Goal: Task Accomplishment & Management: Use online tool/utility

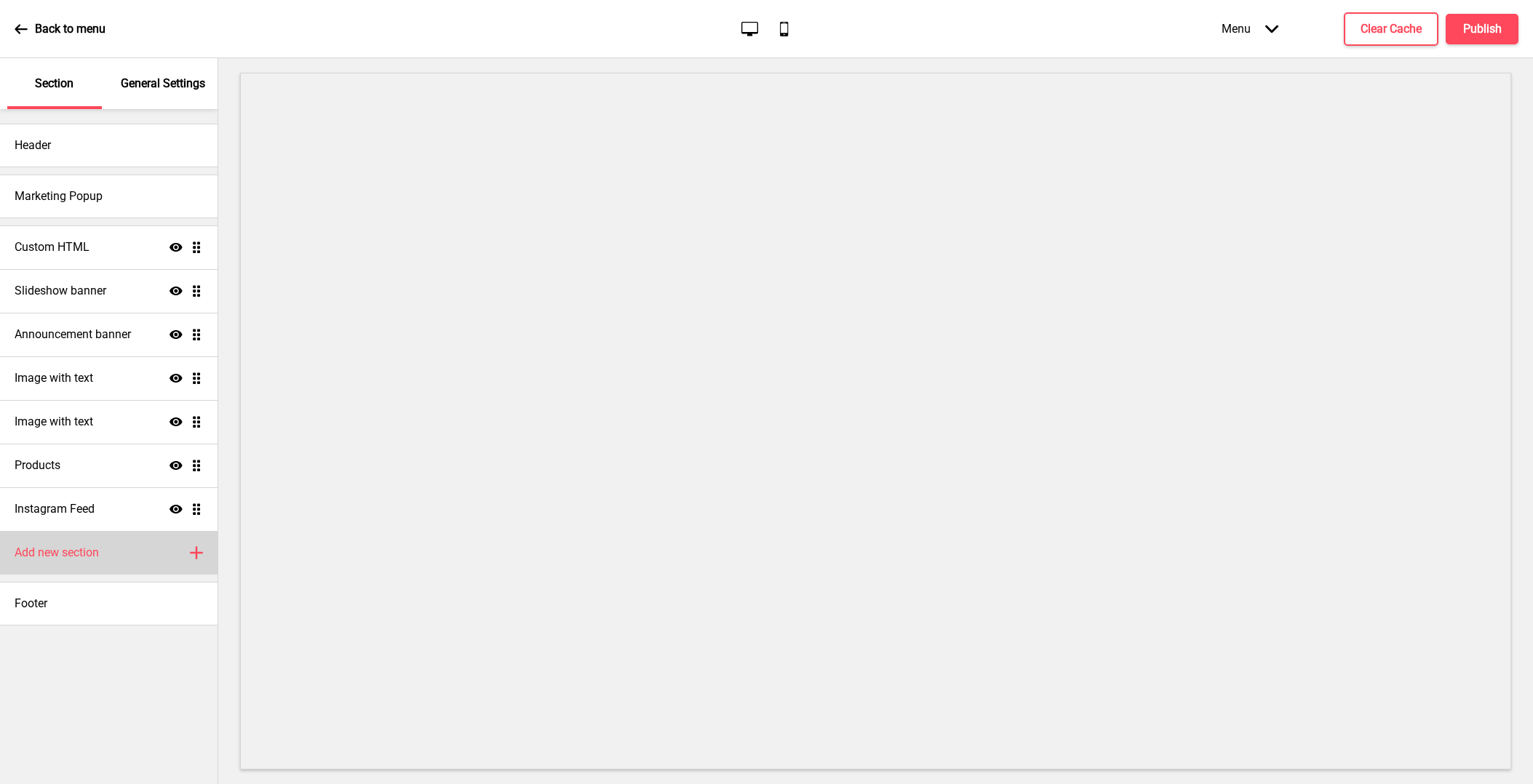
click at [94, 563] on div "Add new section Plus" at bounding box center [109, 552] width 218 height 43
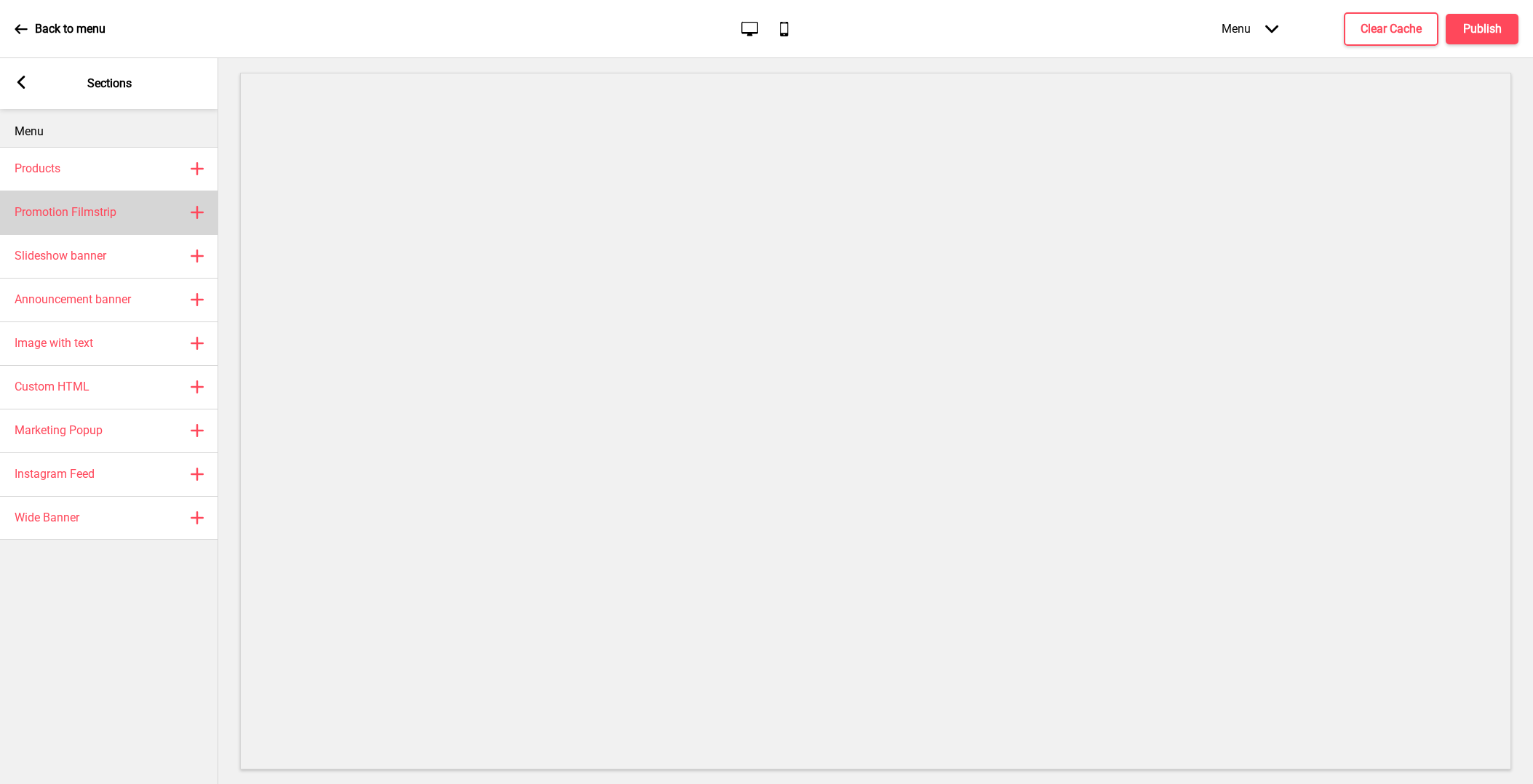
click at [115, 223] on div "Promotion Filmstrip Plus" at bounding box center [109, 212] width 218 height 43
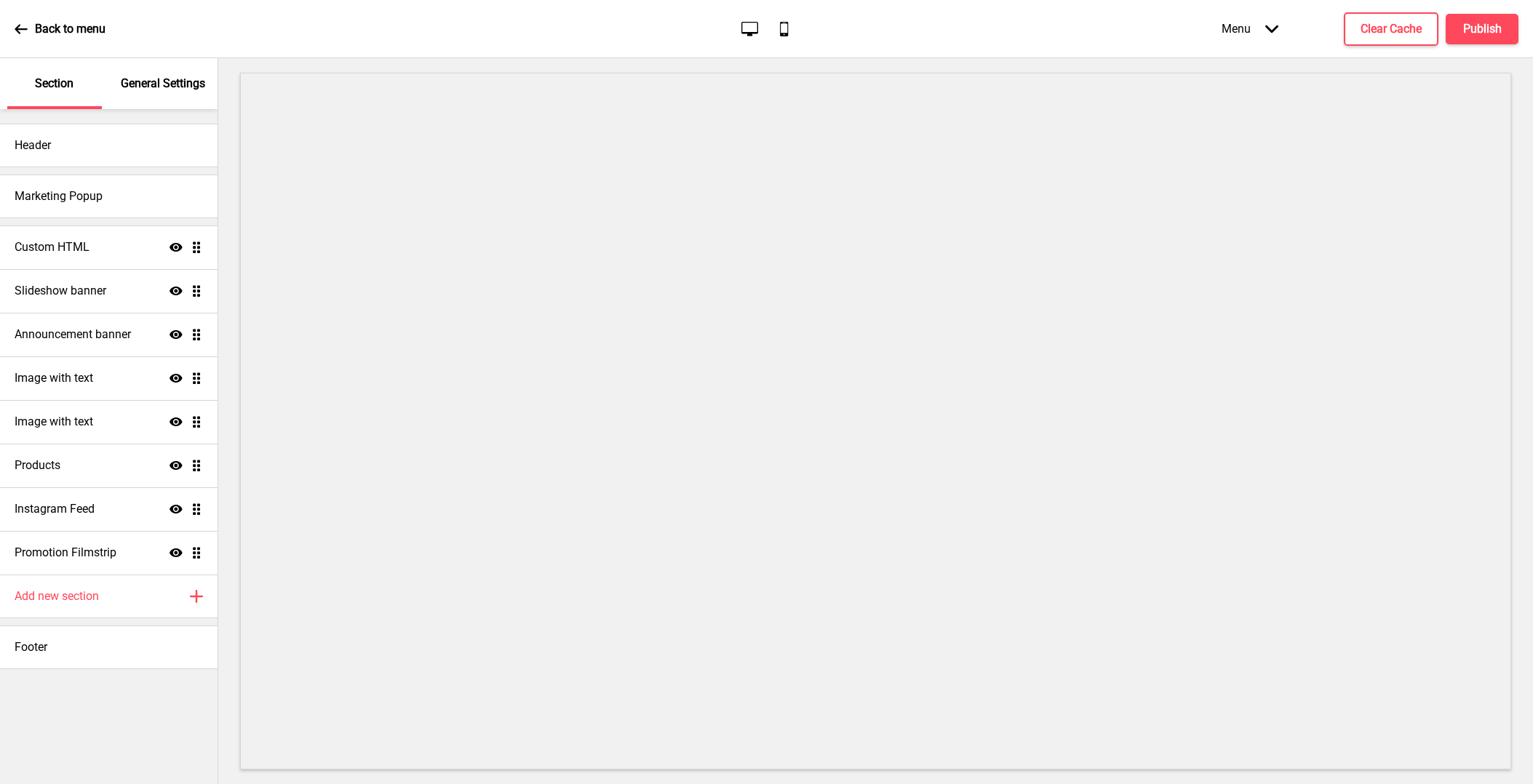
select select "center"
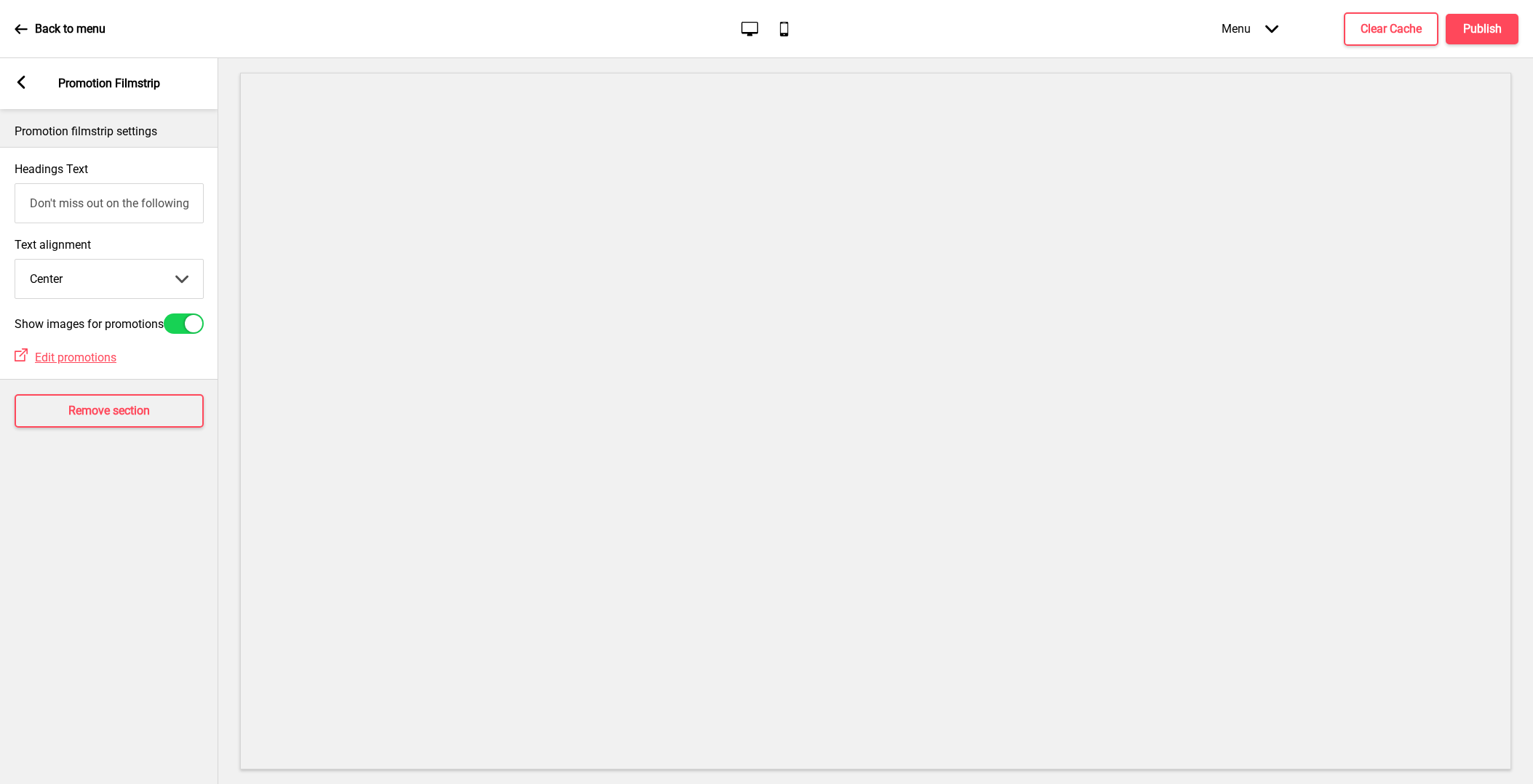
click at [182, 322] on div at bounding box center [183, 323] width 40 height 20
checkbox input "true"
click at [126, 205] on input "Don't miss out on the following promotion(s)!" at bounding box center [109, 203] width 189 height 40
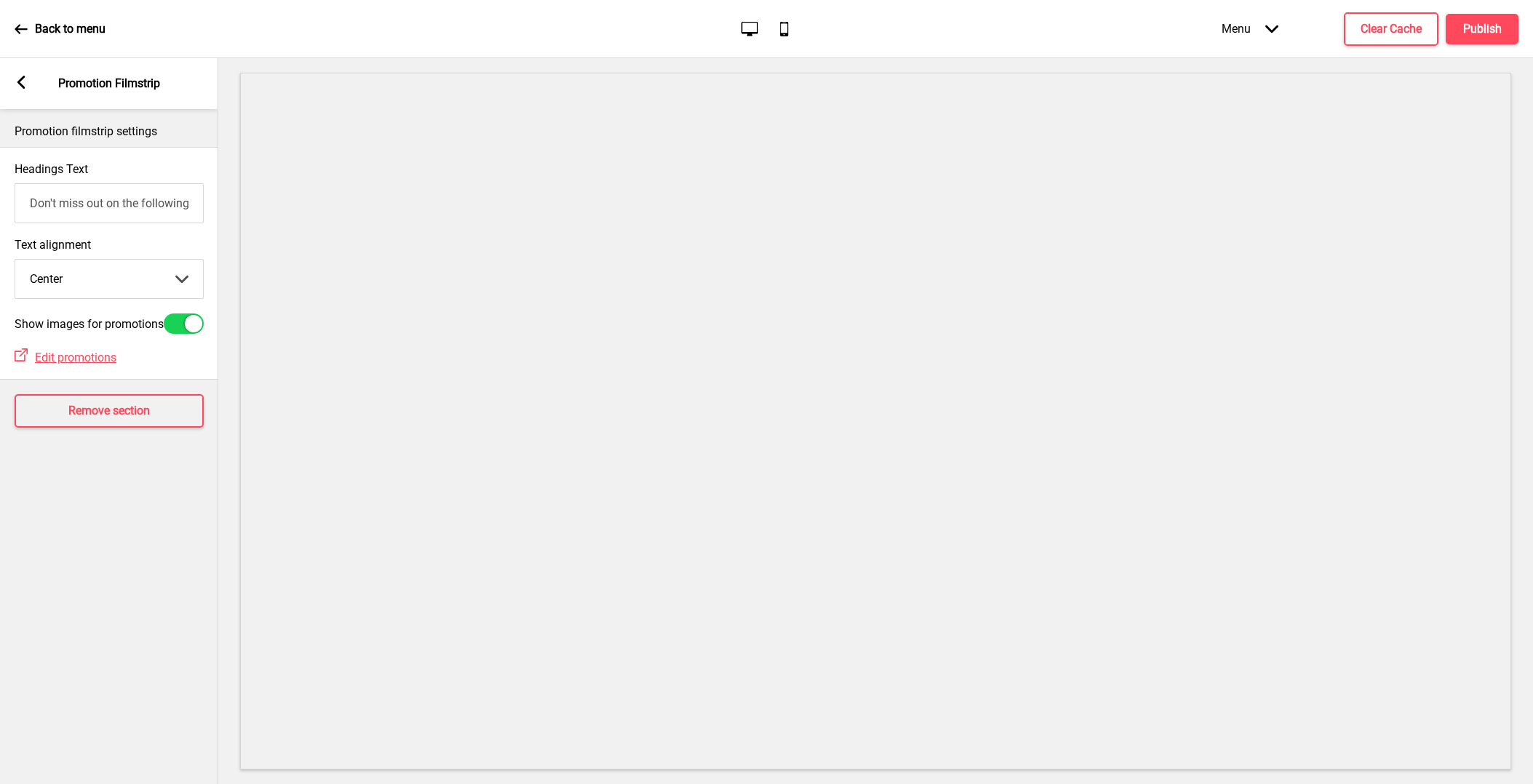
click at [126, 205] on input "Don't miss out on the following promotion(s)!" at bounding box center [109, 203] width 189 height 40
type input "\"
click at [29, 79] on div "Arrow left Promotion Filmstrip" at bounding box center [109, 83] width 218 height 51
click at [23, 80] on icon at bounding box center [21, 82] width 8 height 13
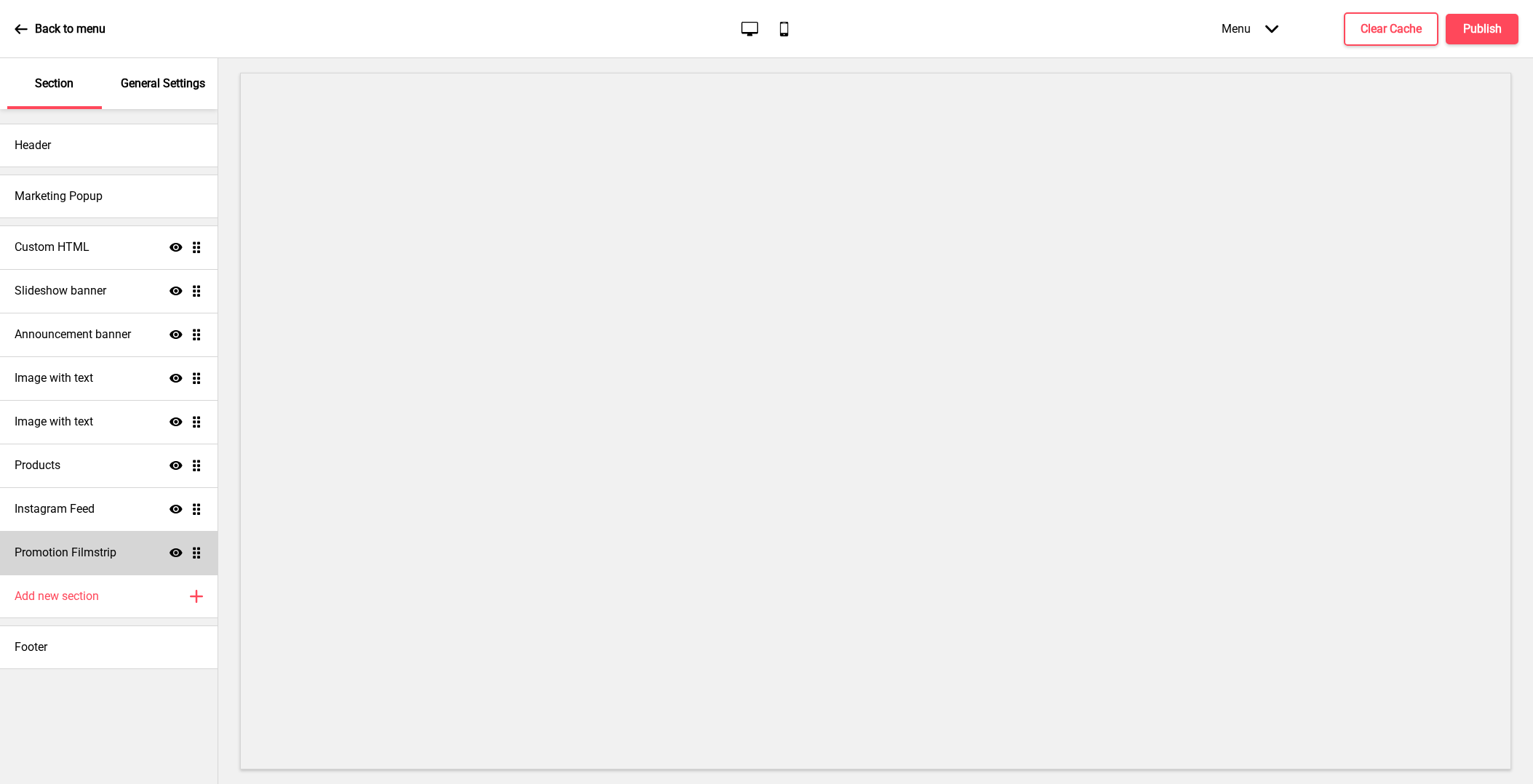
click at [125, 552] on div "Promotion Filmstrip Show Drag" at bounding box center [109, 552] width 218 height 43
select select "center"
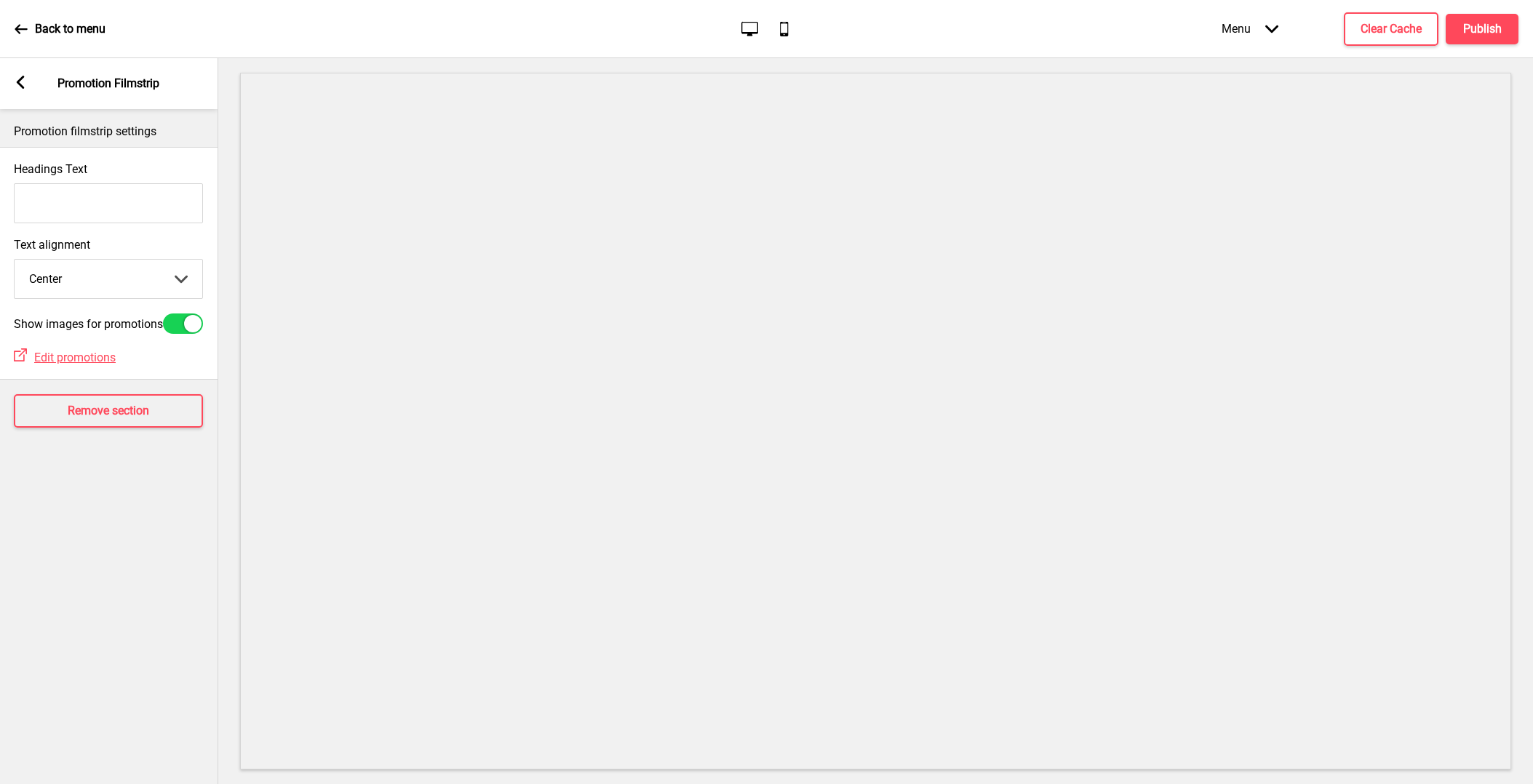
scroll to position [0, 1]
click at [88, 190] on input "Headings Text" at bounding box center [108, 203] width 189 height 40
type input "promote"
click at [107, 361] on span "Edit promotions" at bounding box center [75, 357] width 82 height 14
click at [22, 86] on icon at bounding box center [20, 82] width 8 height 13
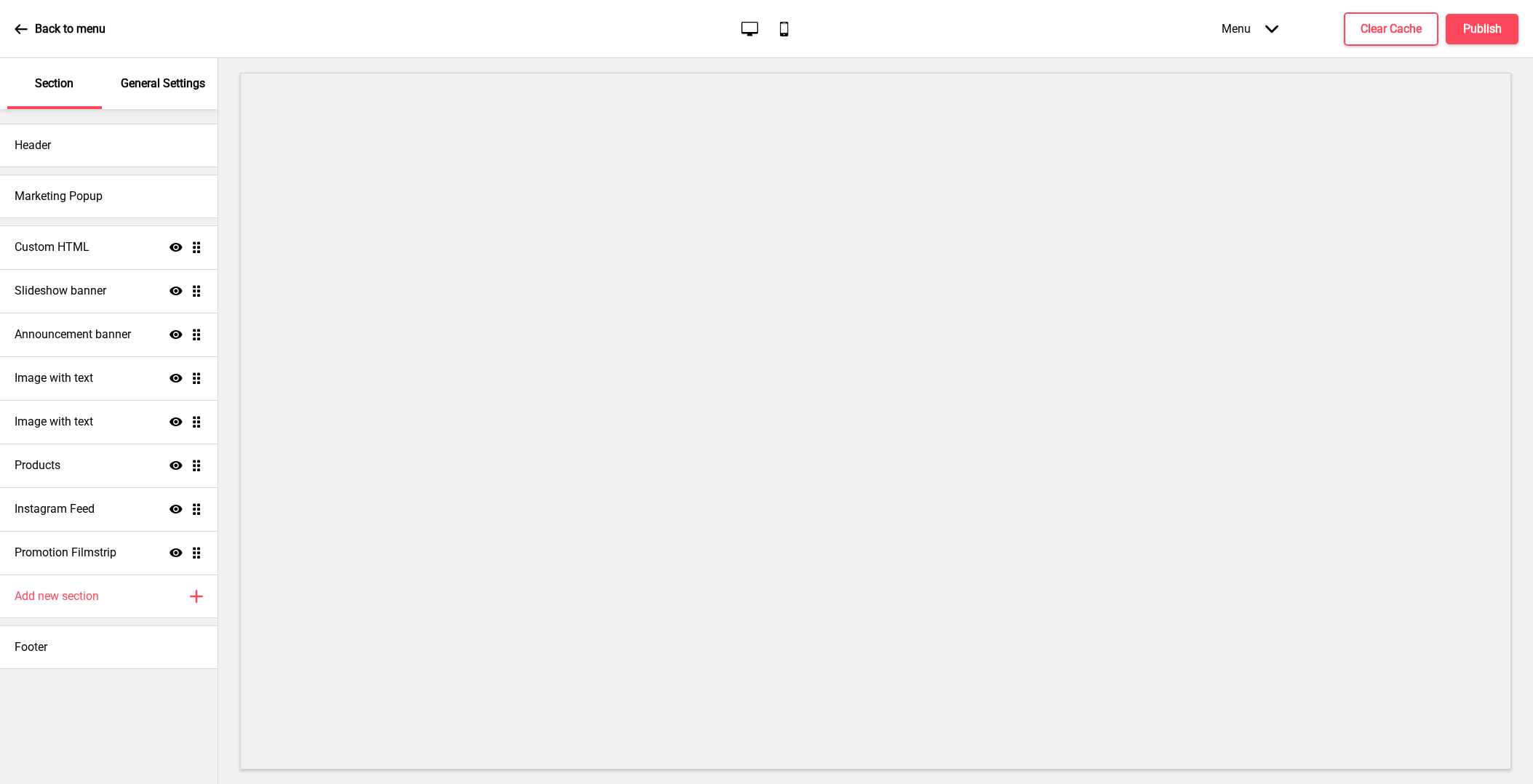
scroll to position [0, 0]
drag, startPoint x: 198, startPoint y: 549, endPoint x: 194, endPoint y: 464, distance: 85.1
click at [194, 464] on ul "Custom HTML Show Drag Slideshow banner Show Drag Announcement banner Show Drag …" at bounding box center [109, 400] width 218 height 349
click at [194, 473] on div "Promotion Filmstrip Show Drag" at bounding box center [109, 464] width 218 height 43
select select "center"
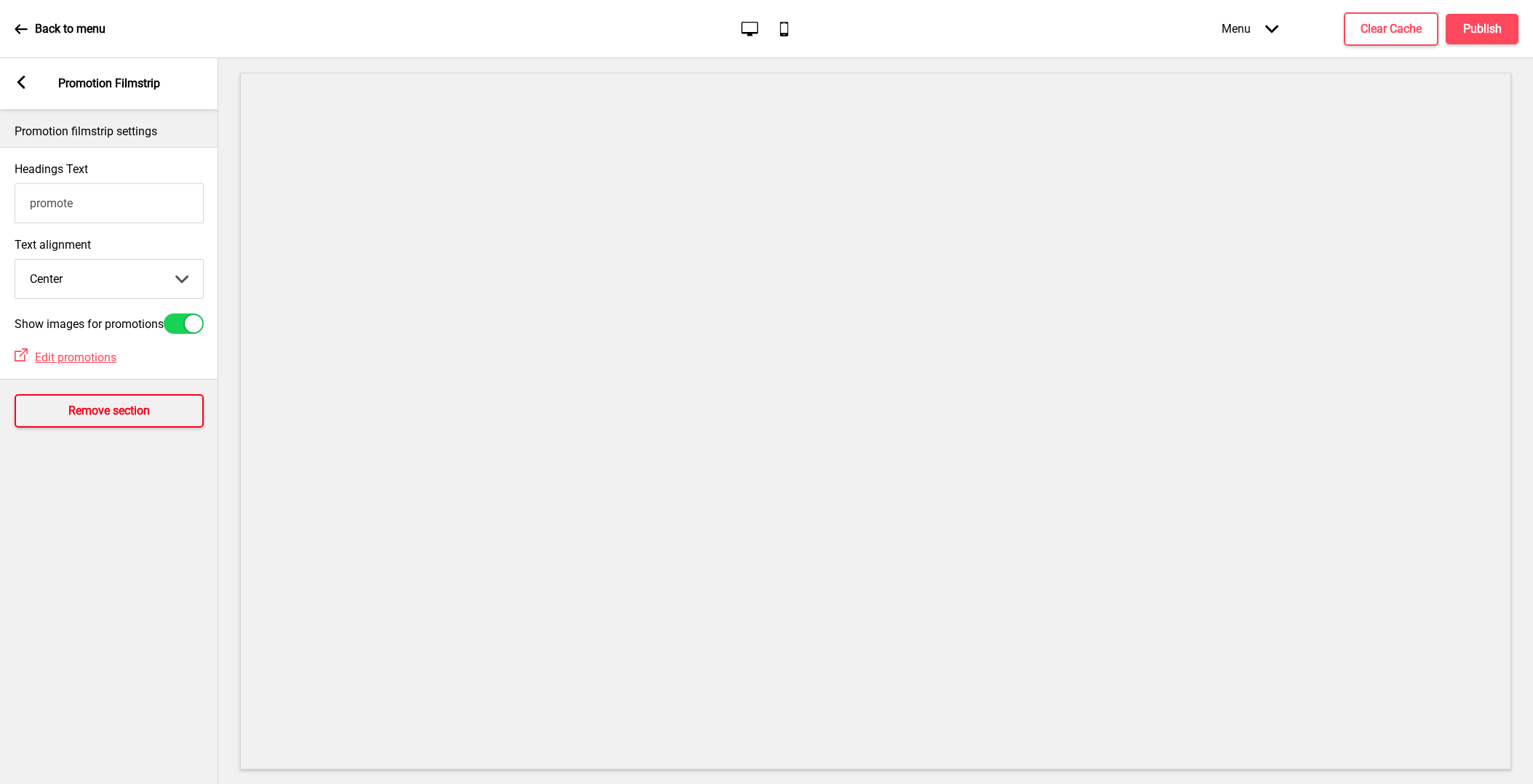
click at [102, 428] on button "Remove section" at bounding box center [109, 410] width 189 height 34
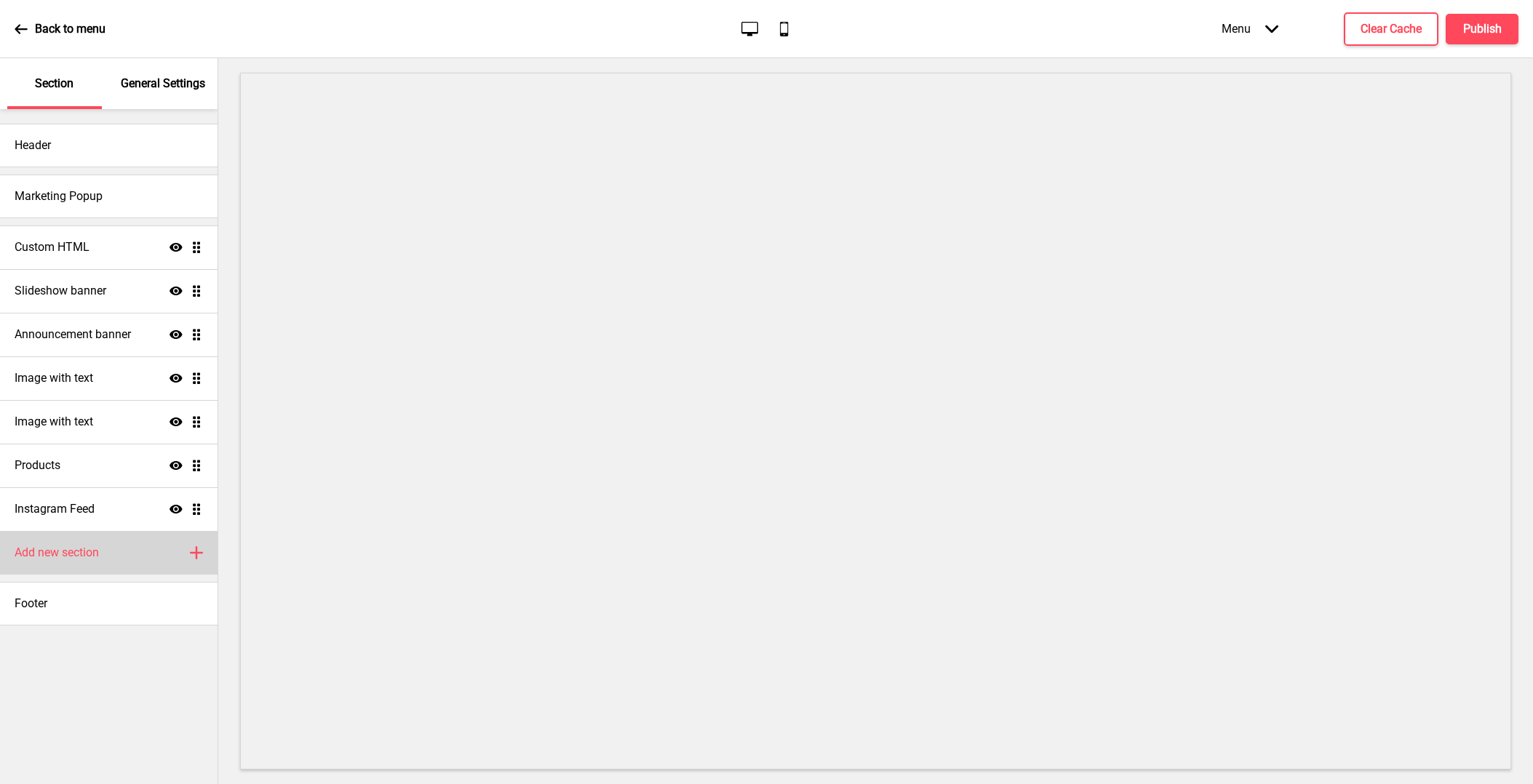
click at [128, 558] on div "Add new section Plus" at bounding box center [109, 552] width 218 height 43
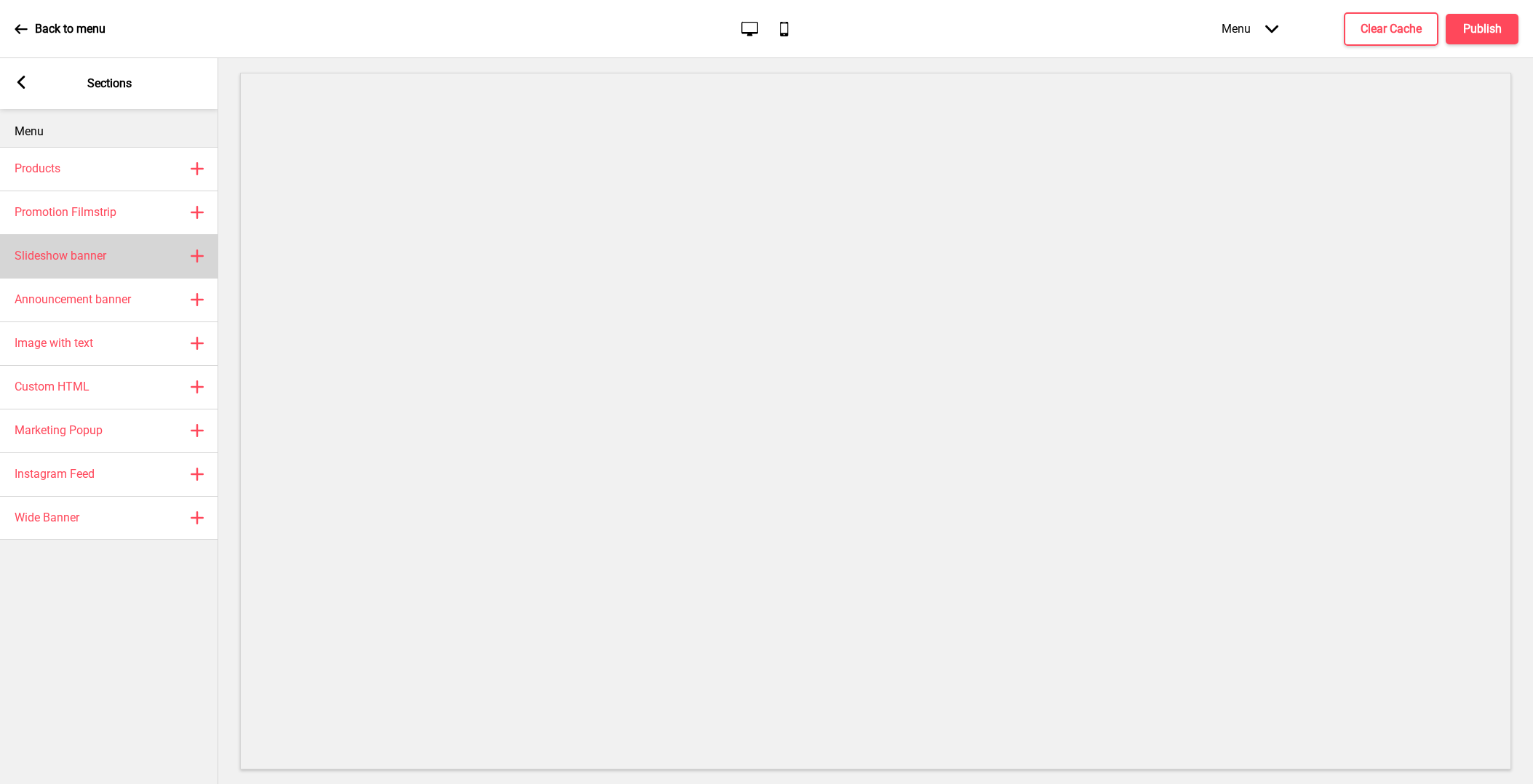
click at [119, 264] on div "Slideshow banner Plus" at bounding box center [109, 255] width 218 height 43
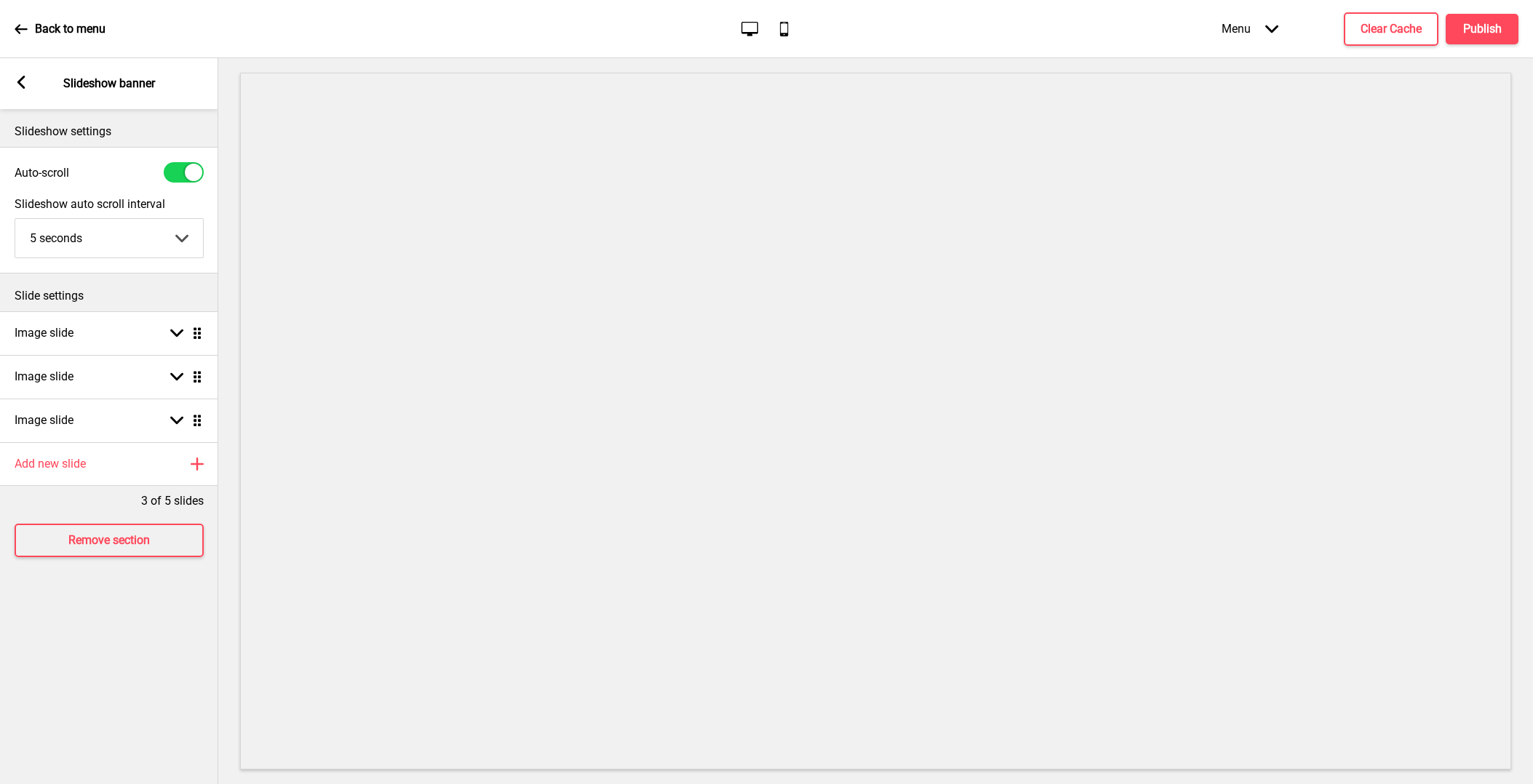
click at [23, 84] on rect at bounding box center [21, 82] width 13 height 13
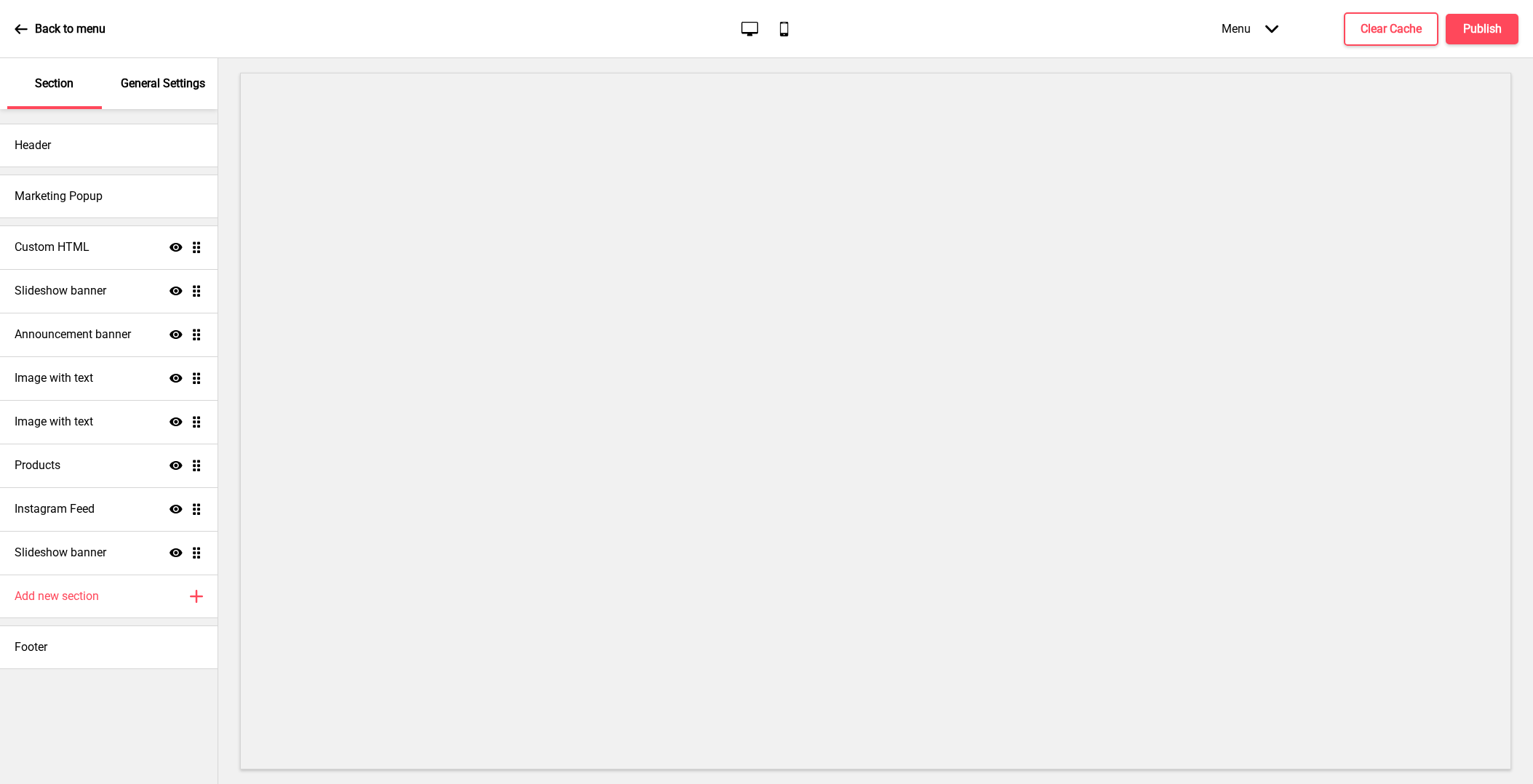
click at [199, 558] on ul "Custom HTML Show Drag Slideshow banner Show Drag Announcement banner Show Drag …" at bounding box center [109, 400] width 218 height 349
click at [113, 557] on div "Slideshow banner Show Drag" at bounding box center [109, 552] width 218 height 43
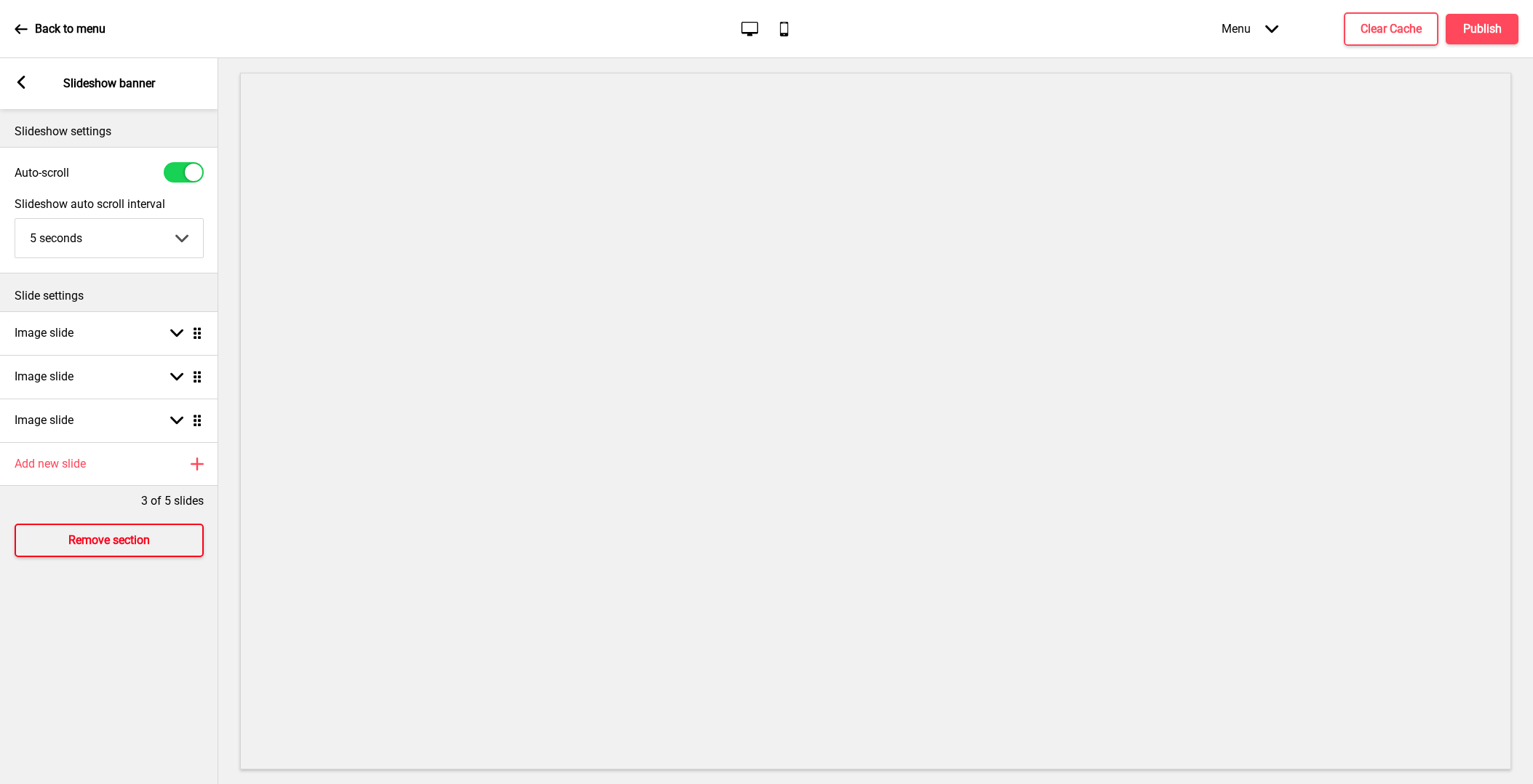
click at [120, 551] on button "Remove section" at bounding box center [109, 540] width 189 height 34
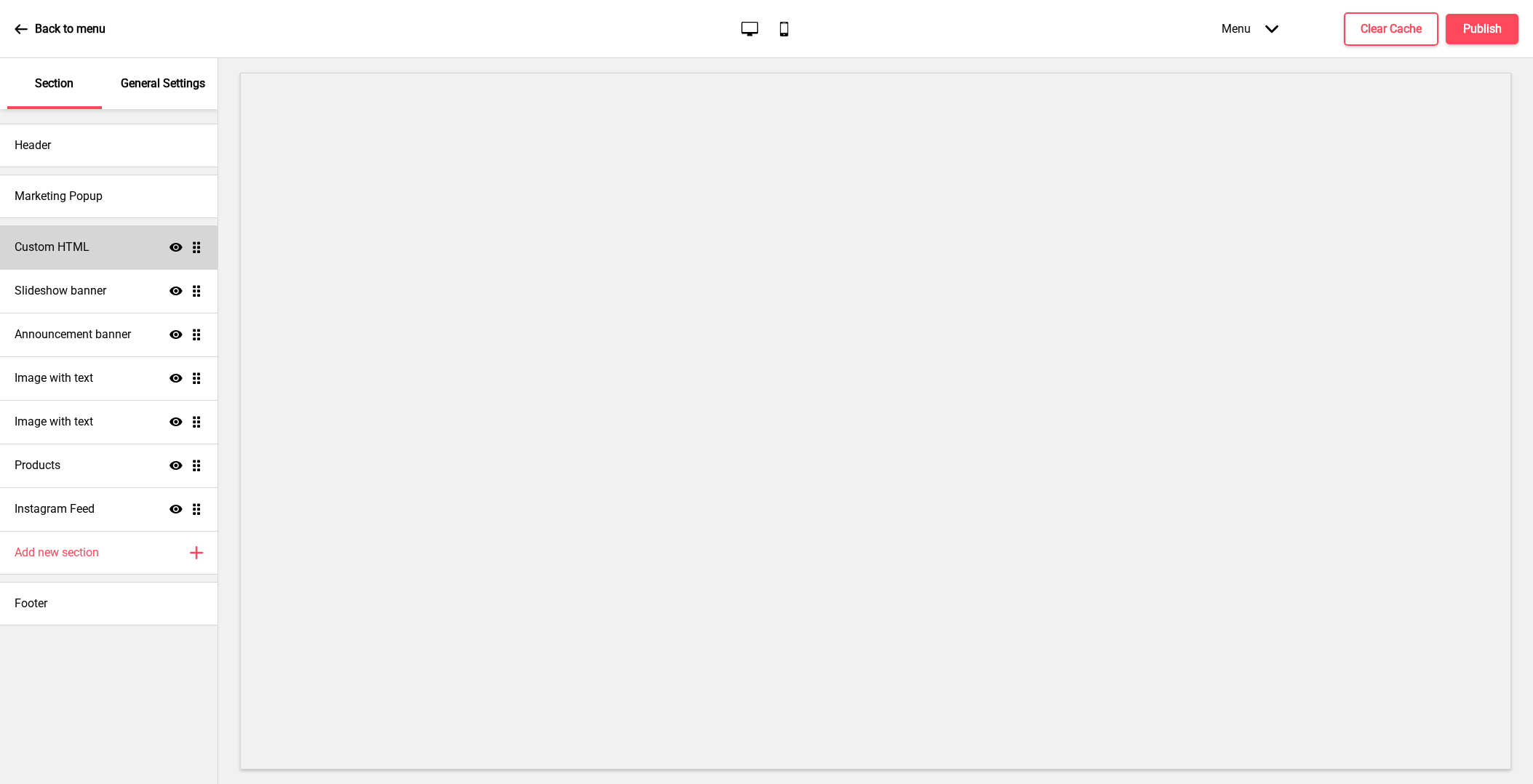
click at [117, 262] on div "Custom HTML Show Drag" at bounding box center [109, 247] width 218 height 43
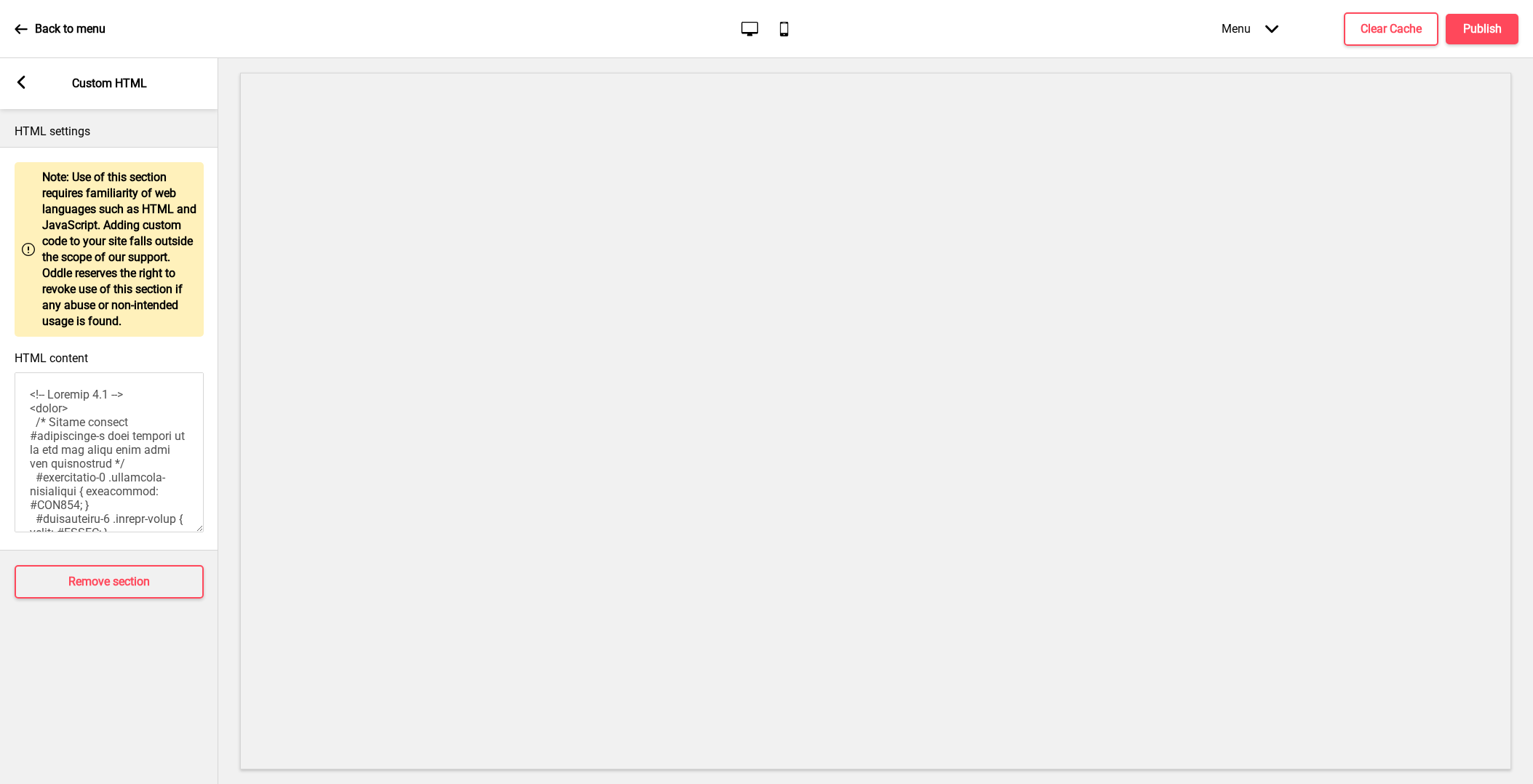
click at [31, 83] on div "Arrow left Custom HTML" at bounding box center [109, 83] width 218 height 51
click at [25, 83] on rect at bounding box center [21, 82] width 13 height 13
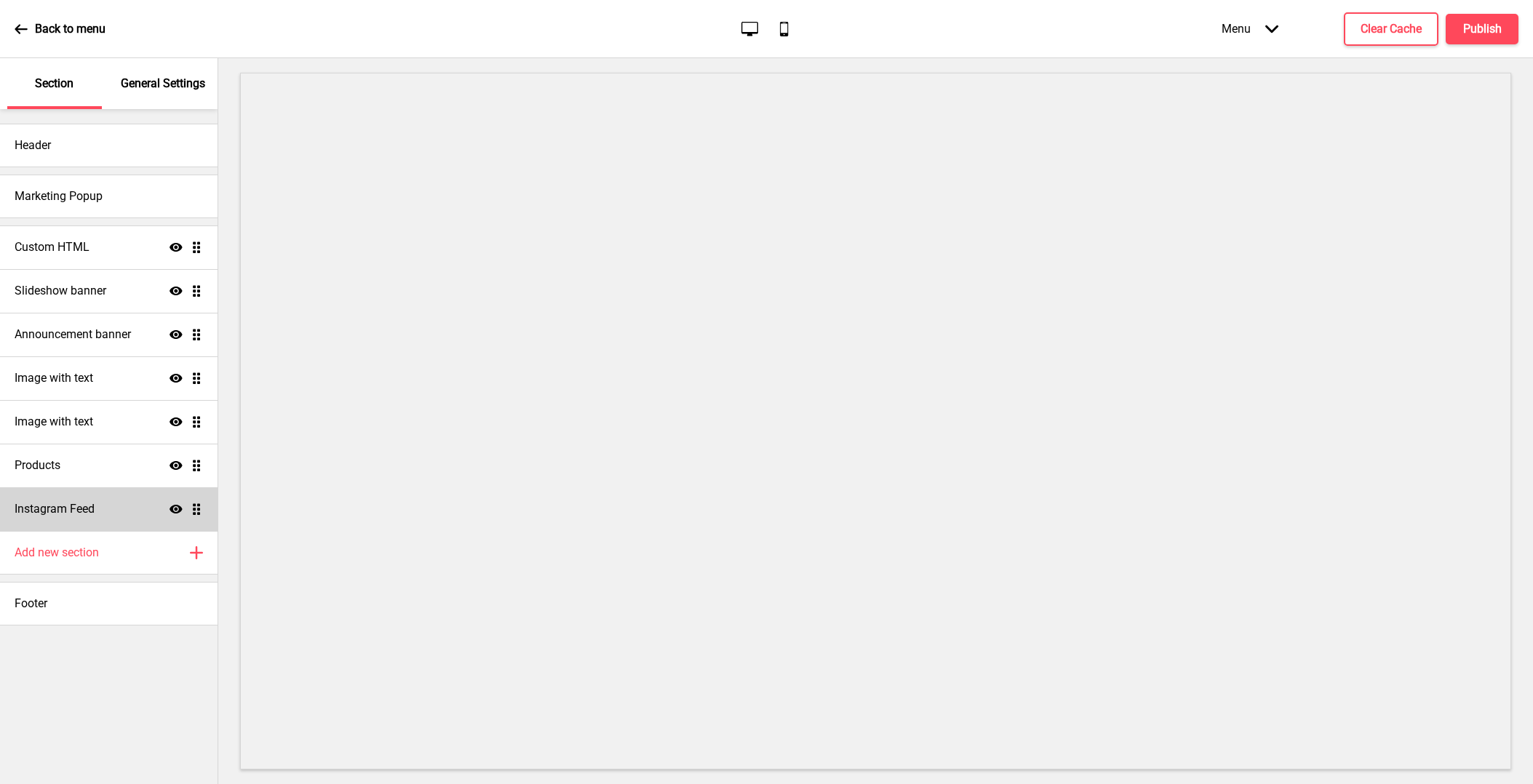
click at [148, 519] on div "Instagram Feed Show Drag" at bounding box center [109, 508] width 218 height 43
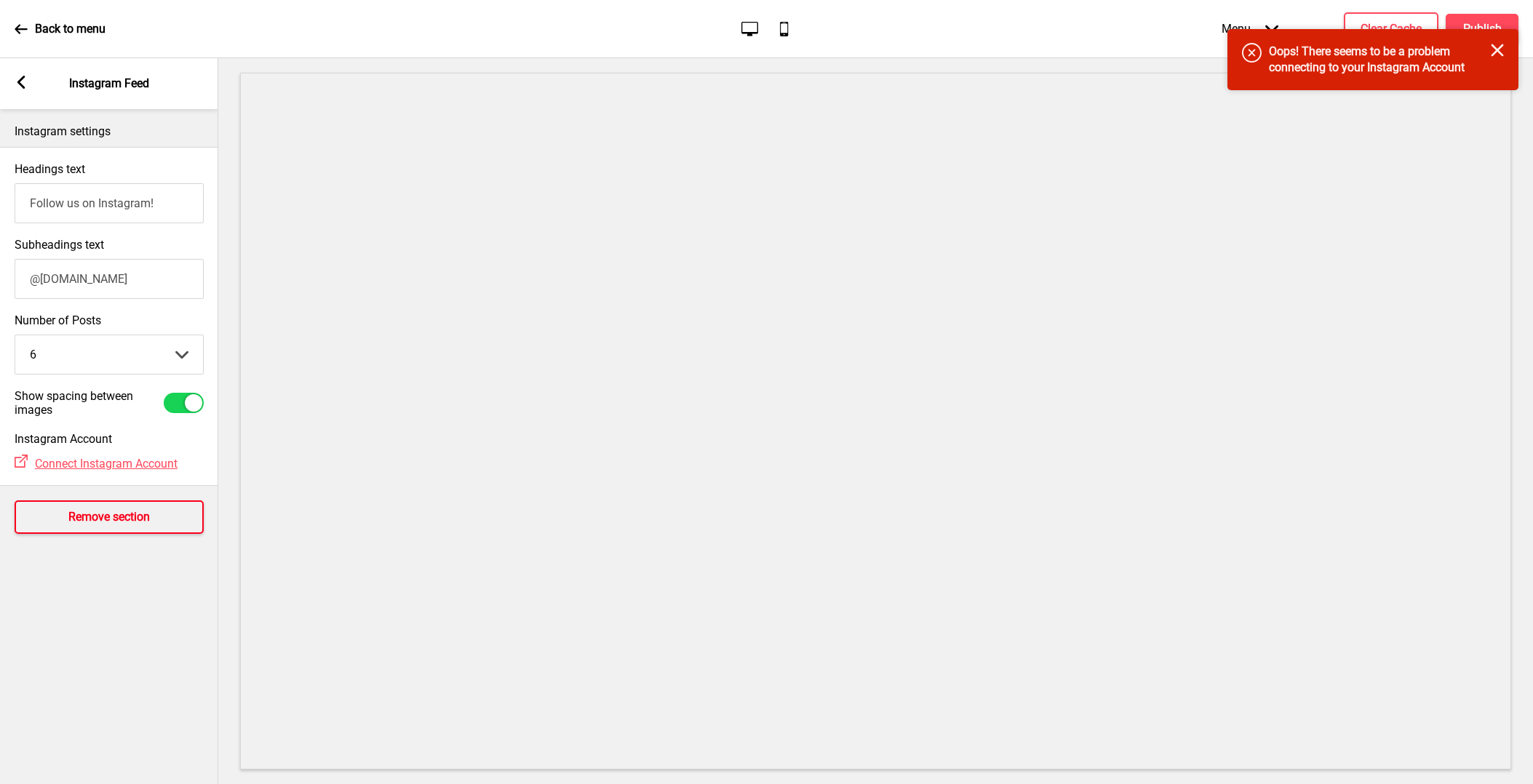
click at [146, 514] on h4 "Remove section" at bounding box center [110, 517] width 82 height 16
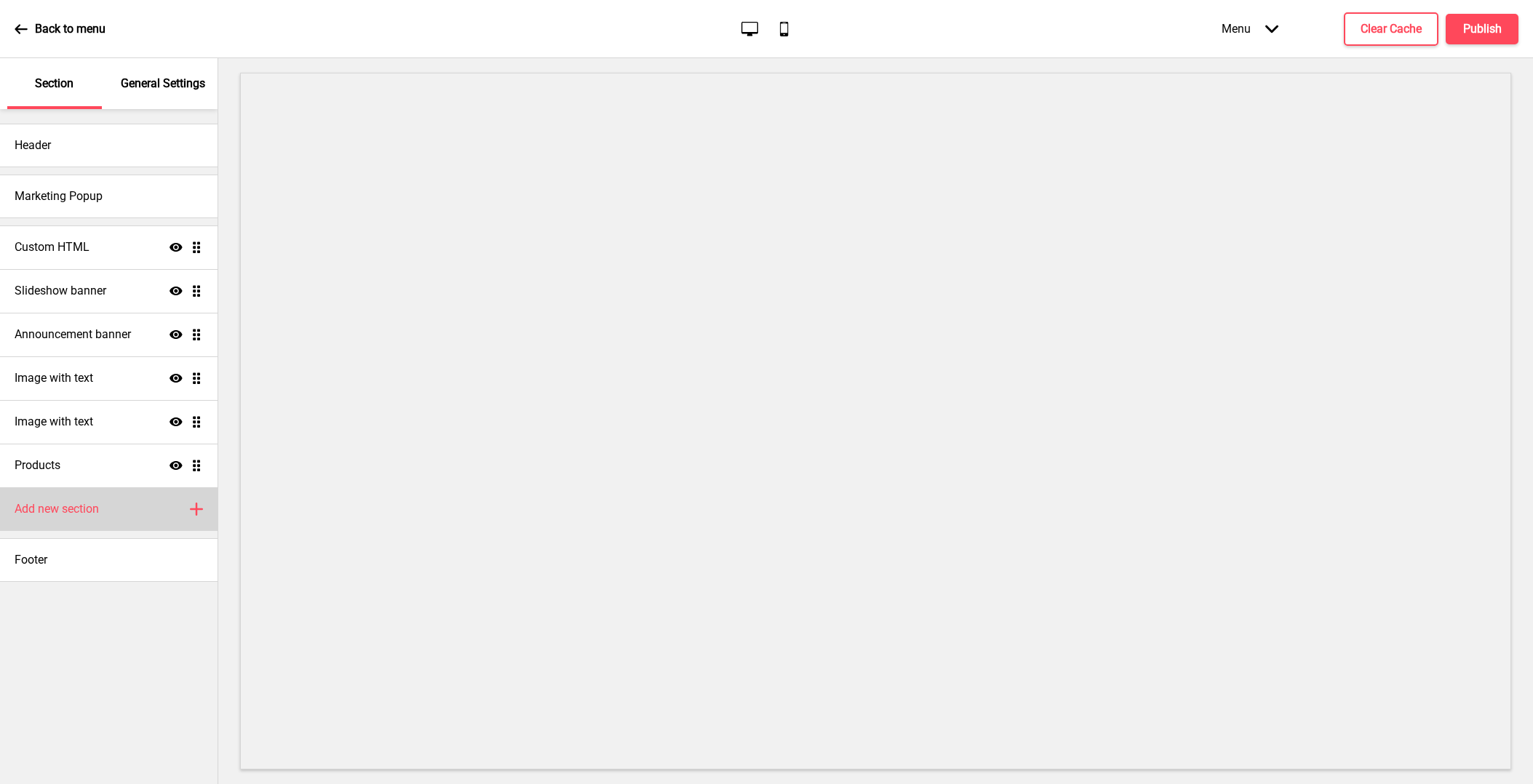
click at [101, 519] on div "Add new section Plus" at bounding box center [109, 508] width 218 height 43
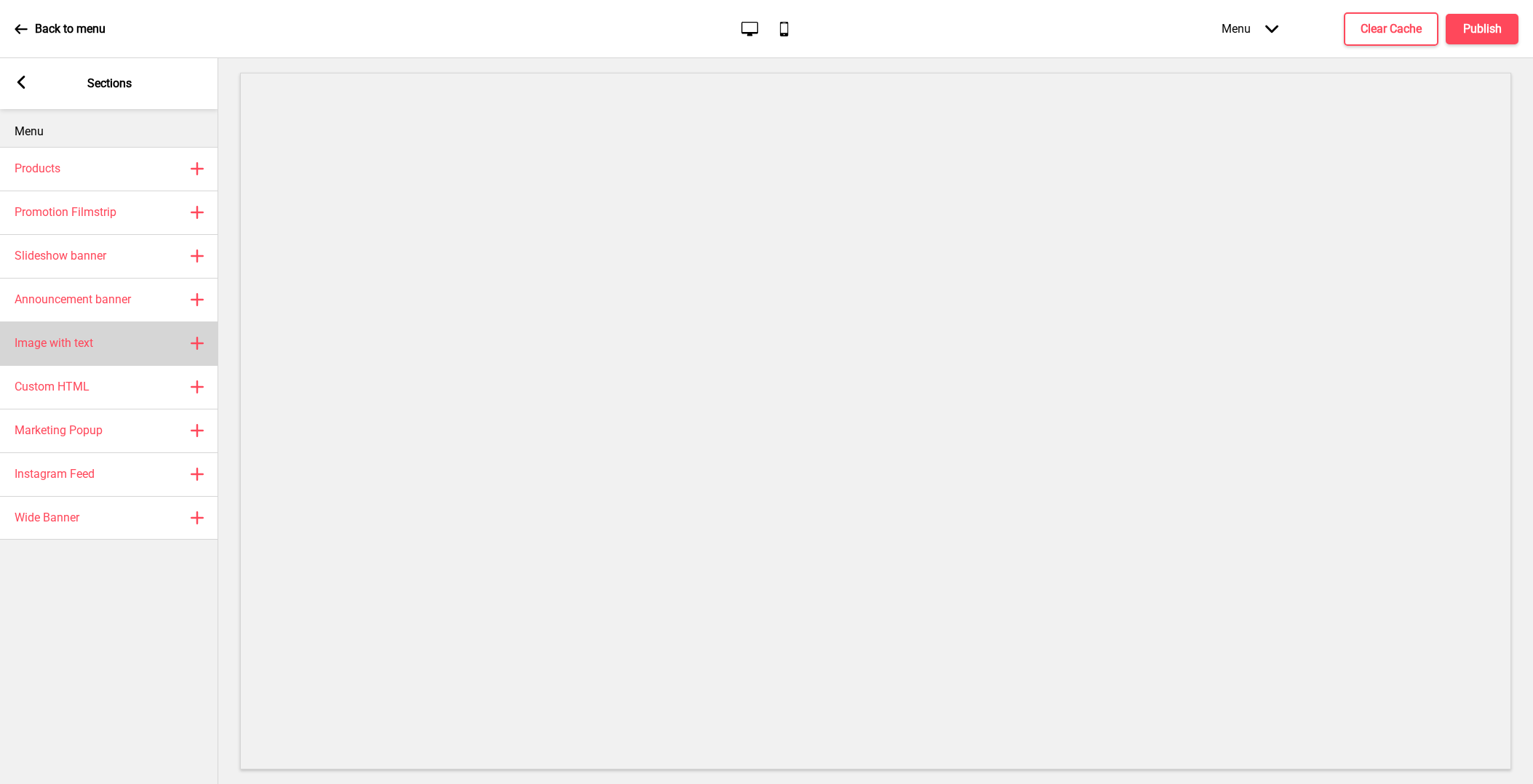
scroll to position [1, 0]
click at [127, 335] on div "Image with text Plus" at bounding box center [109, 343] width 218 height 43
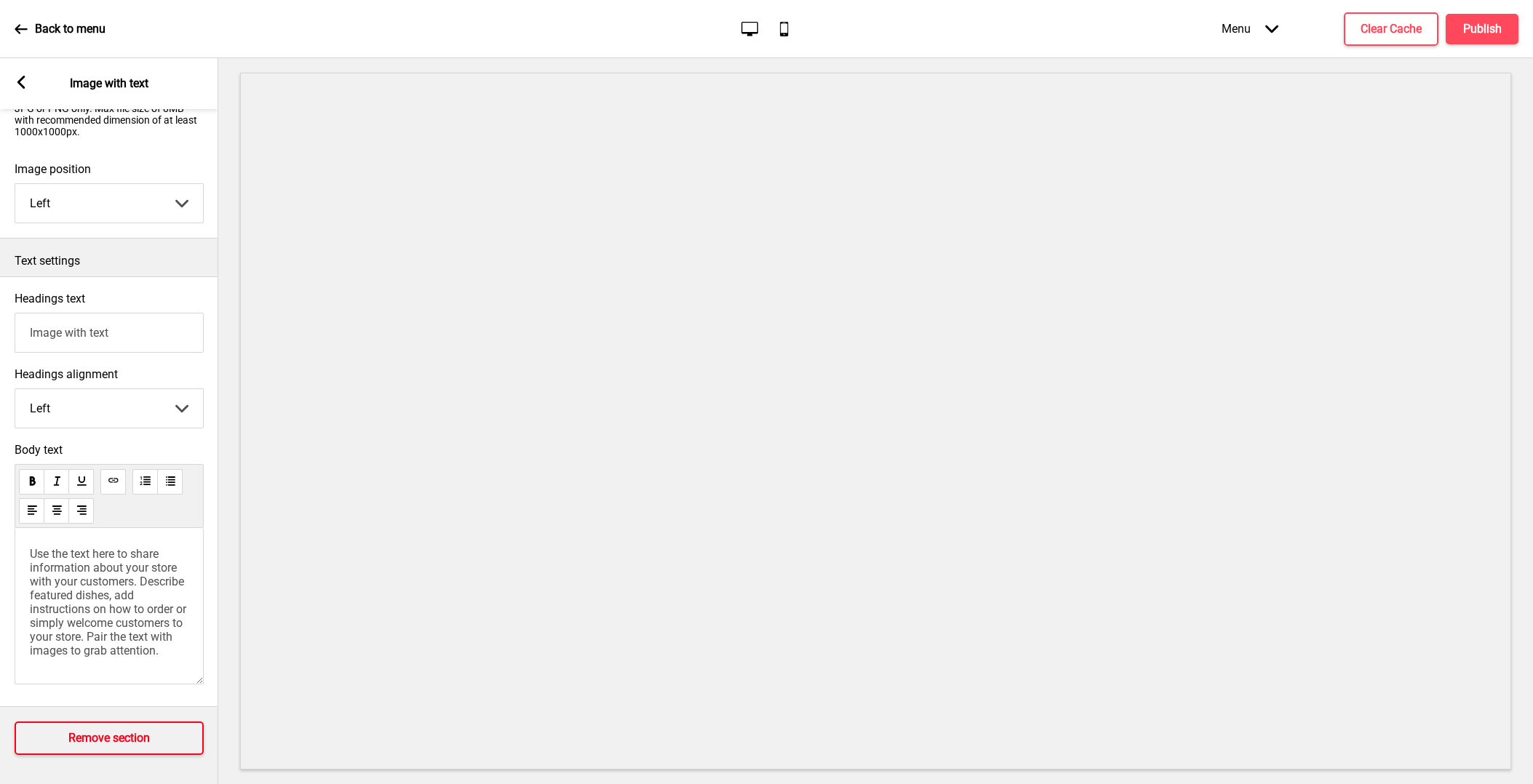
scroll to position [233, 0]
click at [186, 724] on button "Remove section" at bounding box center [109, 737] width 189 height 34
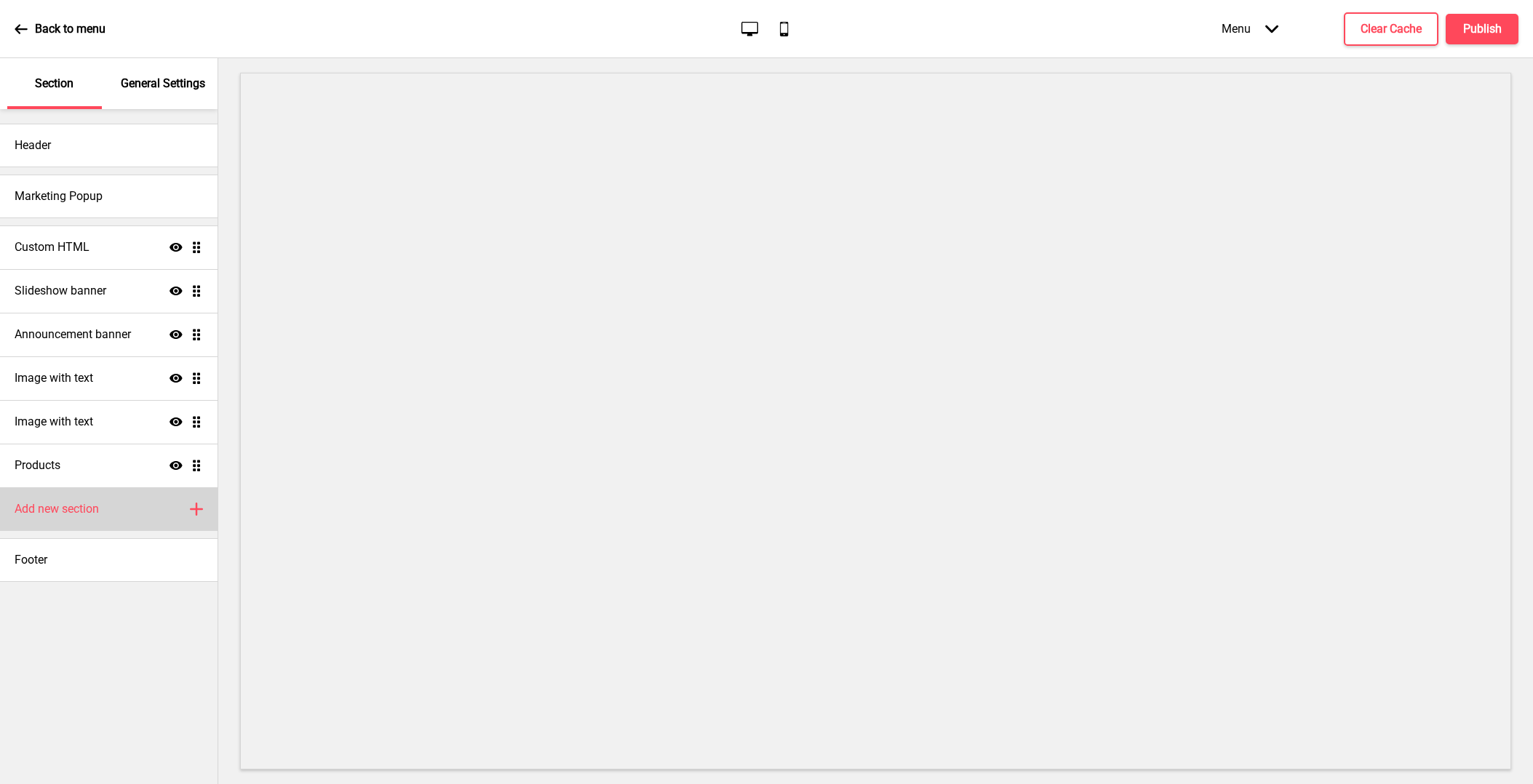
click at [133, 495] on div "Add new section Plus" at bounding box center [109, 508] width 218 height 43
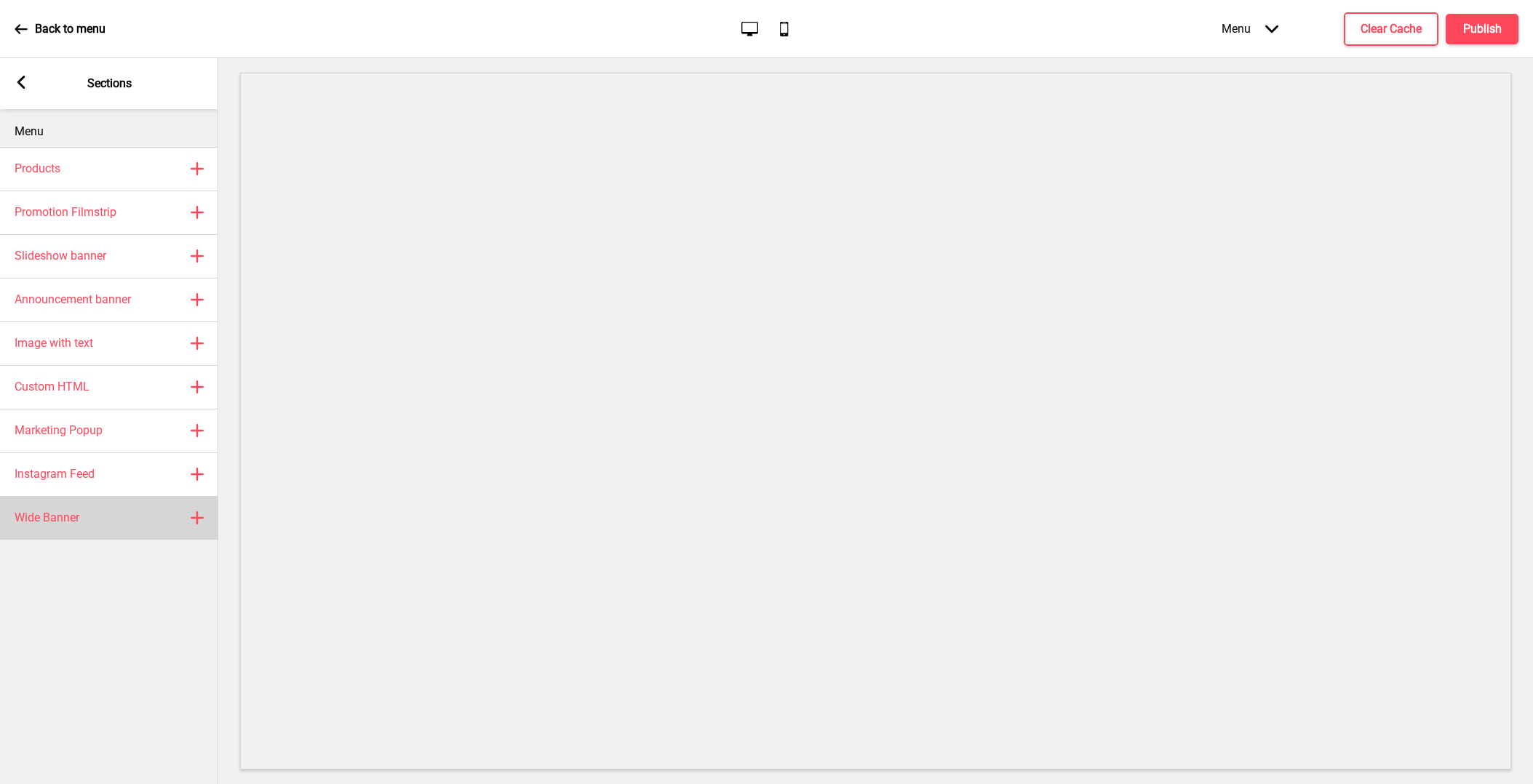
click at [140, 513] on div "Wide Banner Plus" at bounding box center [109, 517] width 218 height 43
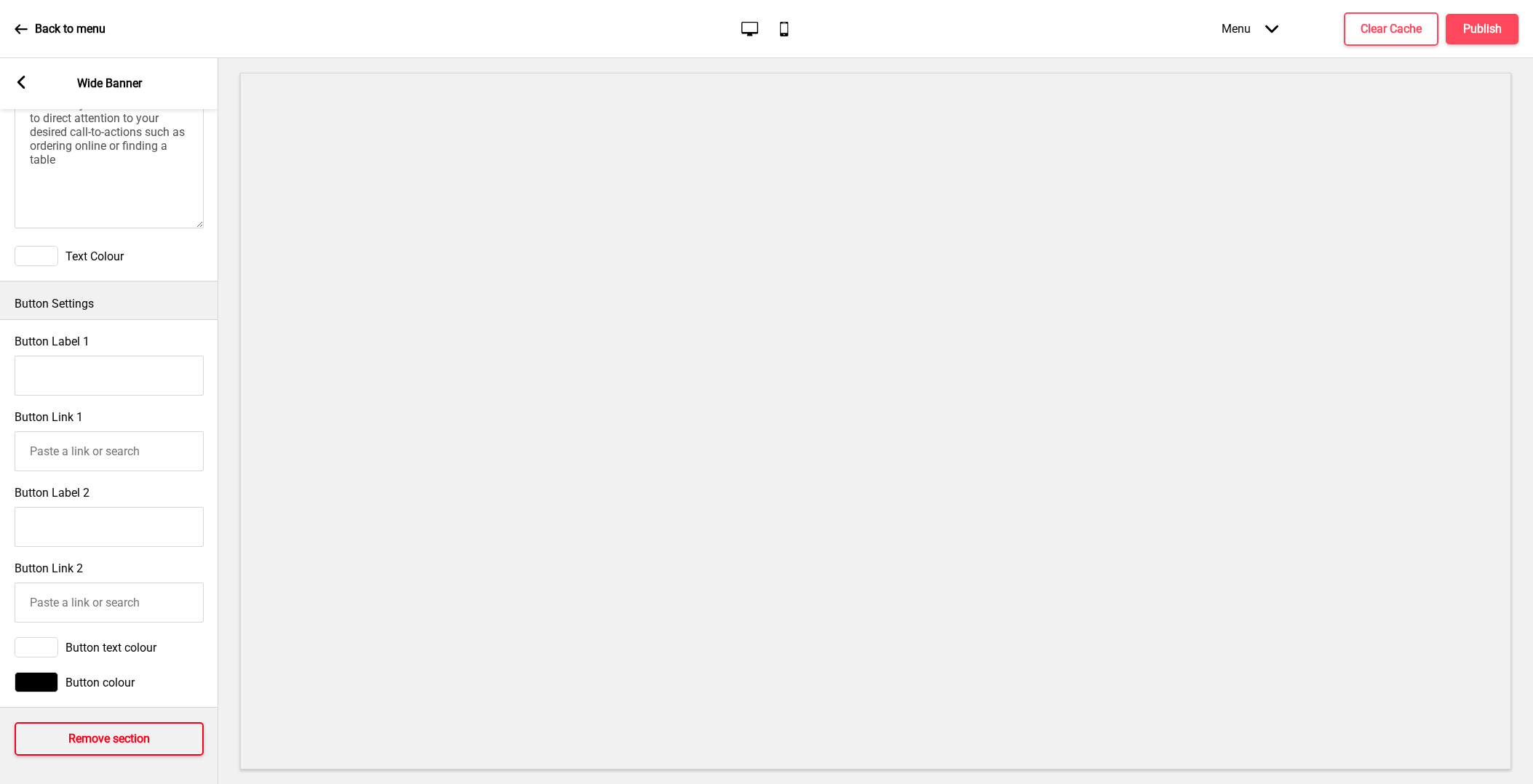
scroll to position [0, 0]
click at [118, 732] on h4 "Remove section" at bounding box center [110, 739] width 82 height 16
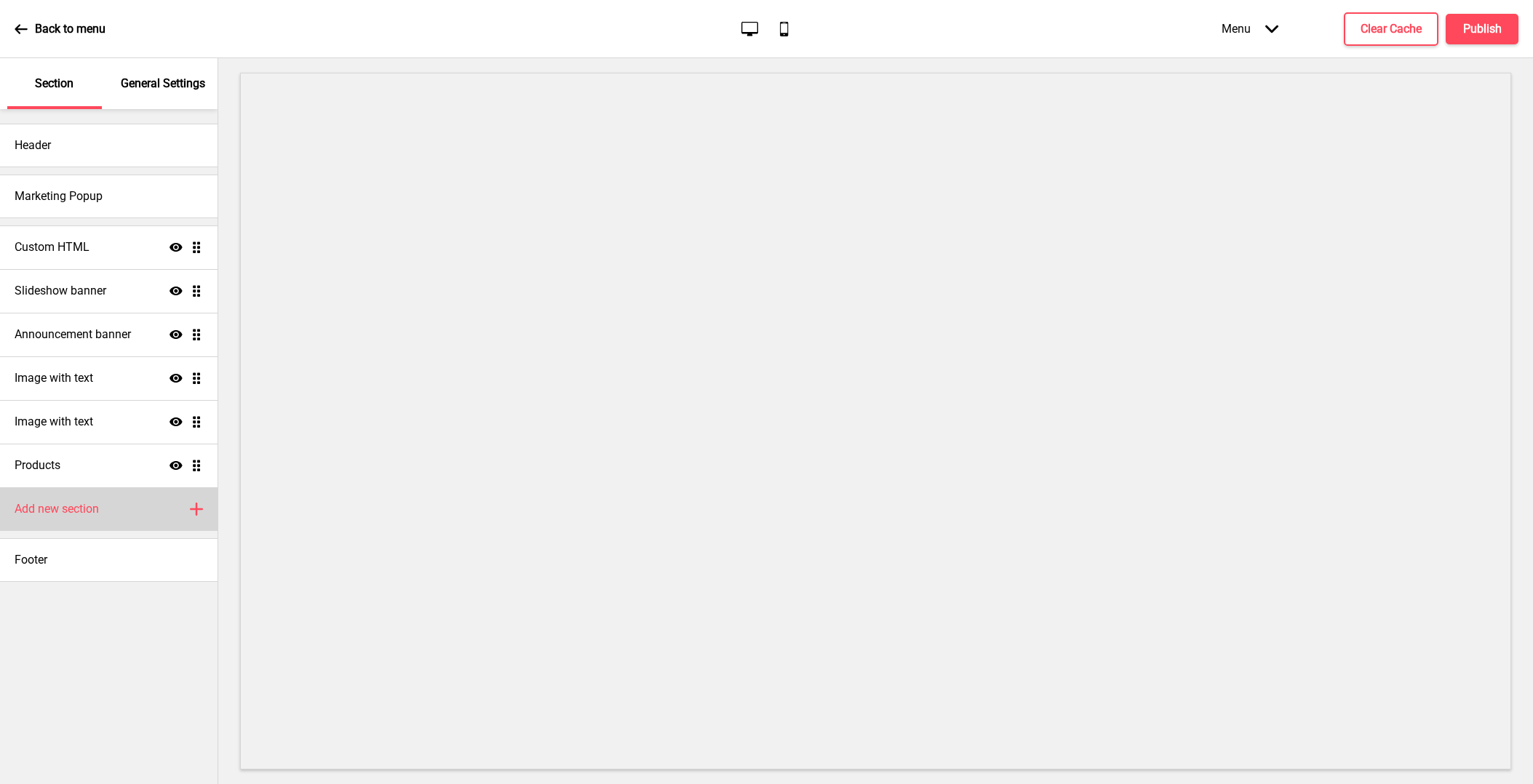
click at [116, 507] on div "Add new section Plus" at bounding box center [109, 508] width 218 height 43
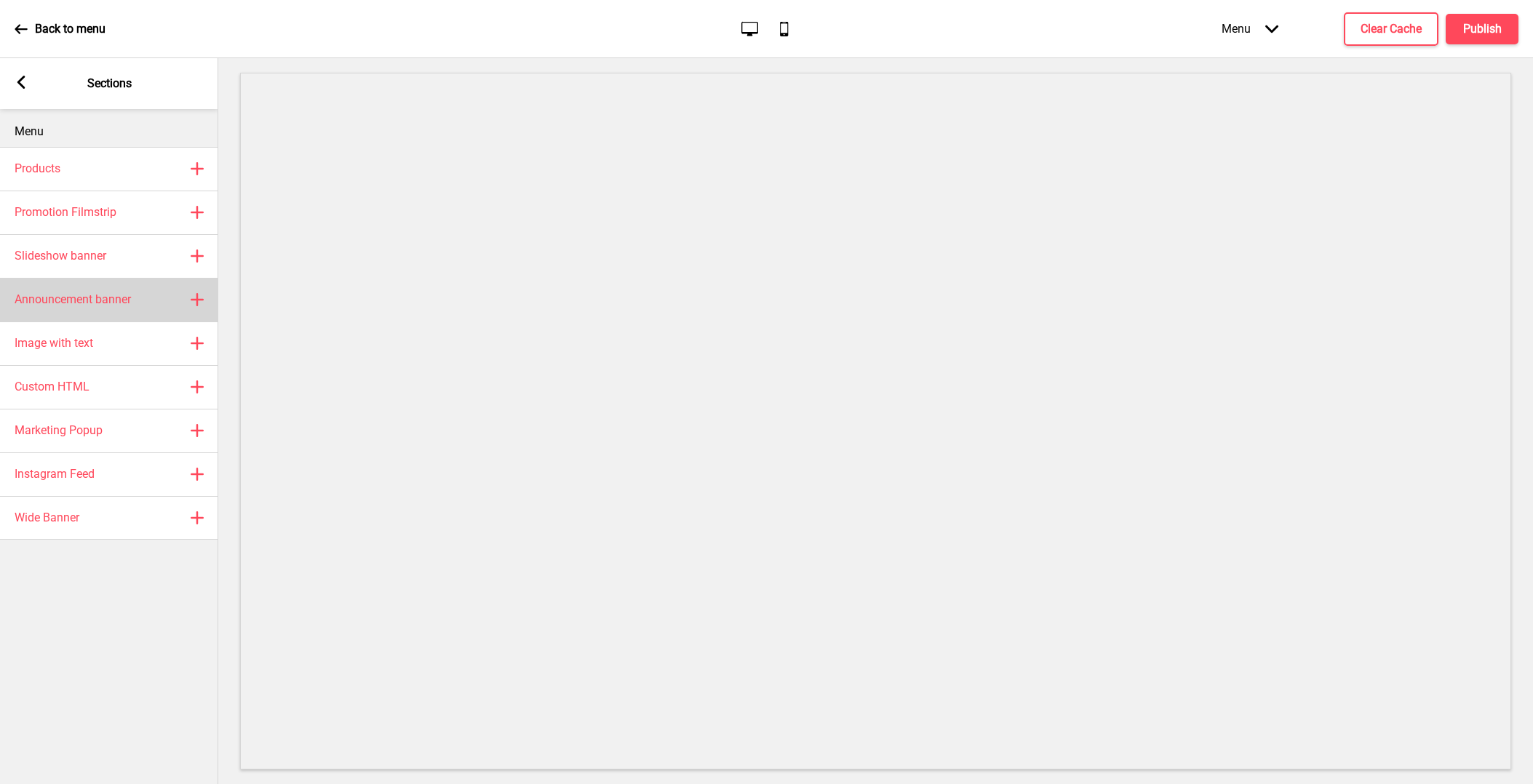
click at [142, 299] on div "Announcement banner Plus" at bounding box center [109, 299] width 218 height 43
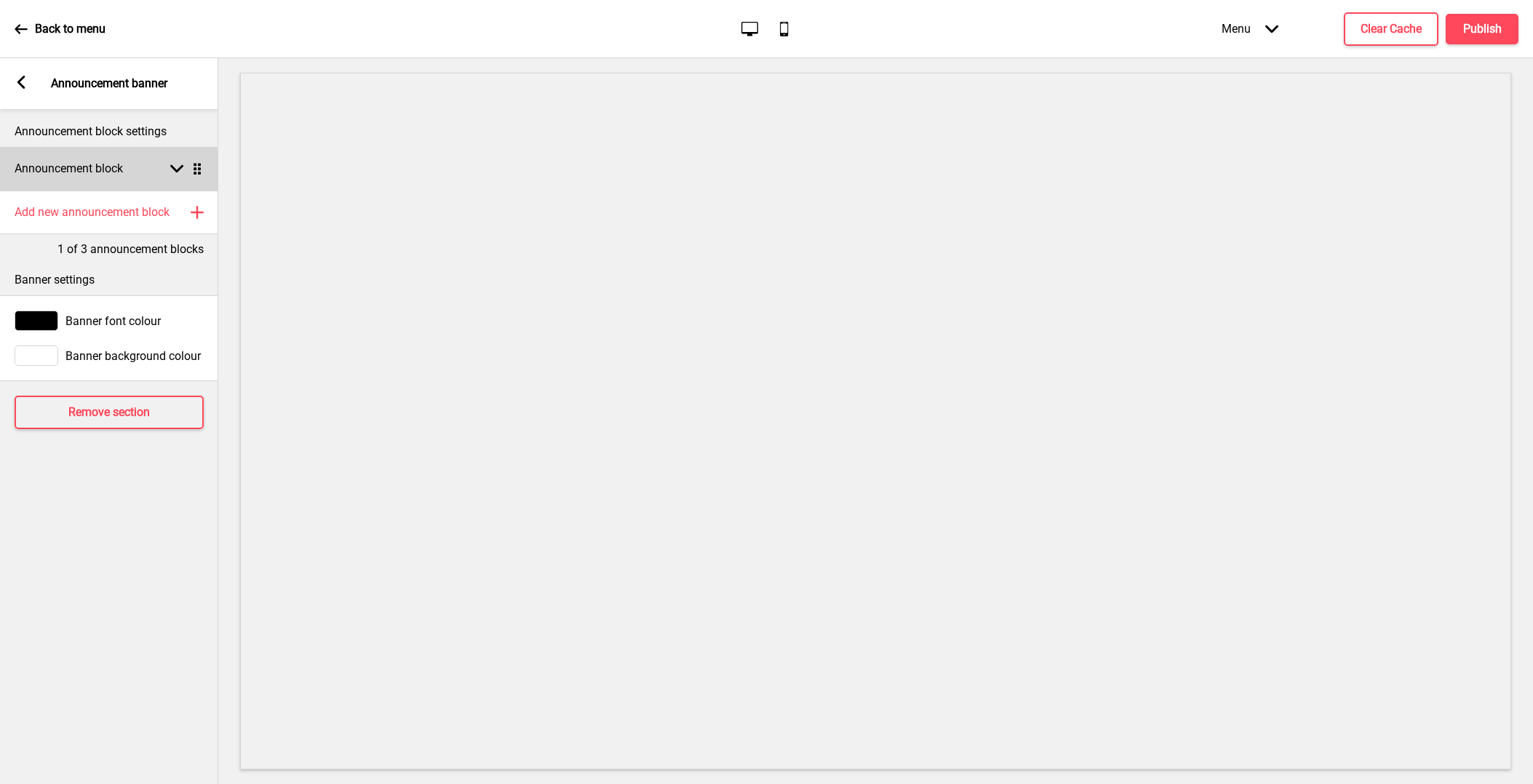
click at [128, 175] on div "Announcement block Arrow down Drag" at bounding box center [109, 168] width 218 height 43
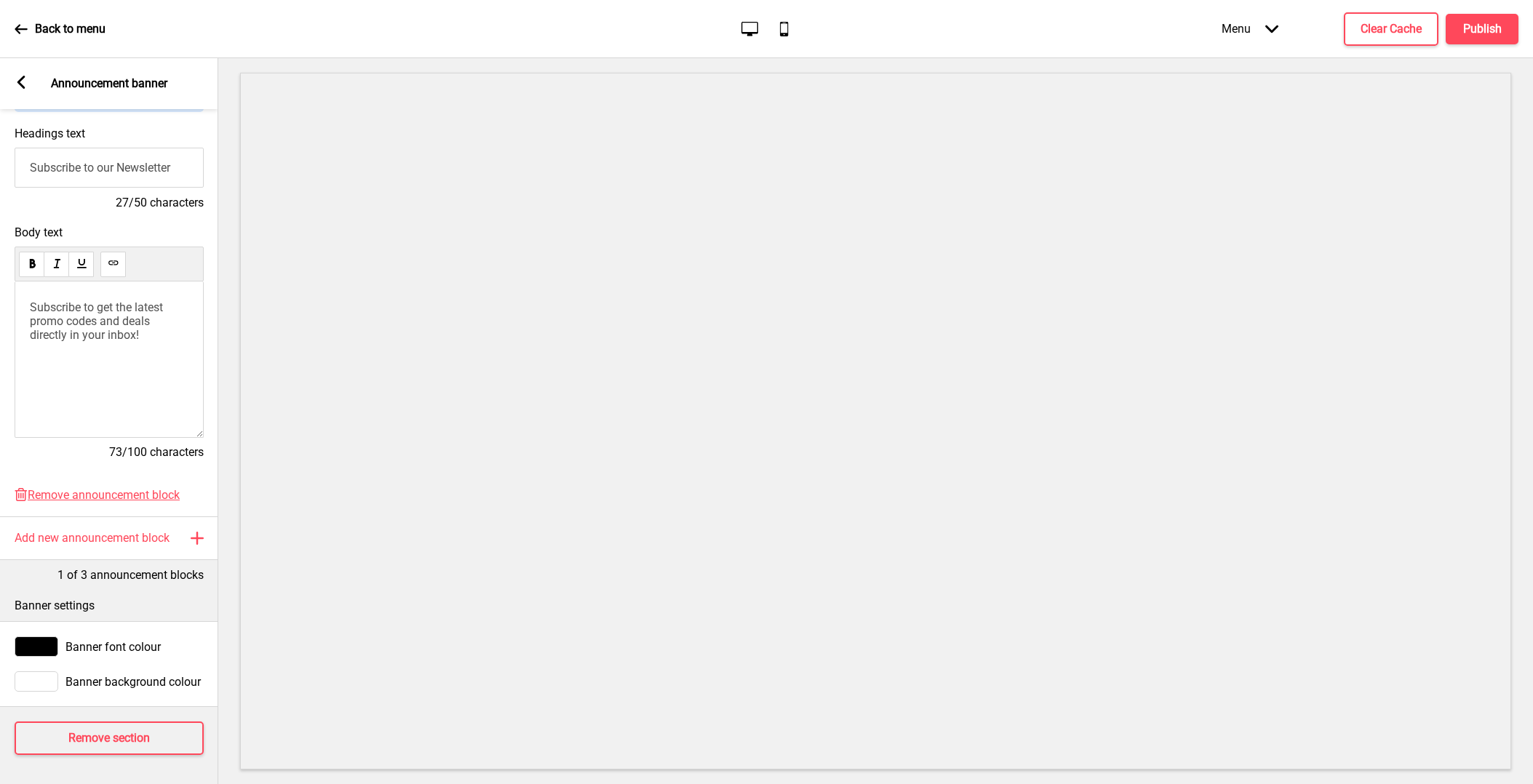
scroll to position [172, 0]
click at [164, 749] on button "Remove section" at bounding box center [109, 737] width 189 height 34
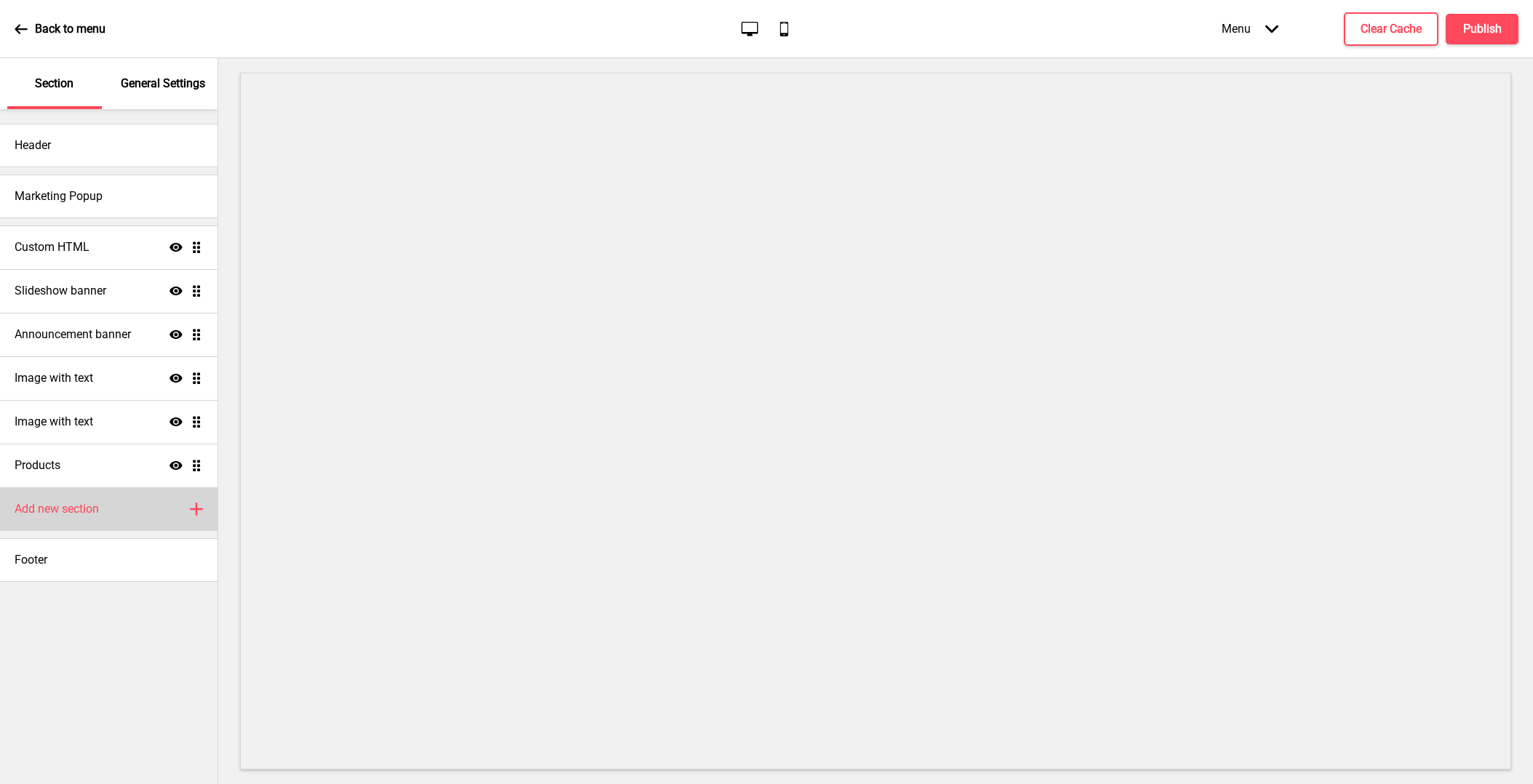
click at [124, 500] on div "Add new section Plus" at bounding box center [109, 508] width 218 height 43
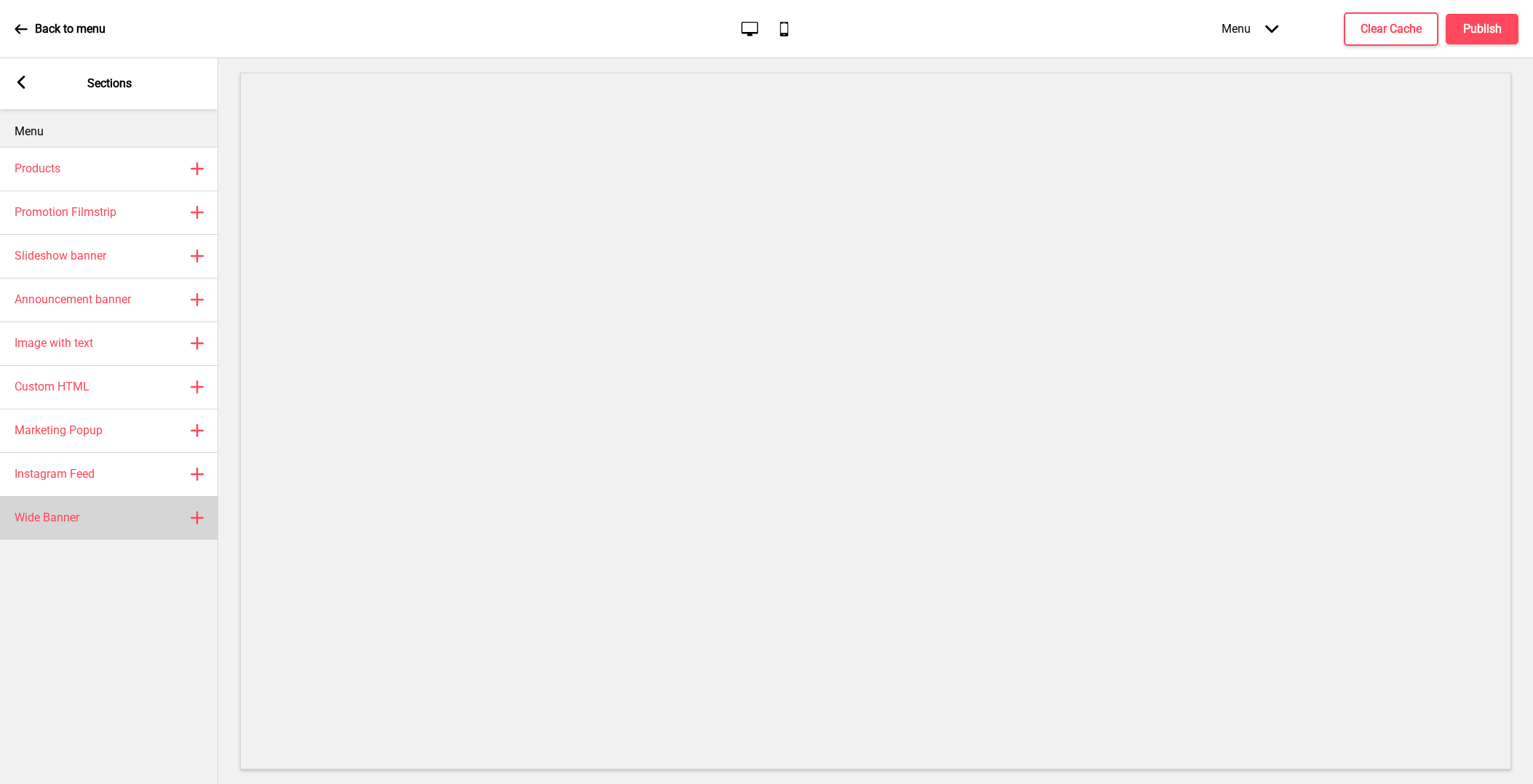
click at [147, 522] on div "Wide Banner Plus" at bounding box center [109, 517] width 218 height 43
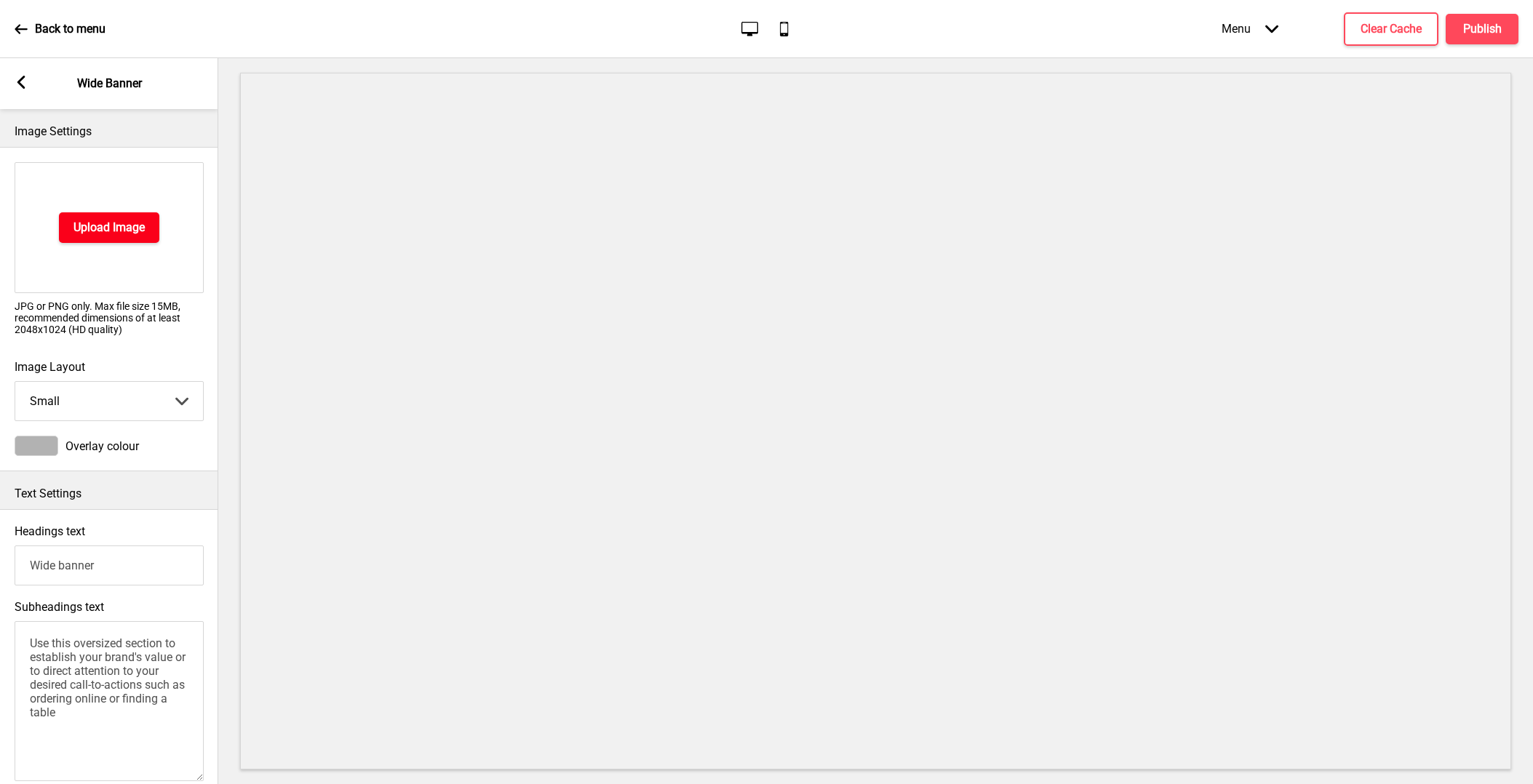
click at [103, 213] on button "Upload Image" at bounding box center [109, 227] width 101 height 30
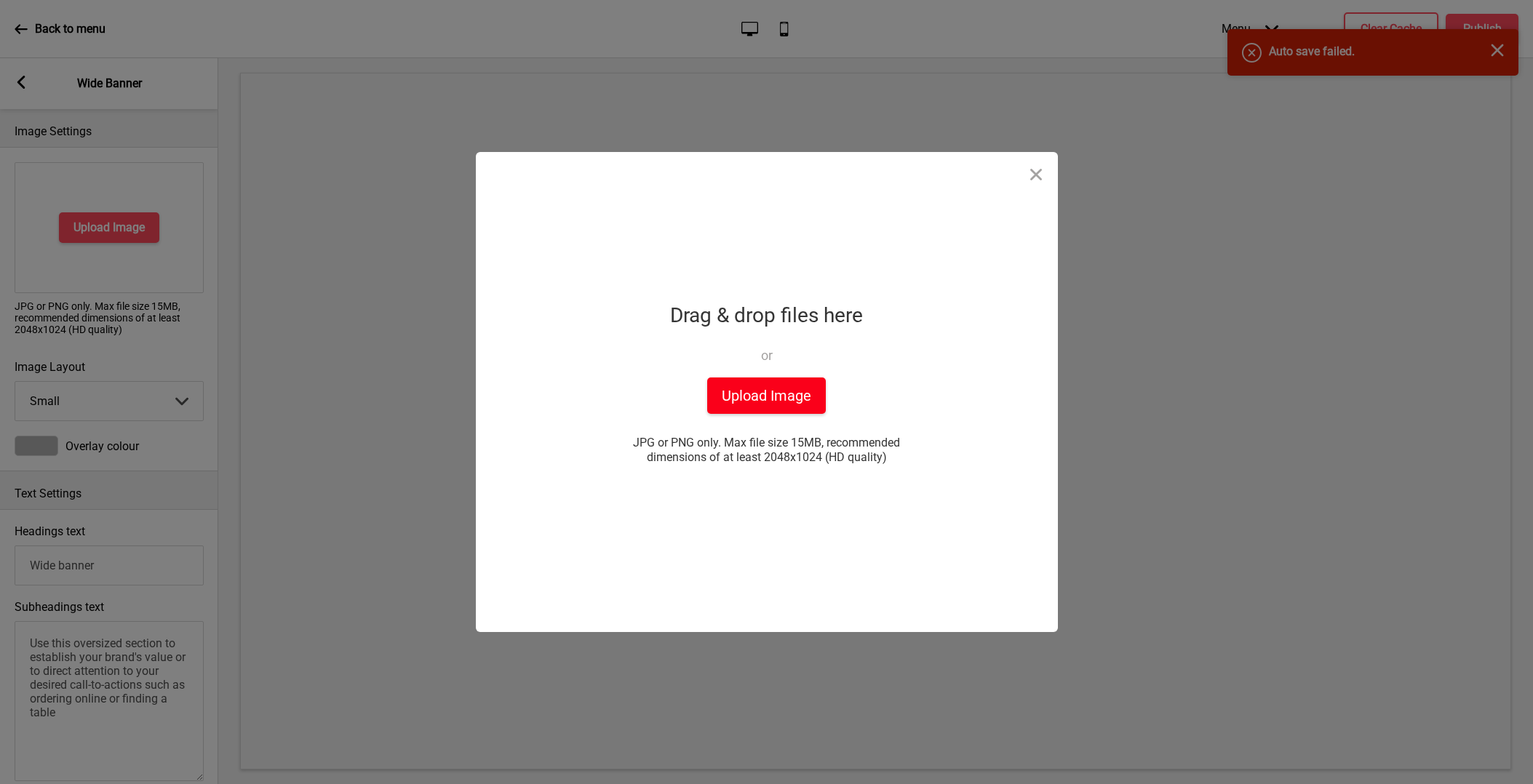
click at [792, 378] on button "Upload Image" at bounding box center [766, 396] width 119 height 36
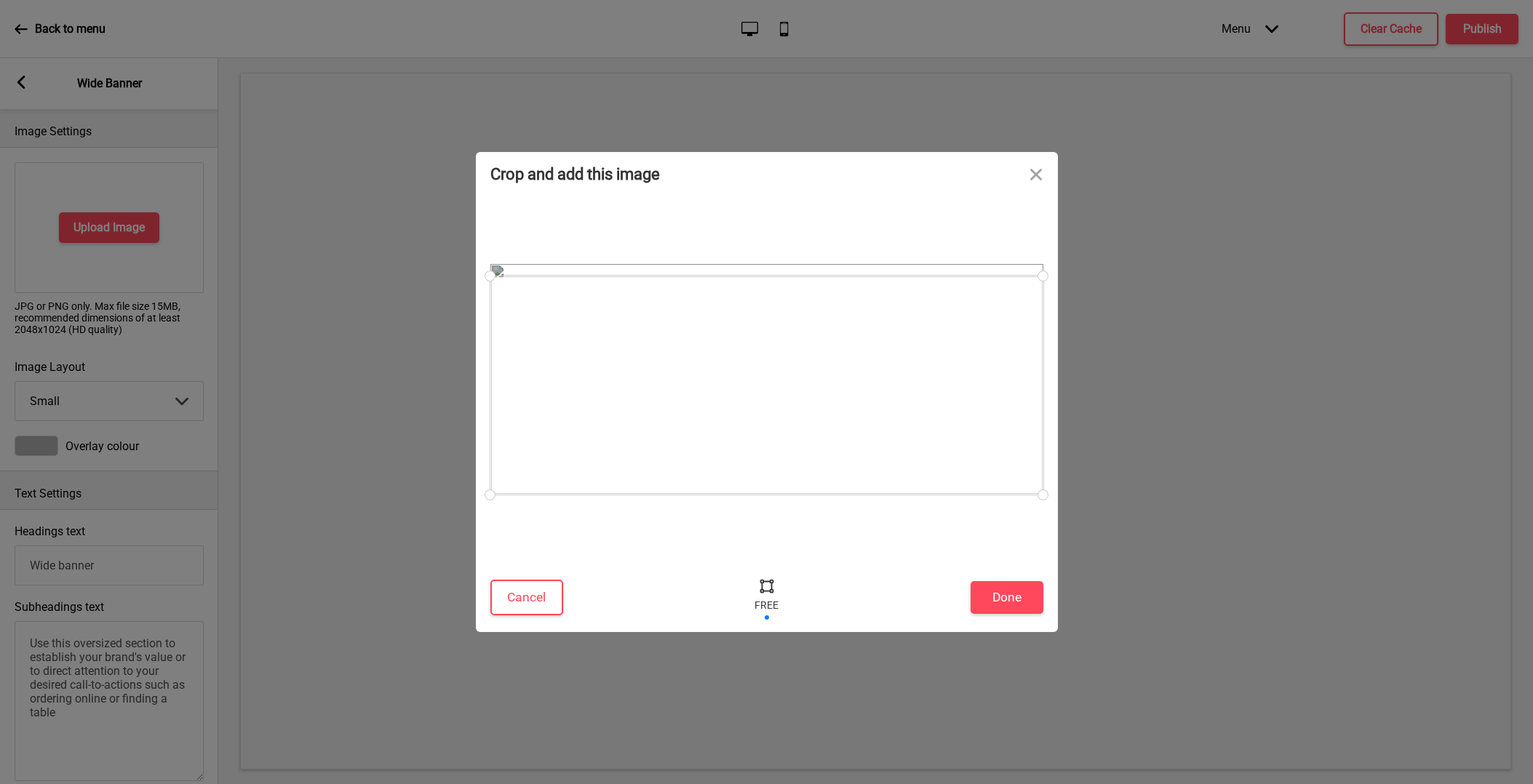
drag, startPoint x: 1043, startPoint y: 266, endPoint x: 1054, endPoint y: 291, distance: 27.3
click at [1050, 276] on div at bounding box center [1042, 276] width 25 height 25
drag, startPoint x: 1041, startPoint y: 495, endPoint x: 1049, endPoint y: 456, distance: 39.8
click at [1049, 456] on div at bounding box center [1042, 456] width 25 height 25
click at [1021, 593] on button "Done" at bounding box center [1006, 598] width 73 height 33
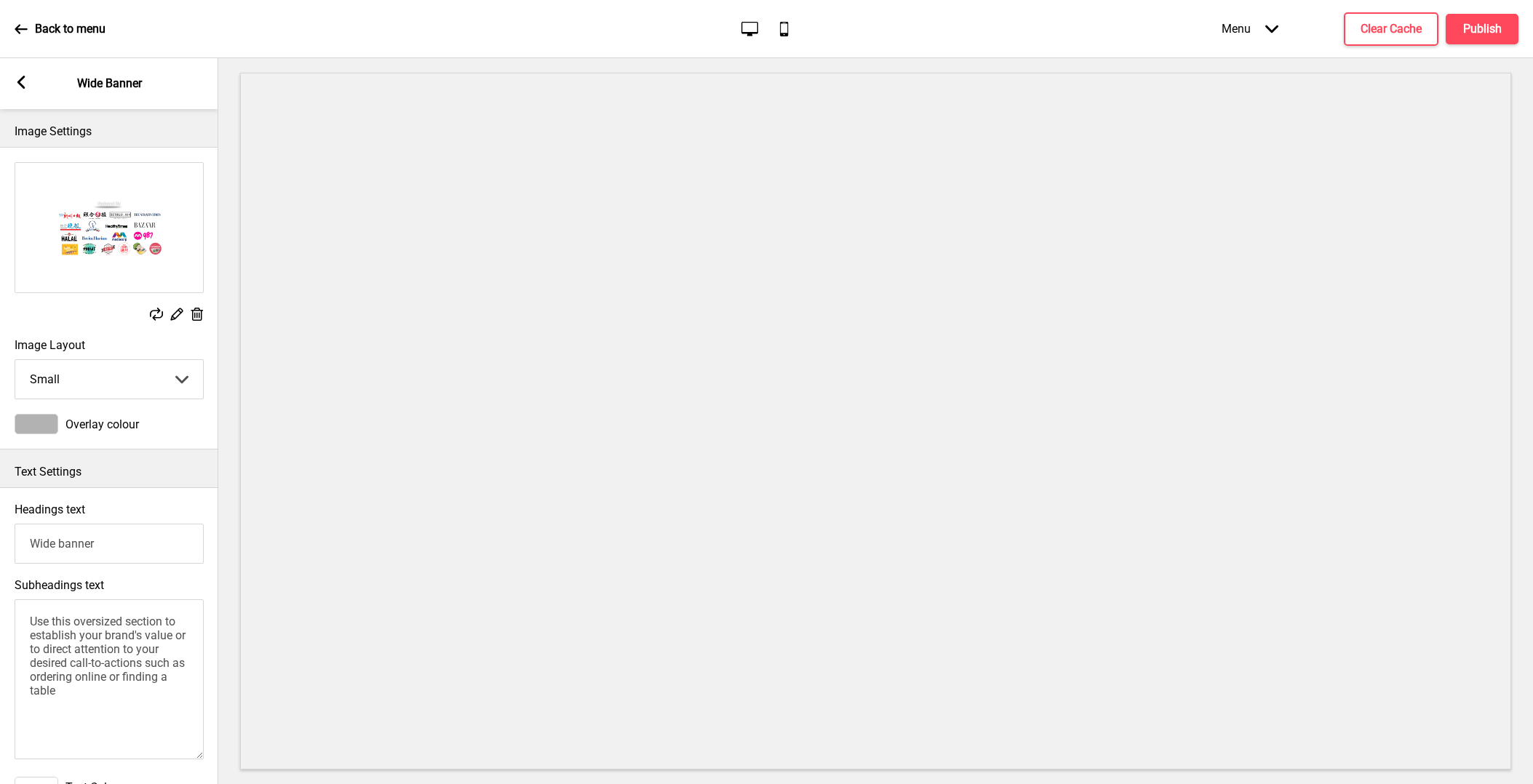
click at [157, 314] on rect at bounding box center [156, 314] width 13 height 13
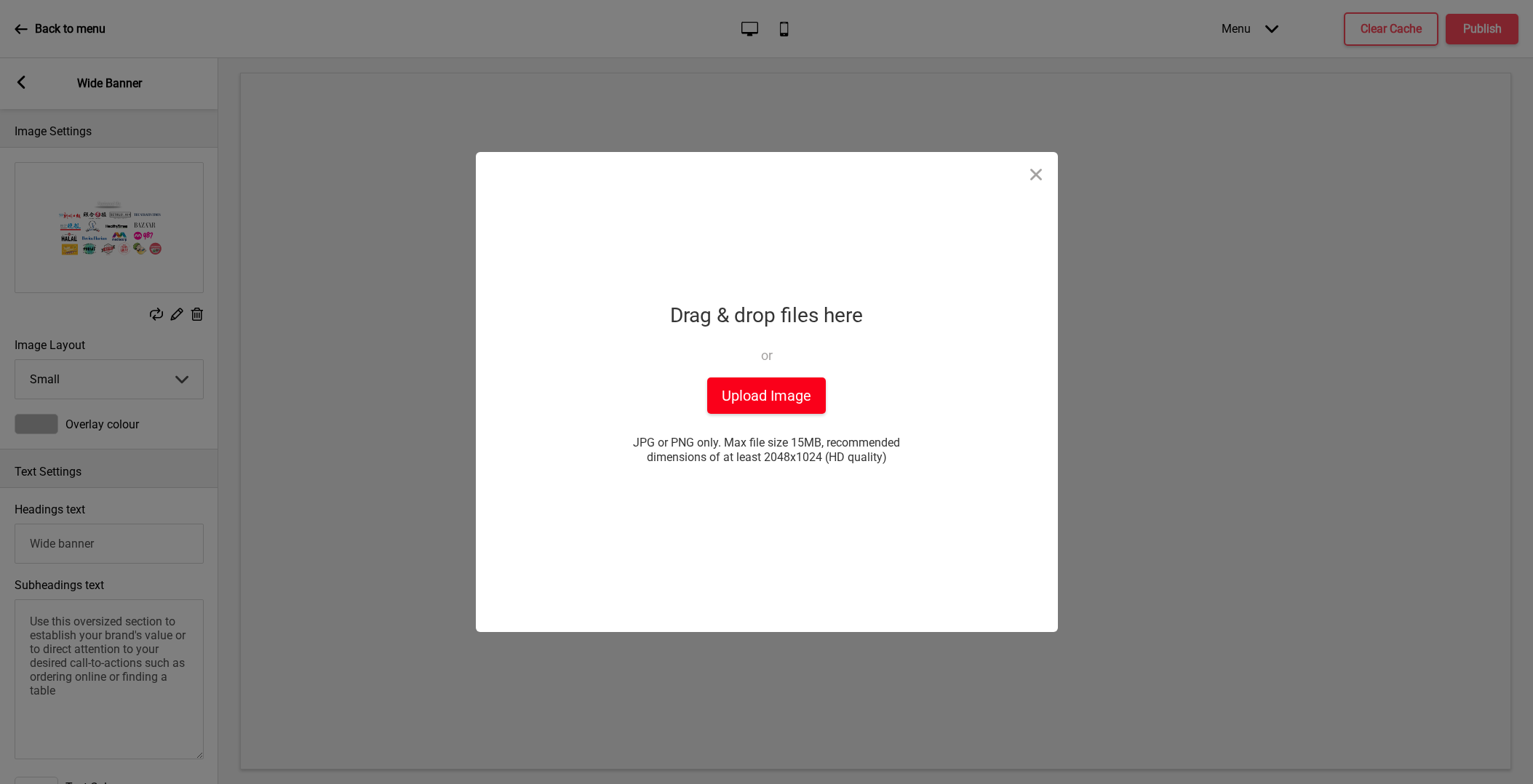
click at [781, 388] on button "Upload Image" at bounding box center [766, 396] width 119 height 36
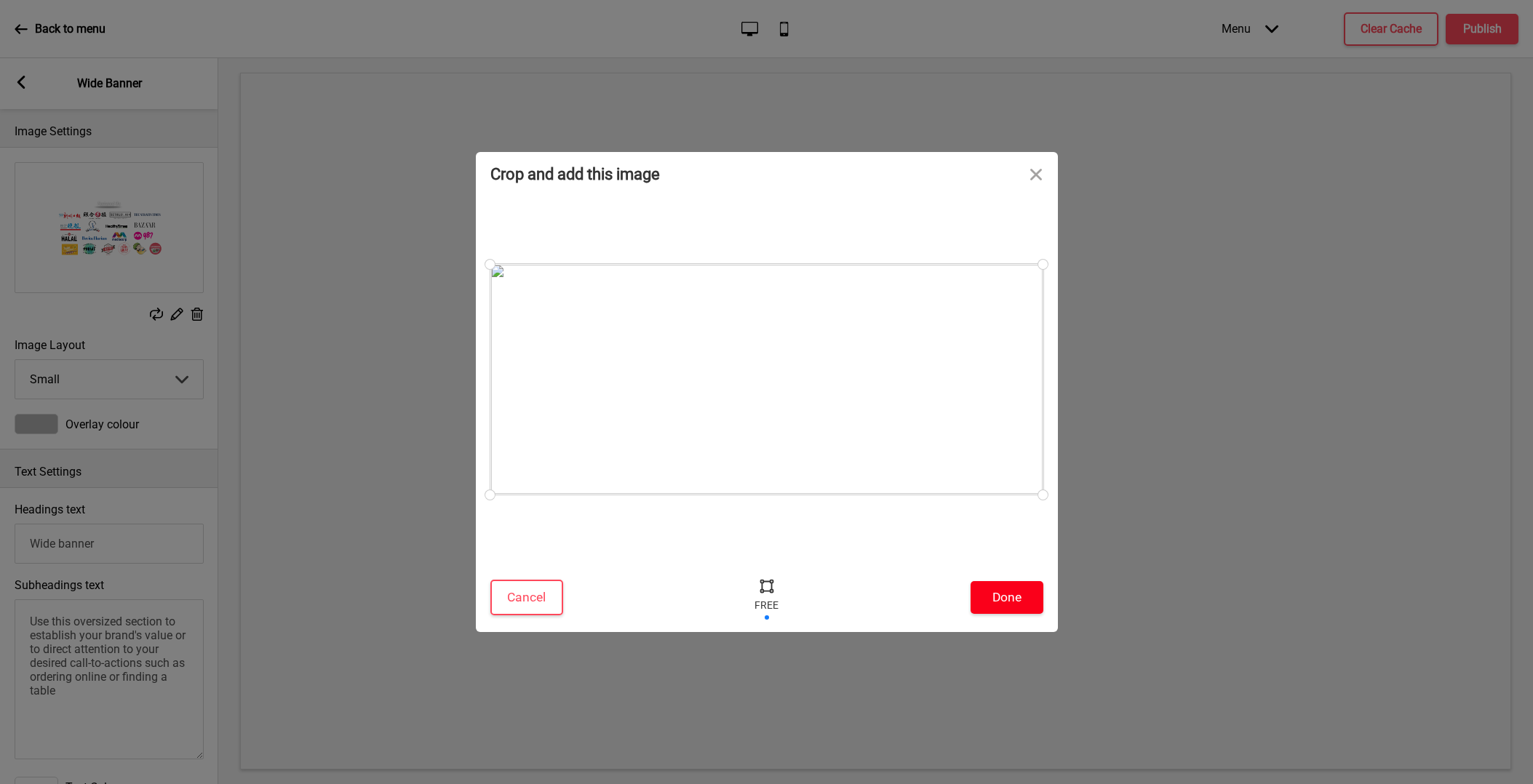
click at [1003, 592] on button "Done" at bounding box center [1006, 598] width 73 height 33
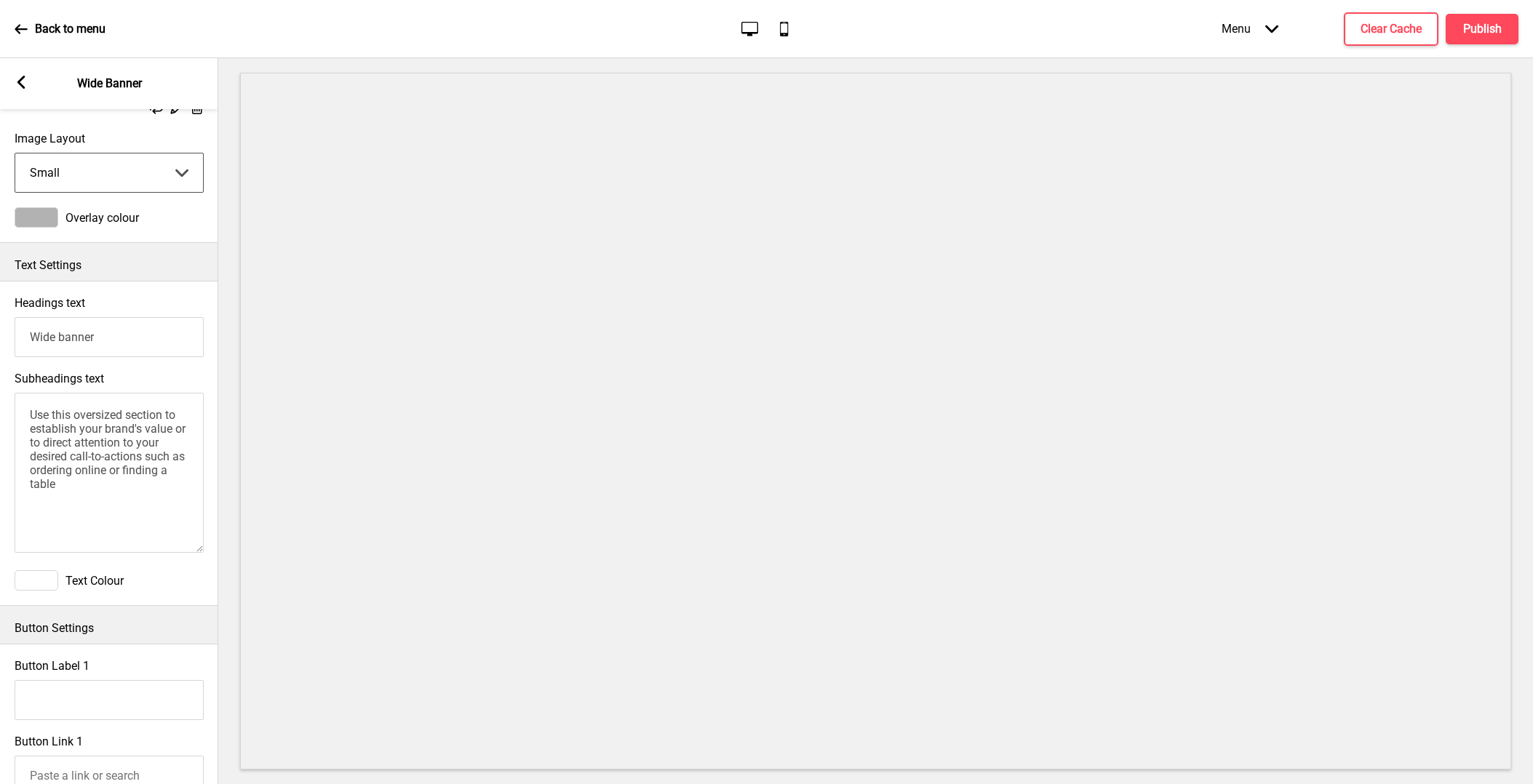
scroll to position [186, 0]
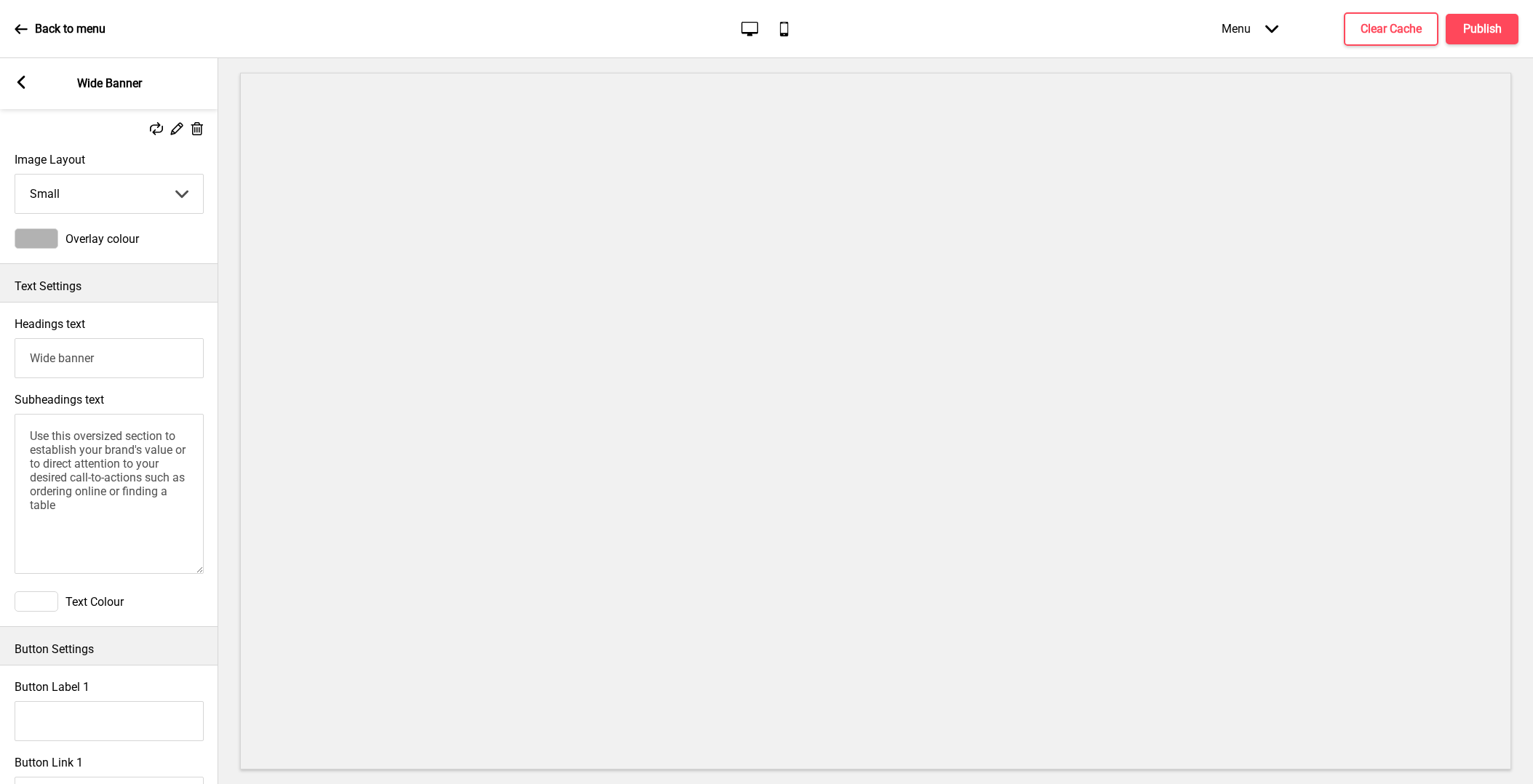
click at [45, 242] on div at bounding box center [36, 238] width 43 height 20
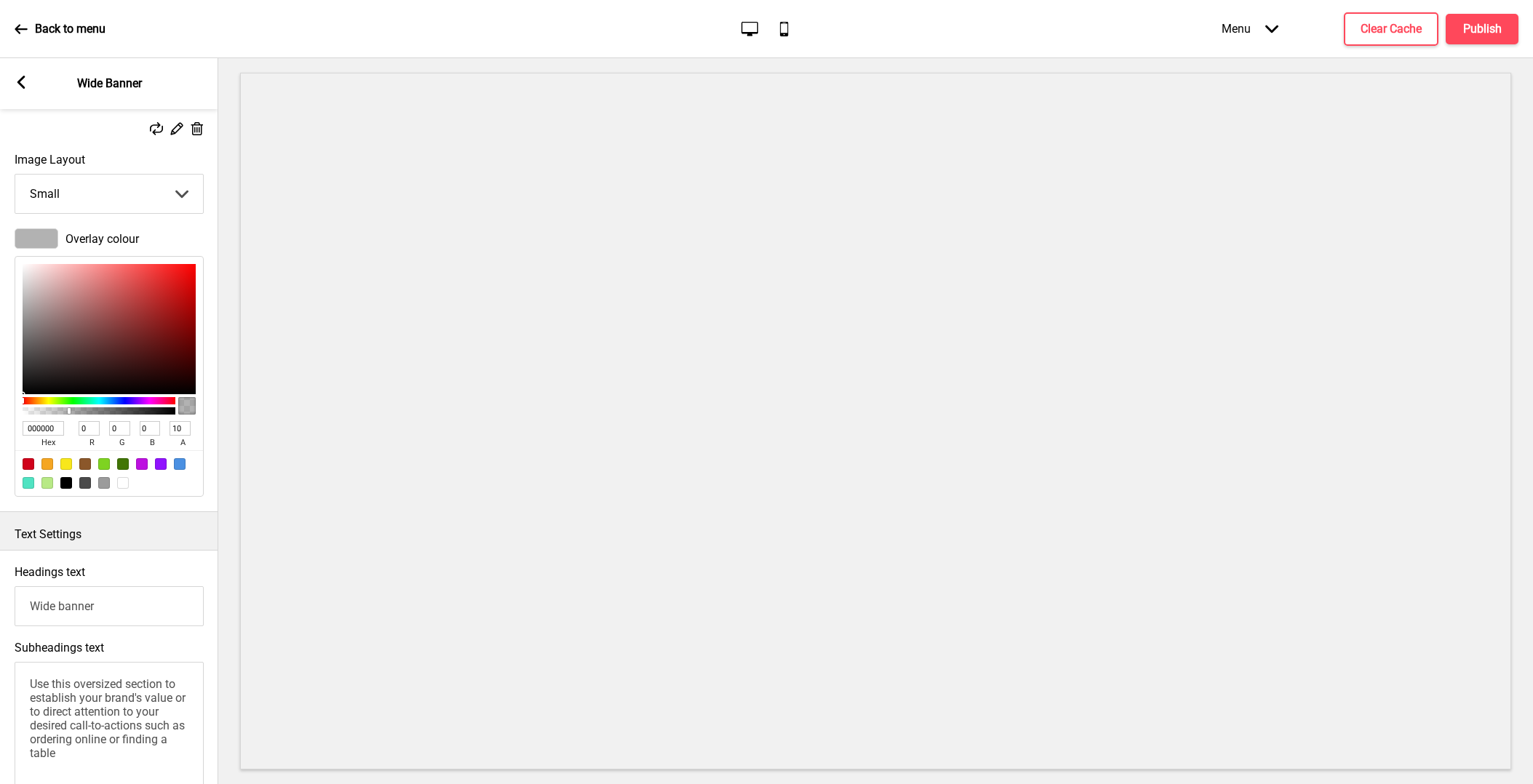
type input "4"
type input "TRANSPARENT"
type input "0"
drag, startPoint x: 69, startPoint y: 410, endPoint x: -10, endPoint y: 410, distance: 79.0
click at [0, 410] on html "Back to menu Desktop Mobile Menu Arrow down Product Page Store Information Chec…" at bounding box center [766, 392] width 1533 height 784
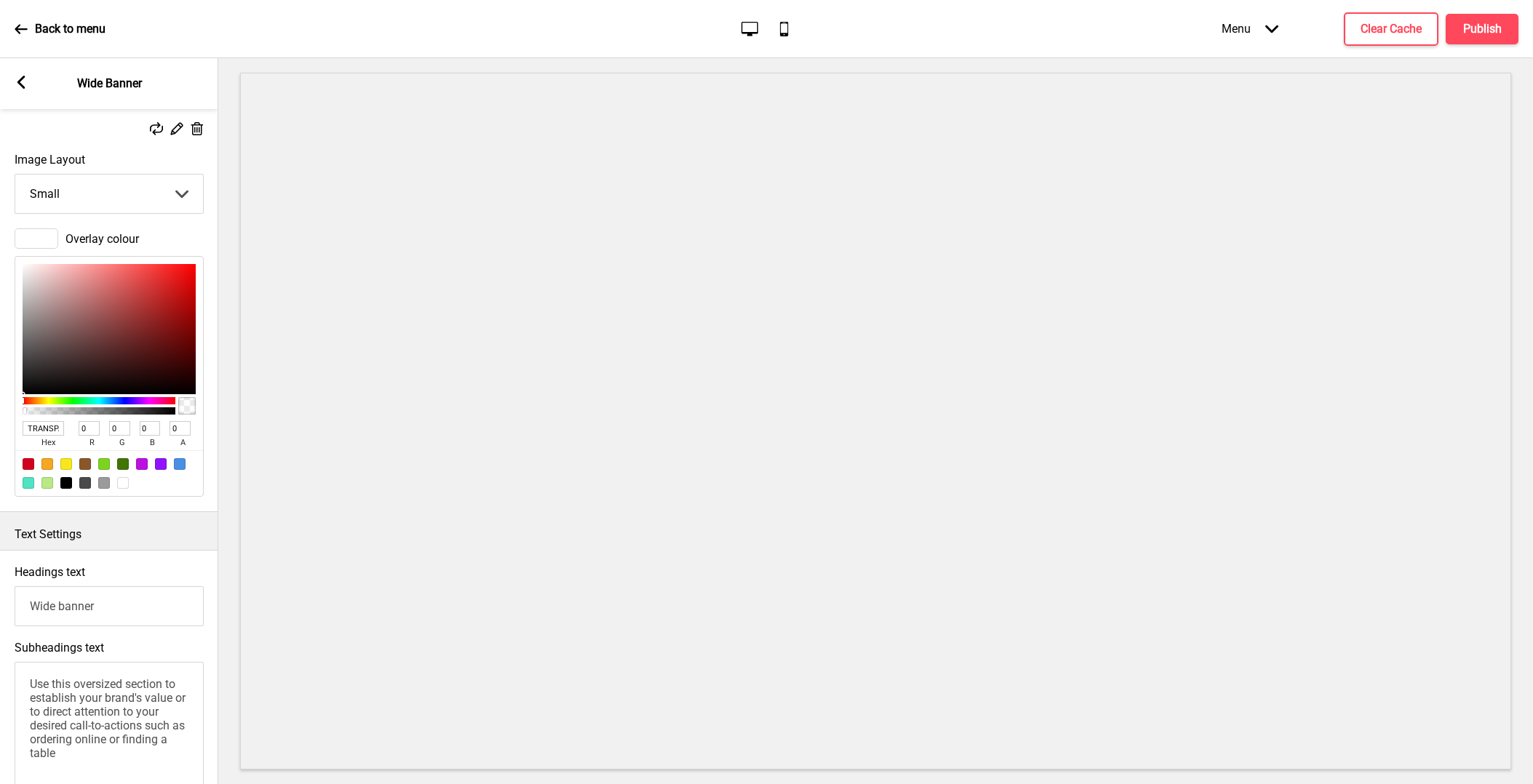
click at [142, 601] on input "Wide banner" at bounding box center [109, 606] width 189 height 40
type input "W"
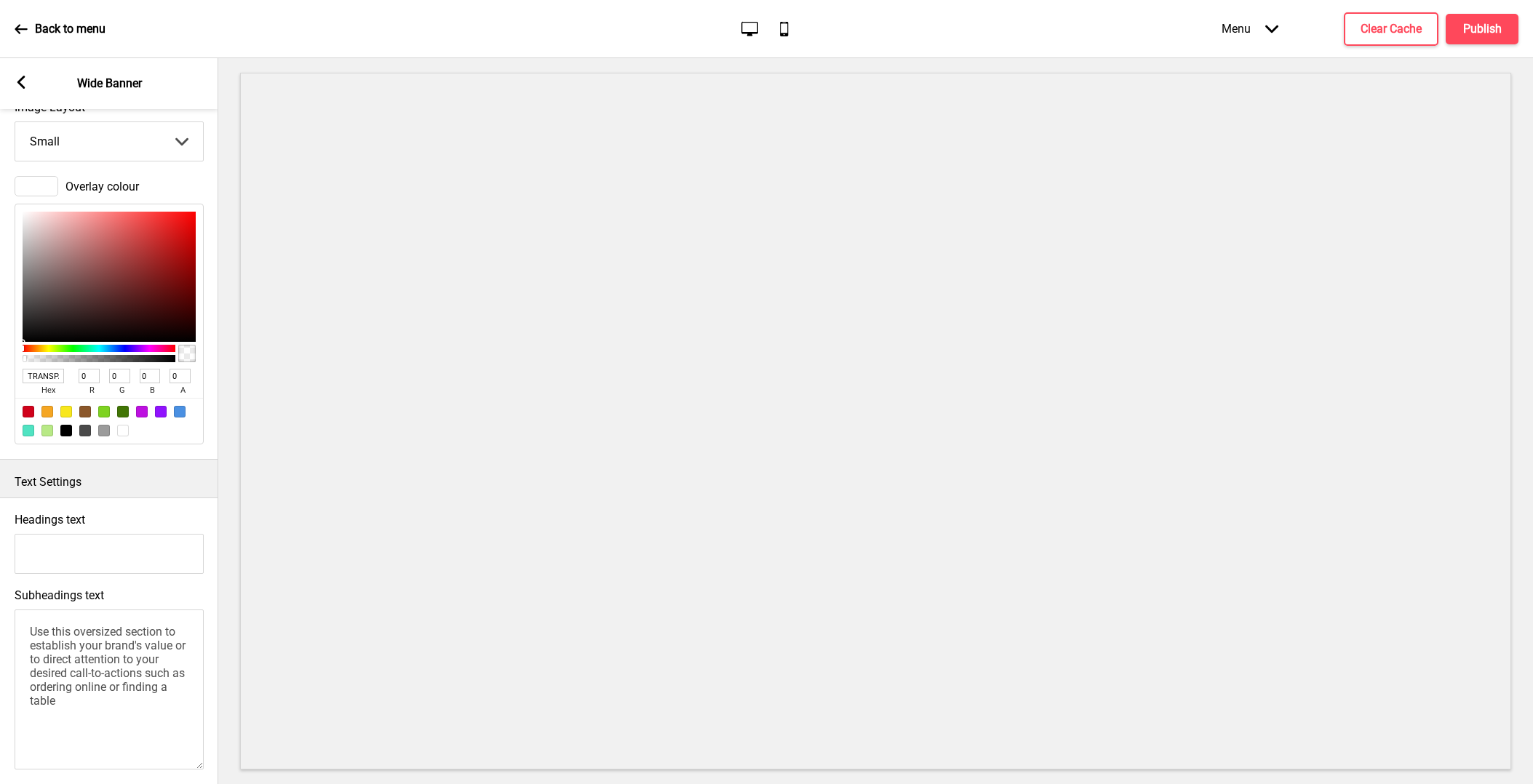
scroll to position [239, 0]
drag, startPoint x: 122, startPoint y: 697, endPoint x: -22, endPoint y: 601, distance: 173.1
click at [0, 601] on html "Back to menu Desktop Mobile Menu Arrow down Product Page Store Information Chec…" at bounding box center [766, 392] width 1533 height 784
click at [227, 504] on div at bounding box center [875, 420] width 1315 height 725
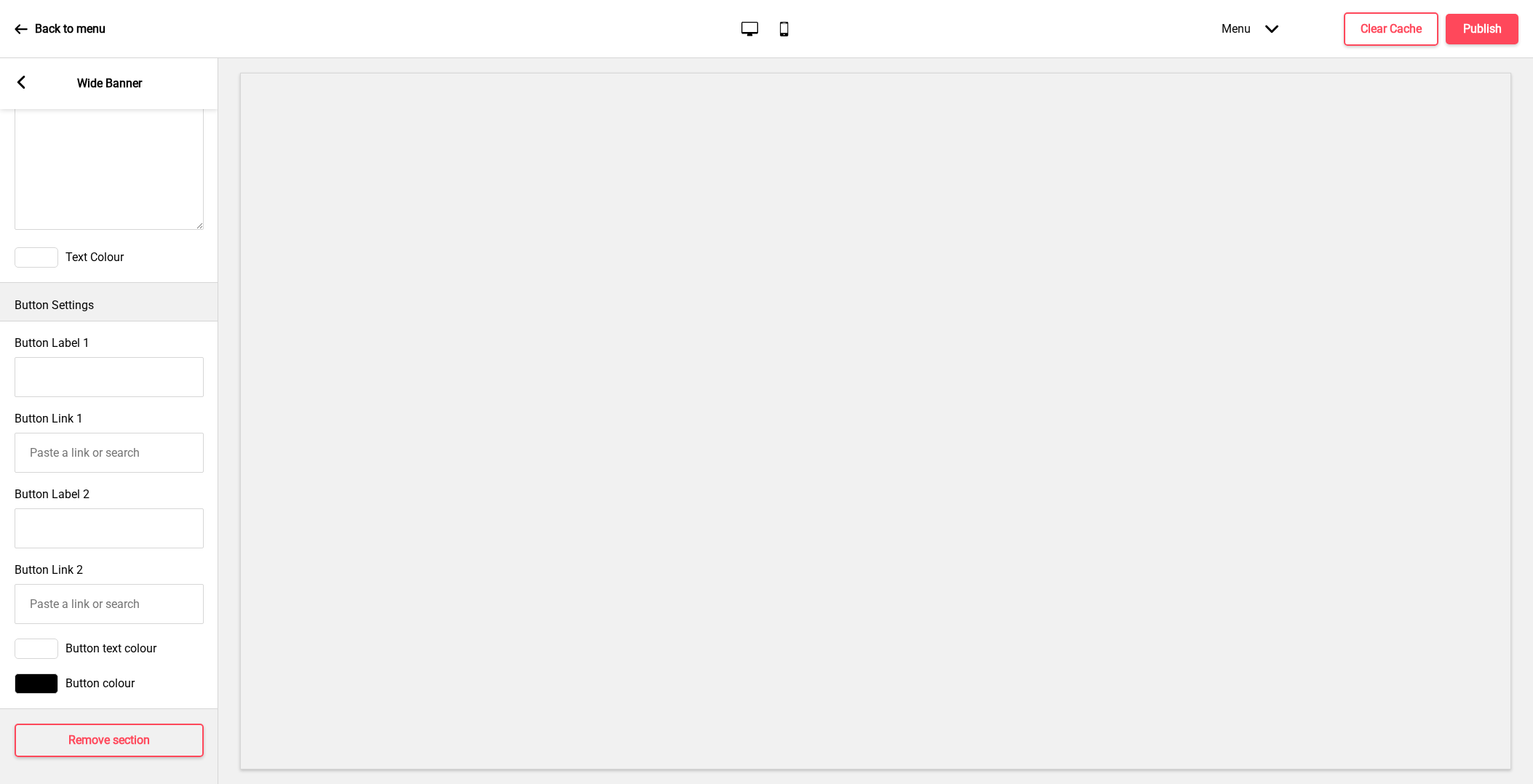
scroll to position [0, 0]
click at [124, 740] on h4 "Remove section" at bounding box center [110, 741] width 82 height 16
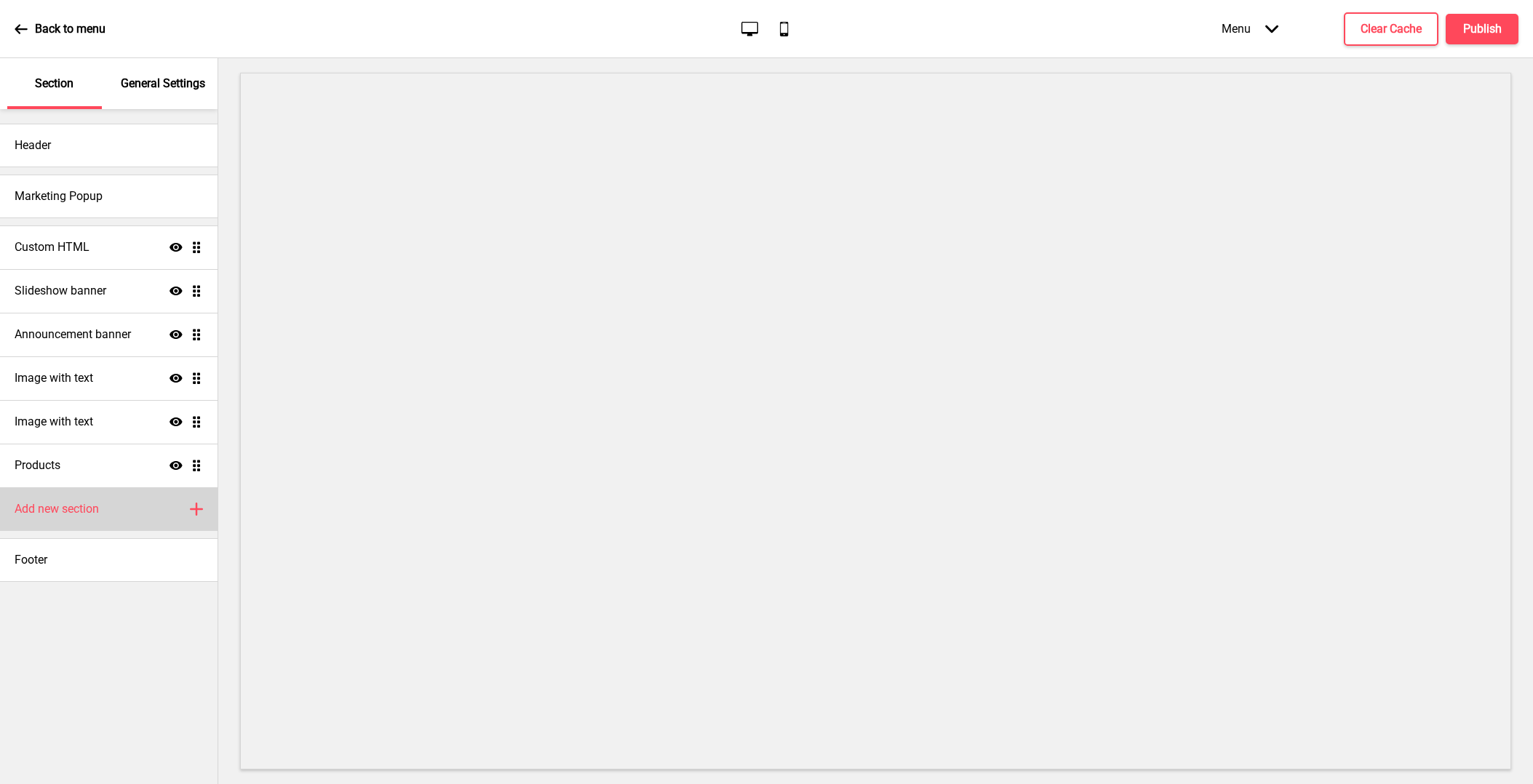
click at [138, 517] on div "Add new section Plus" at bounding box center [109, 508] width 218 height 43
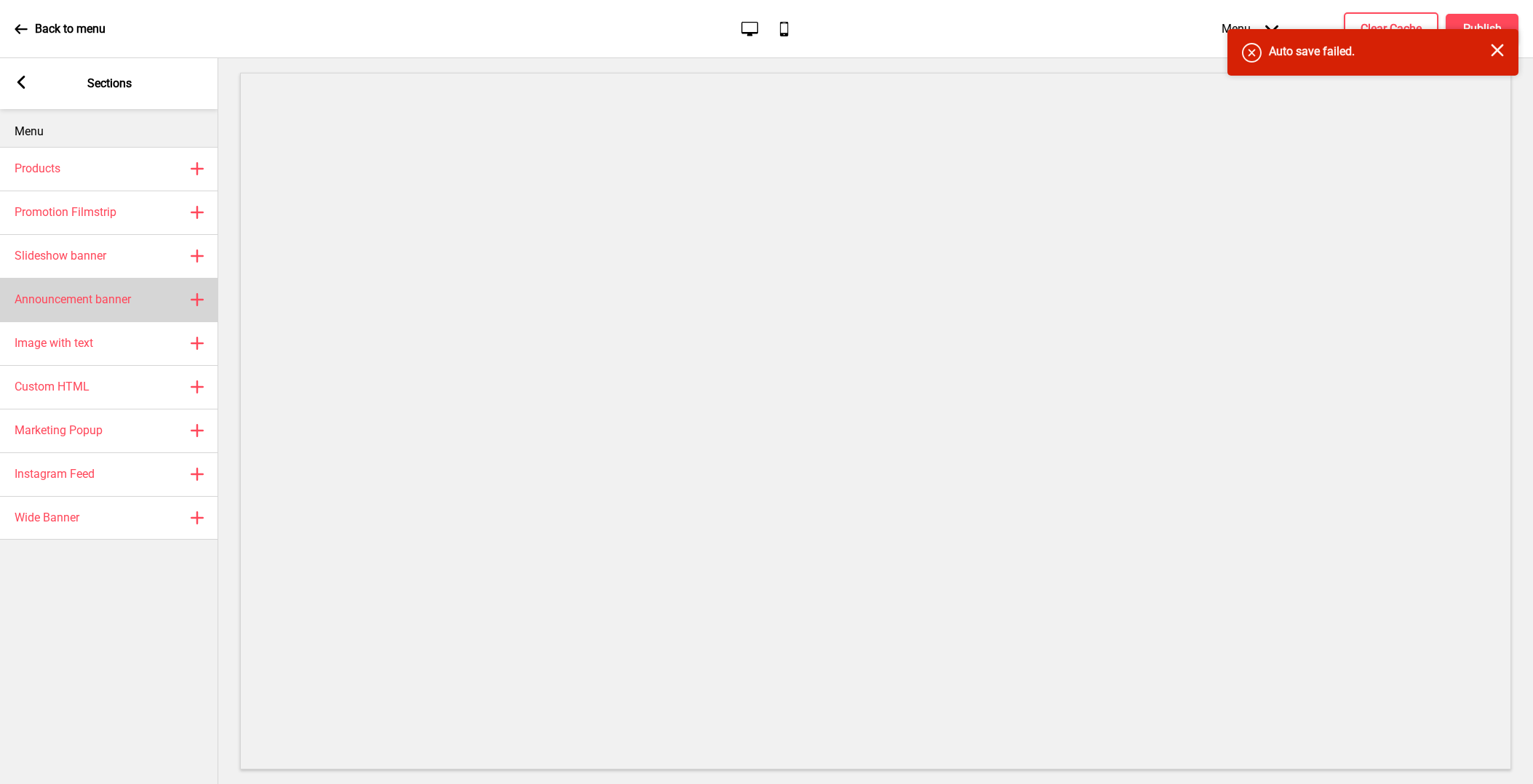
click at [132, 291] on div "Announcement banner Plus" at bounding box center [109, 299] width 218 height 43
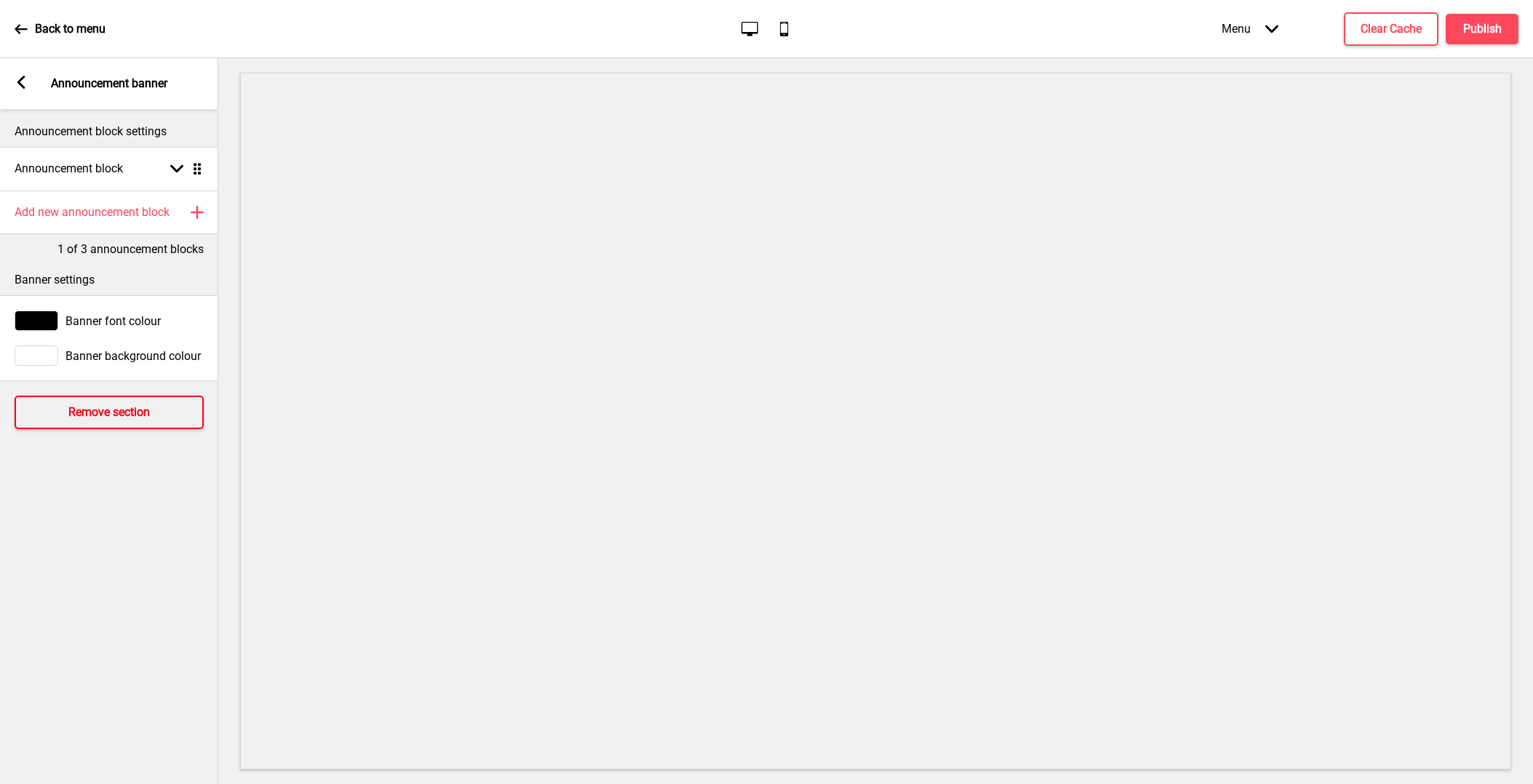
click at [155, 418] on button "Remove section" at bounding box center [109, 412] width 189 height 34
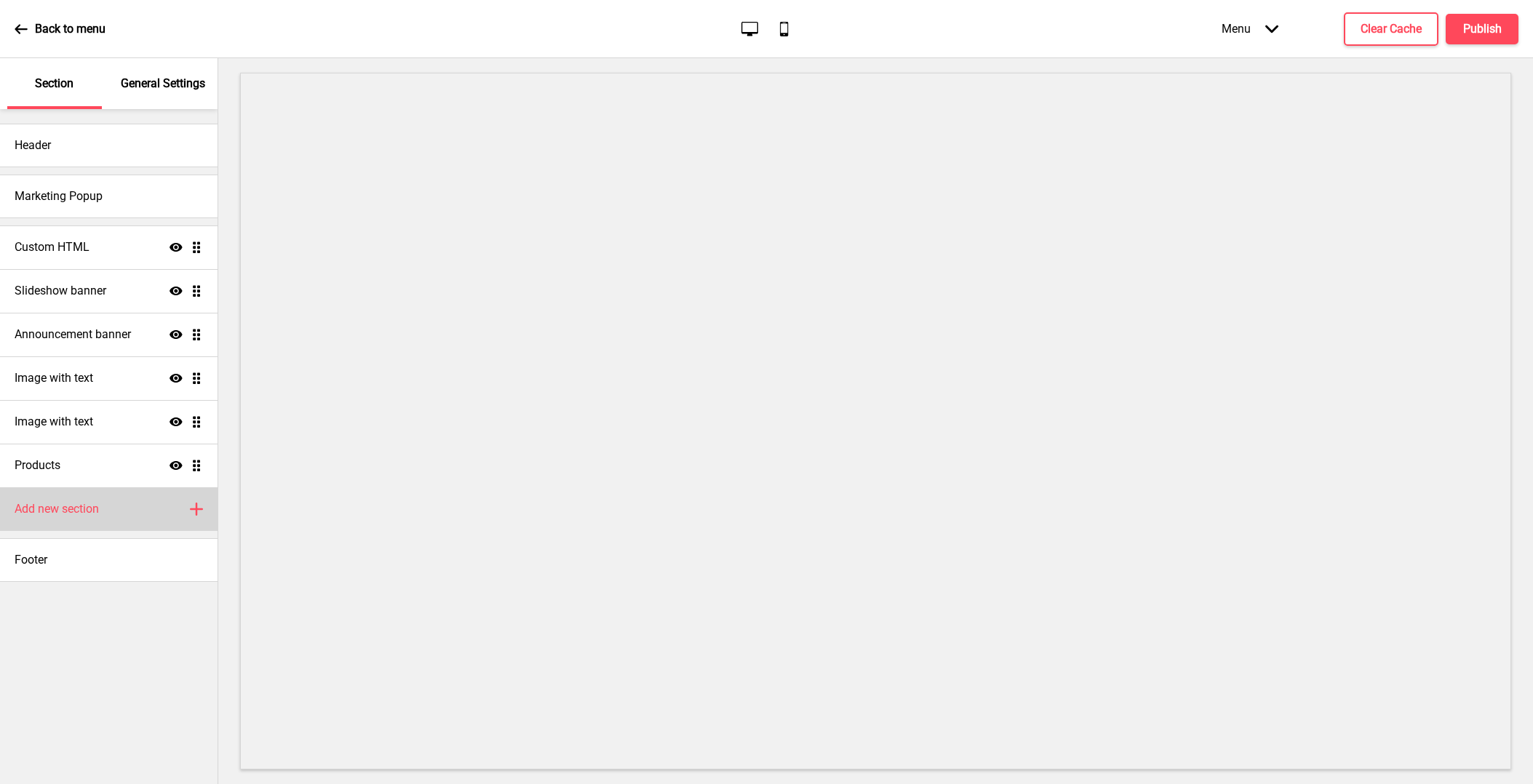
click at [146, 522] on div "Add new section Plus" at bounding box center [109, 508] width 218 height 43
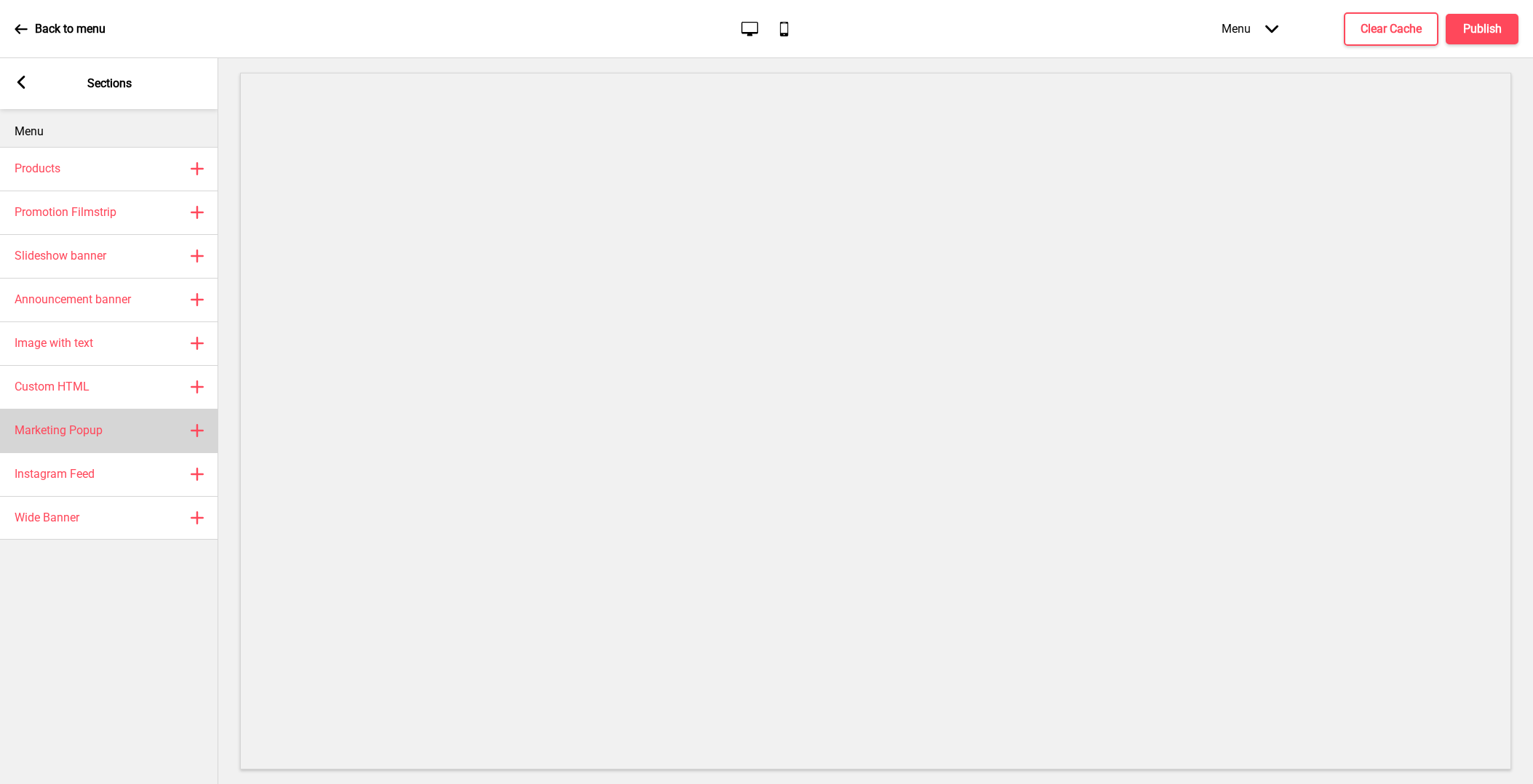
click at [137, 448] on div "Marketing Popup Plus" at bounding box center [109, 430] width 218 height 43
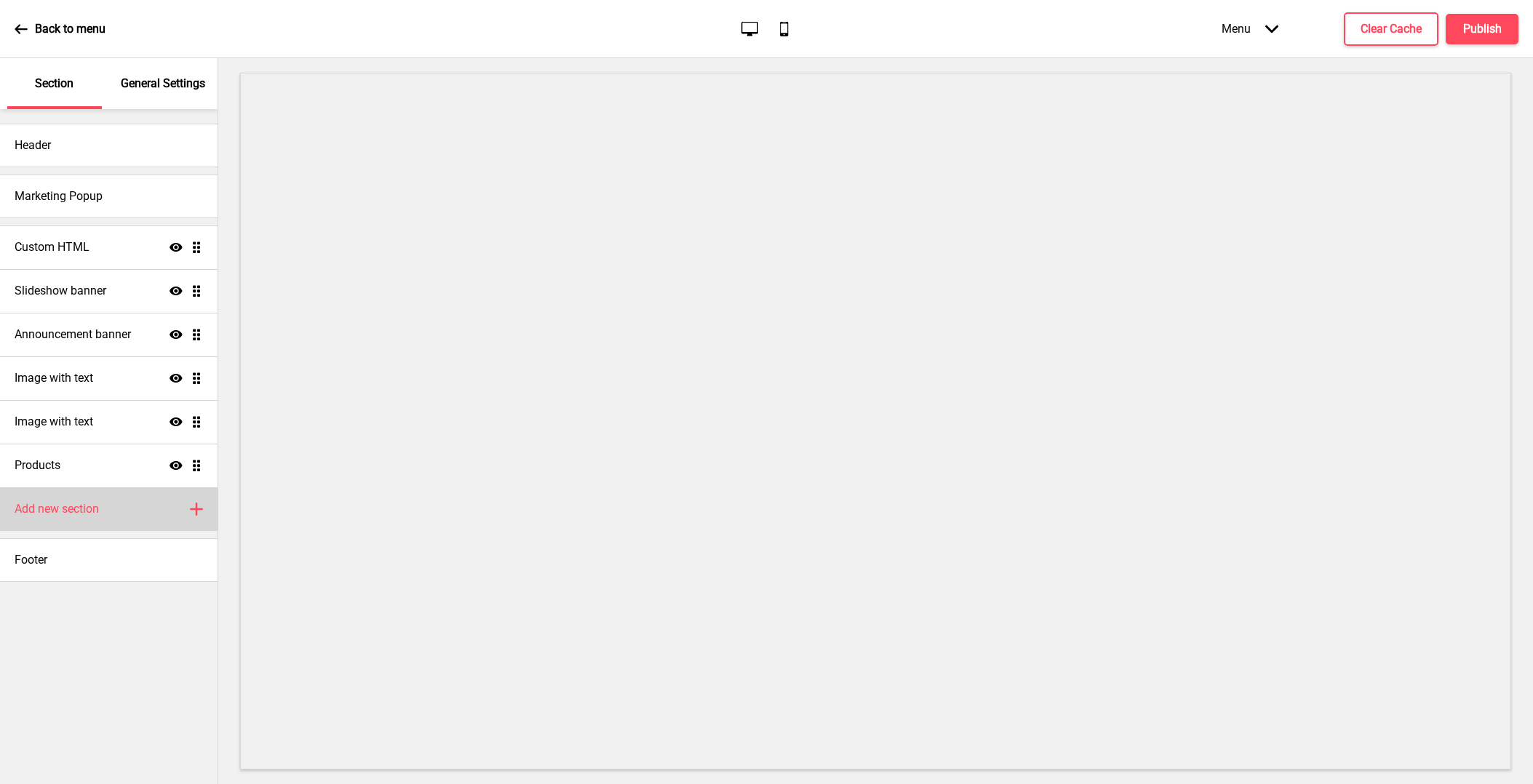
click at [149, 522] on div "Add new section Plus" at bounding box center [109, 508] width 218 height 43
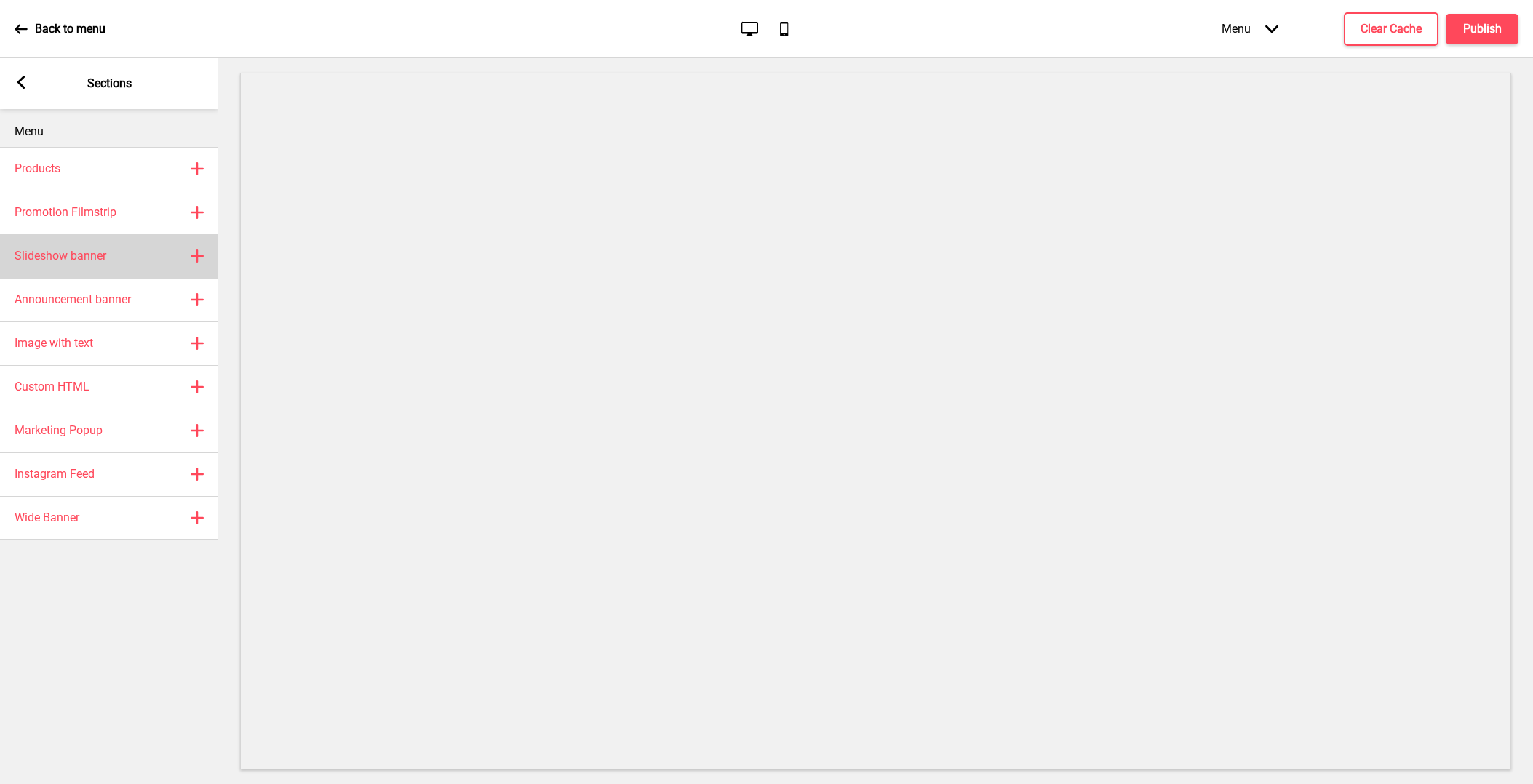
click at [131, 253] on div "Slideshow banner Plus" at bounding box center [109, 255] width 218 height 43
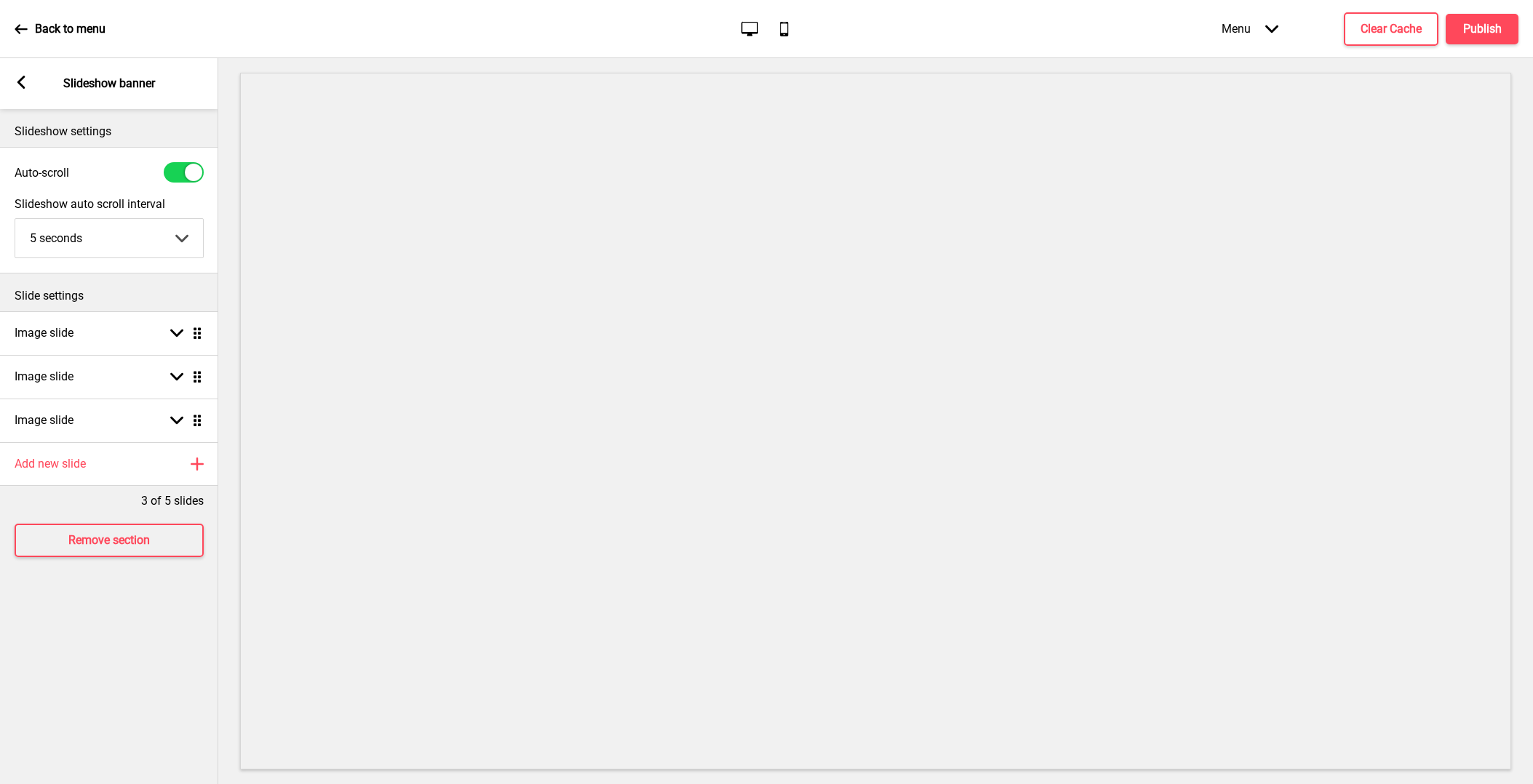
click at [178, 173] on div at bounding box center [183, 172] width 40 height 20
checkbox input "false"
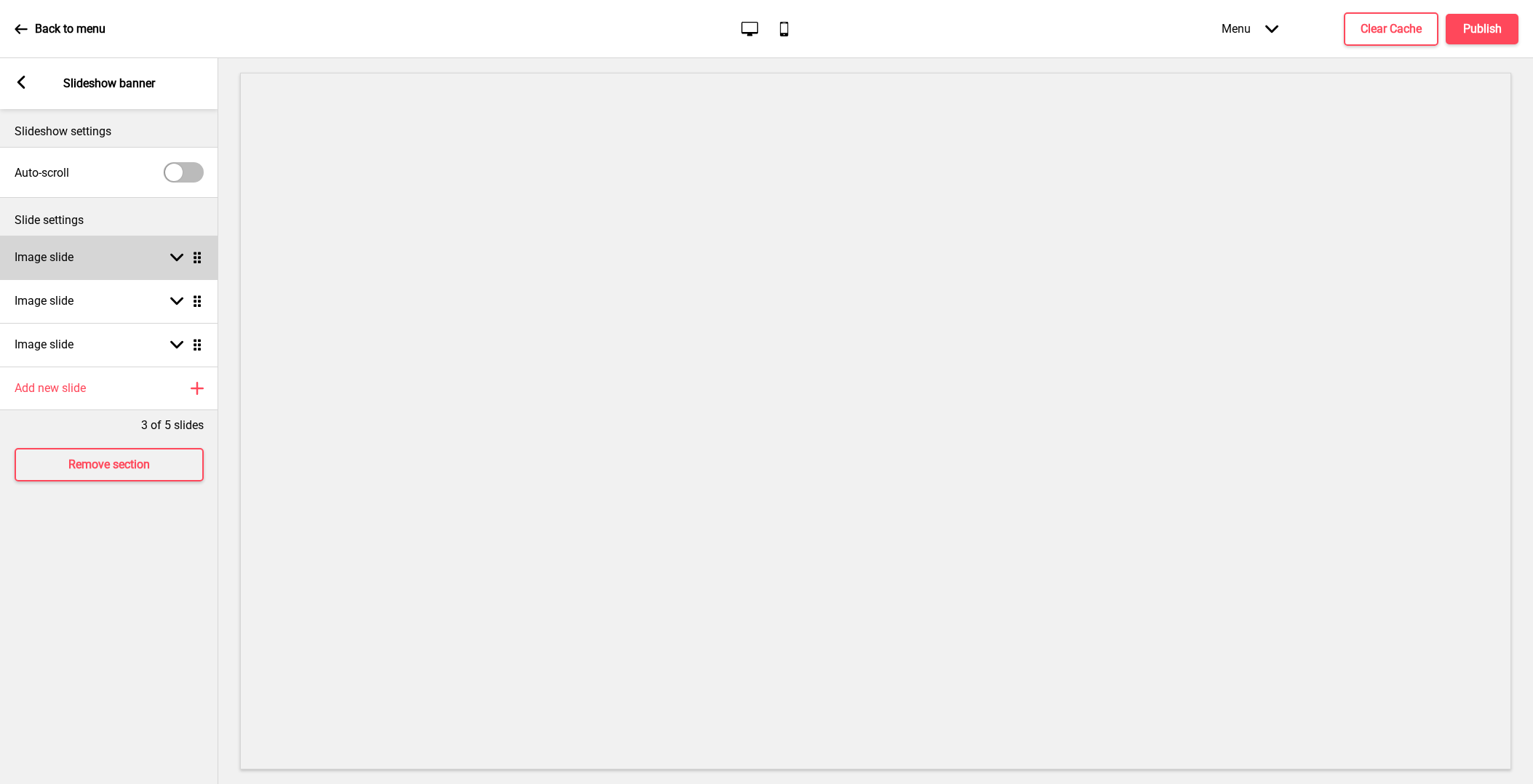
click at [177, 247] on div "Image slide Arrow down Drag" at bounding box center [109, 257] width 218 height 43
select select "right"
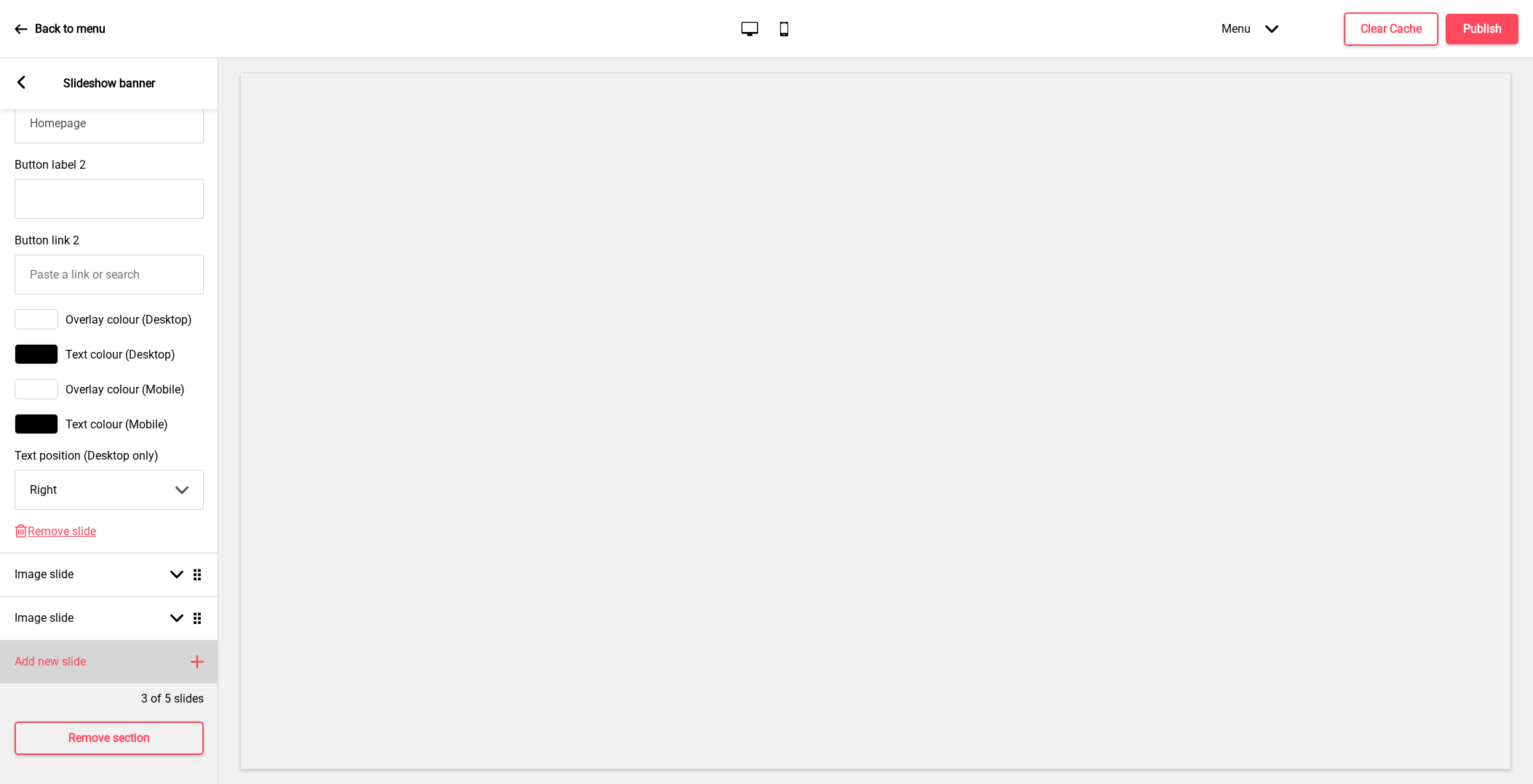
scroll to position [671, 0]
click at [72, 533] on span "Remove slide" at bounding box center [62, 531] width 69 height 14
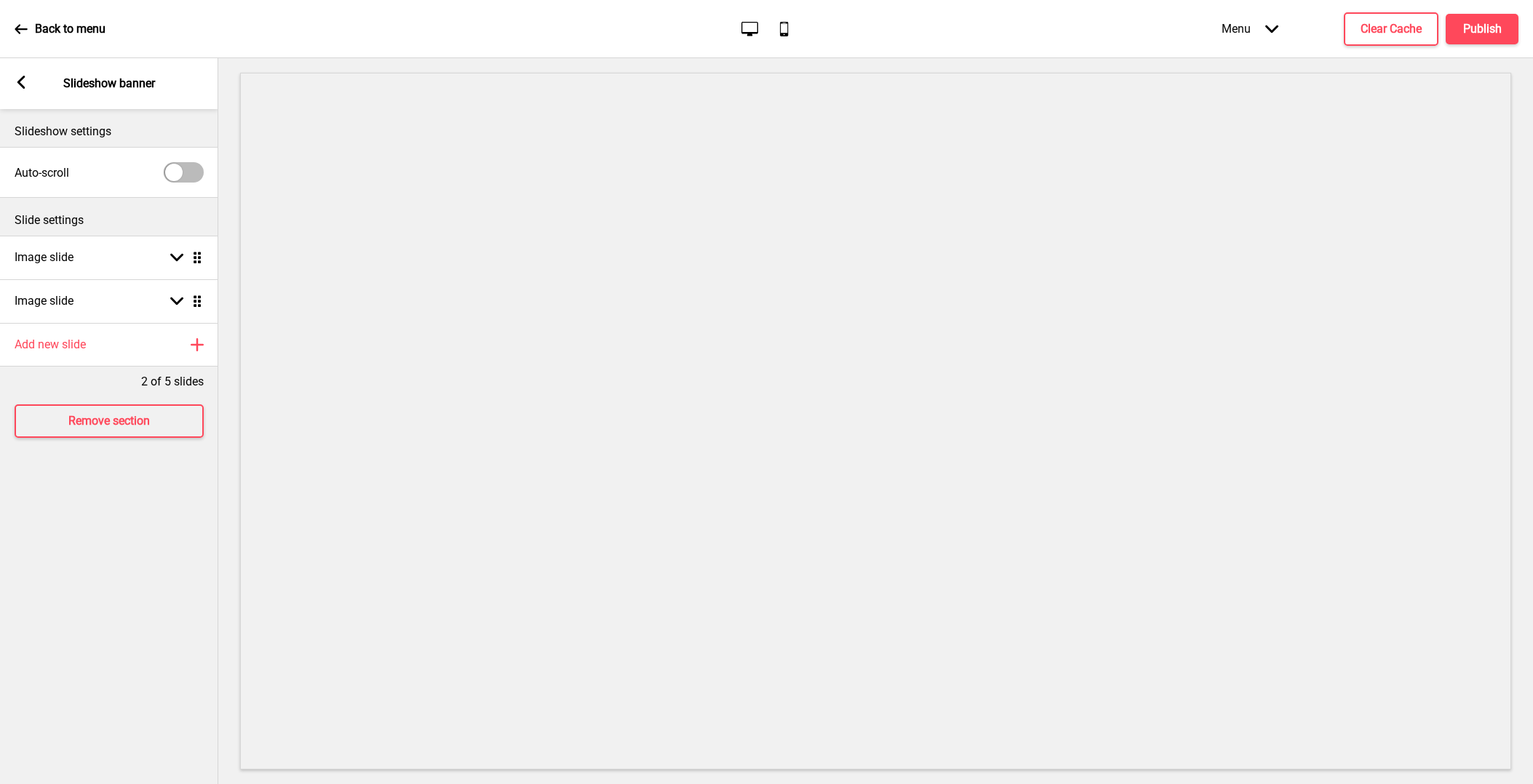
scroll to position [0, 0]
click at [133, 319] on div "Image slide Arrow down Drag" at bounding box center [109, 300] width 218 height 43
select select "right"
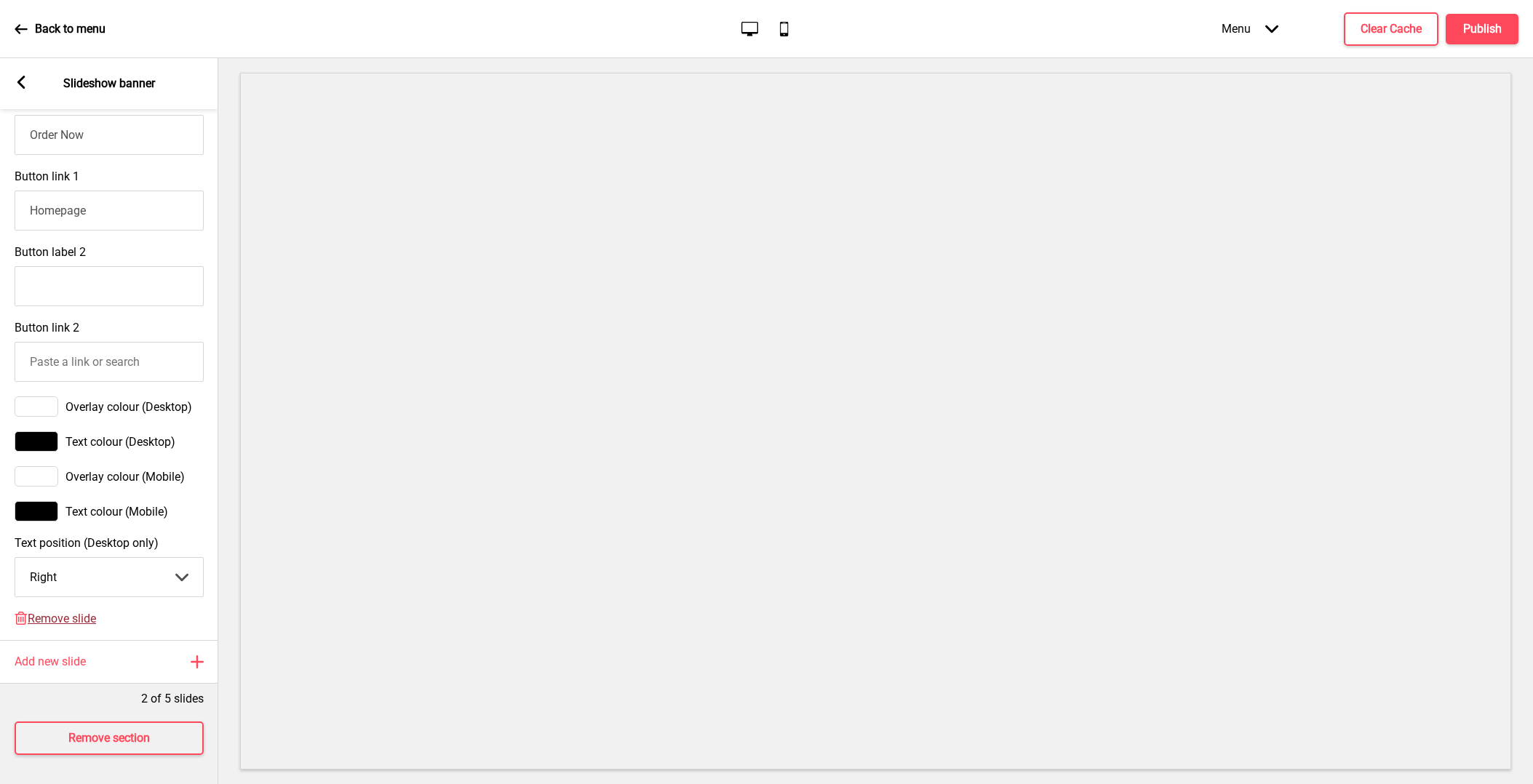
click at [82, 620] on span "Remove slide" at bounding box center [62, 618] width 69 height 14
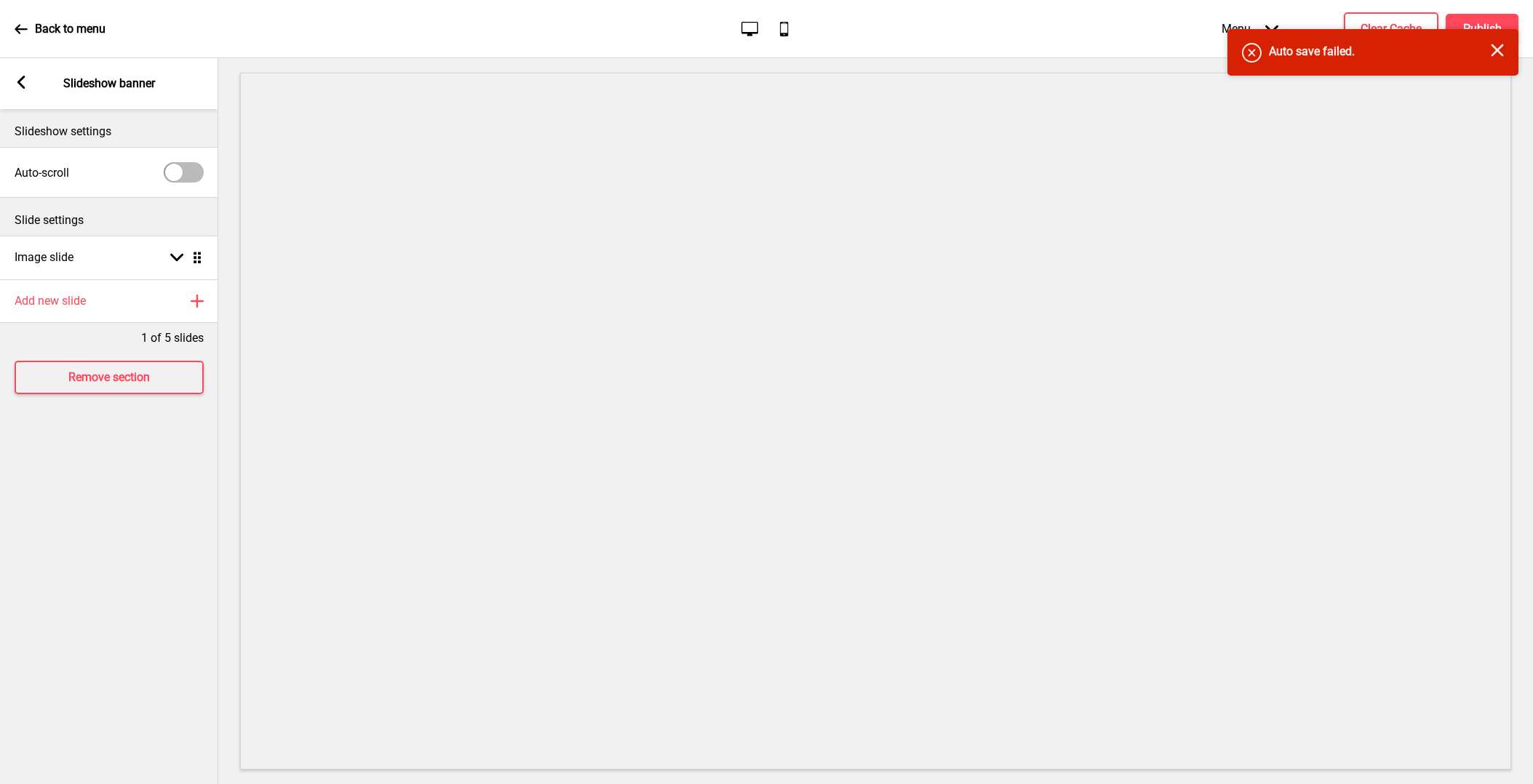
click at [27, 87] on rect at bounding box center [21, 82] width 13 height 13
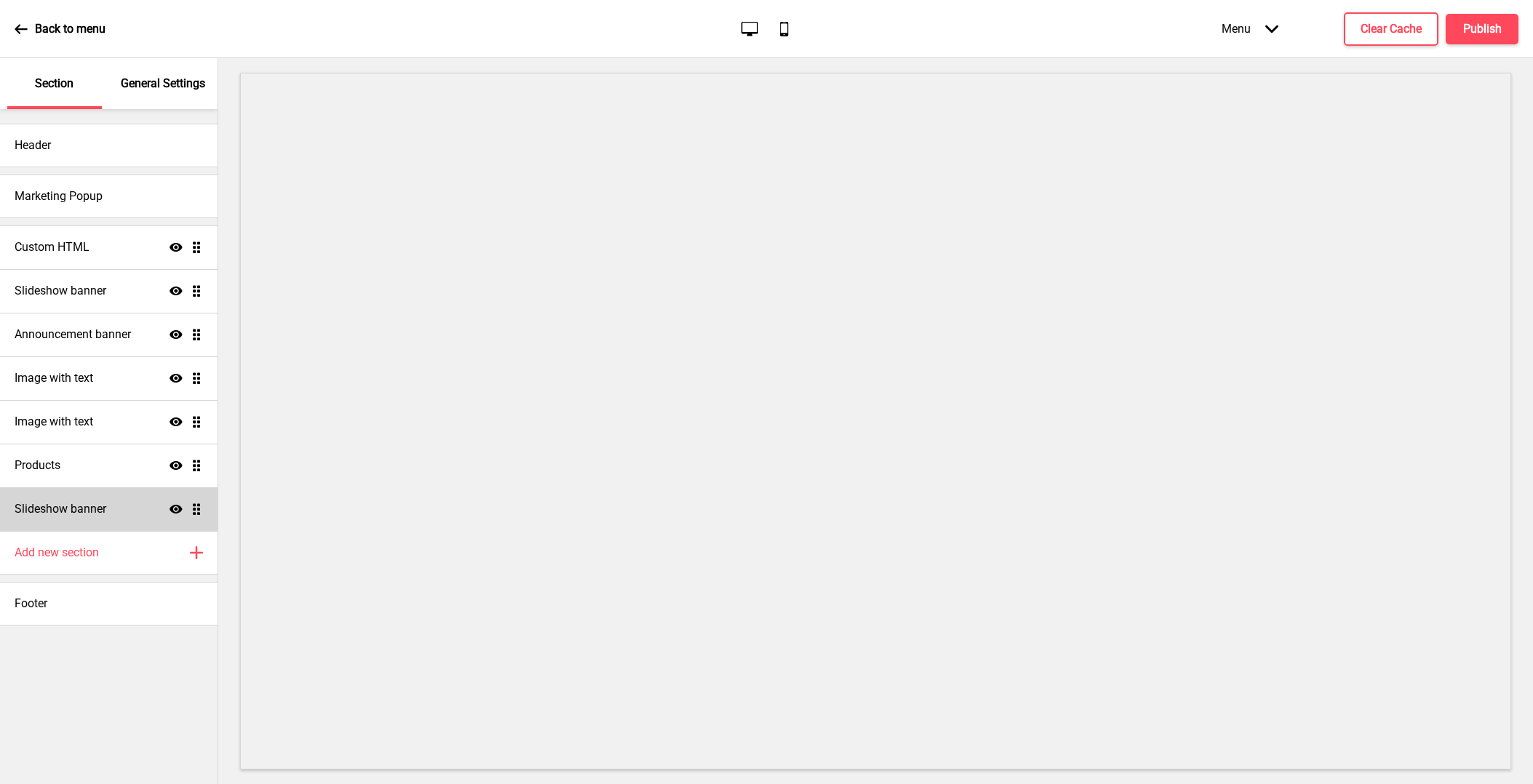
click at [83, 513] on h4 "Slideshow banner" at bounding box center [61, 509] width 92 height 16
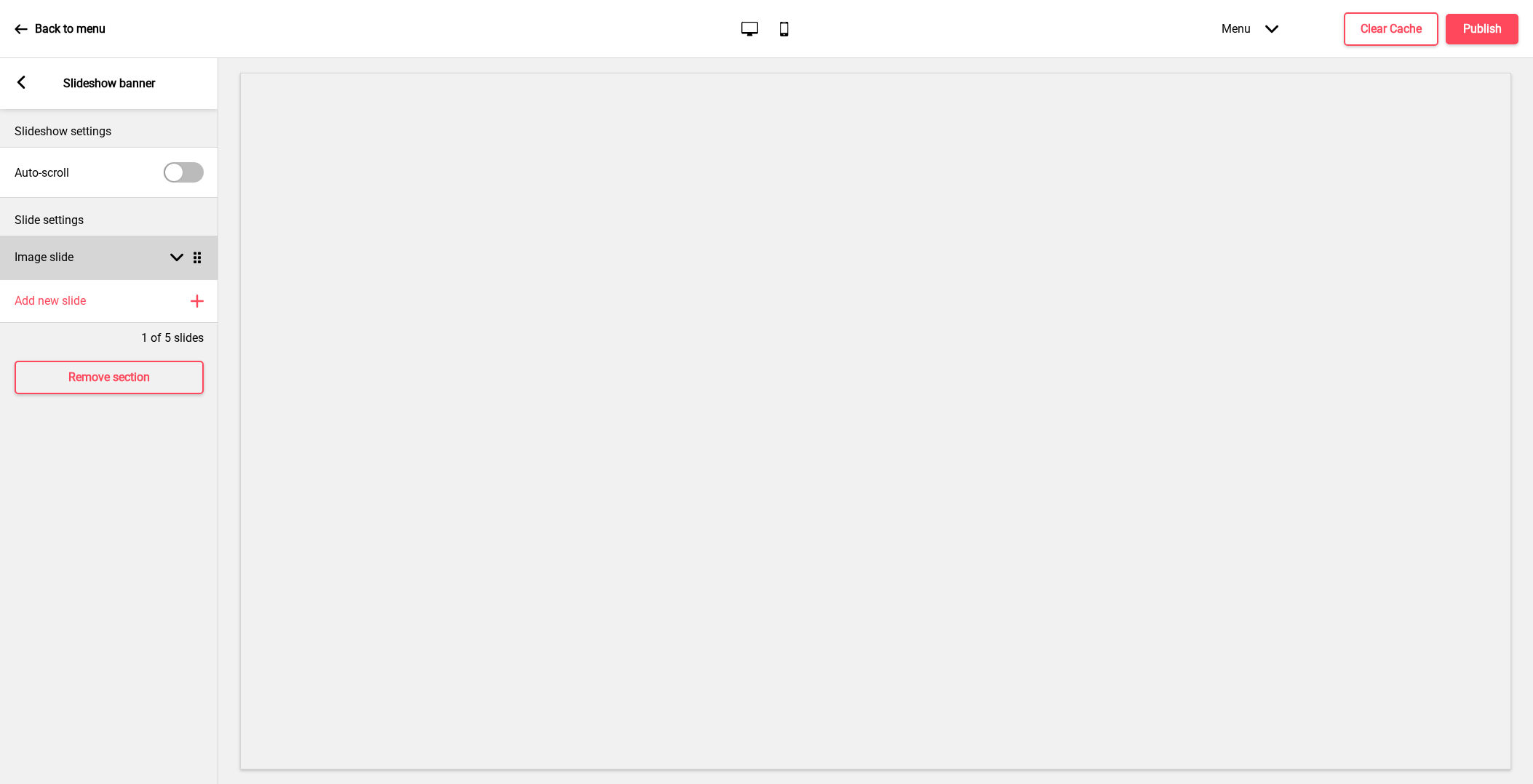
click at [113, 268] on div "Image slide Arrow down Drag" at bounding box center [109, 257] width 218 height 43
select select "right"
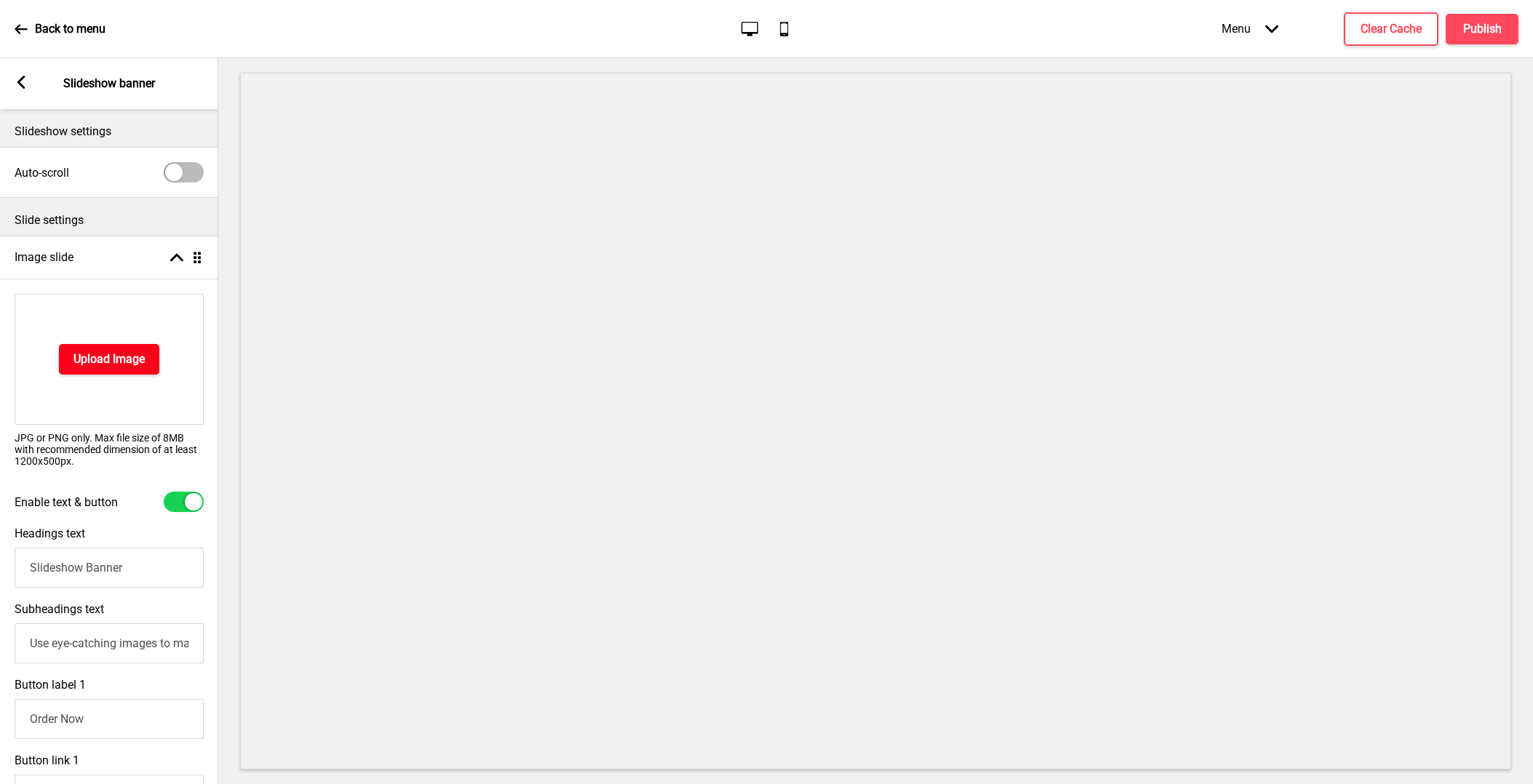
click at [122, 361] on h4 "Upload Image" at bounding box center [109, 360] width 71 height 16
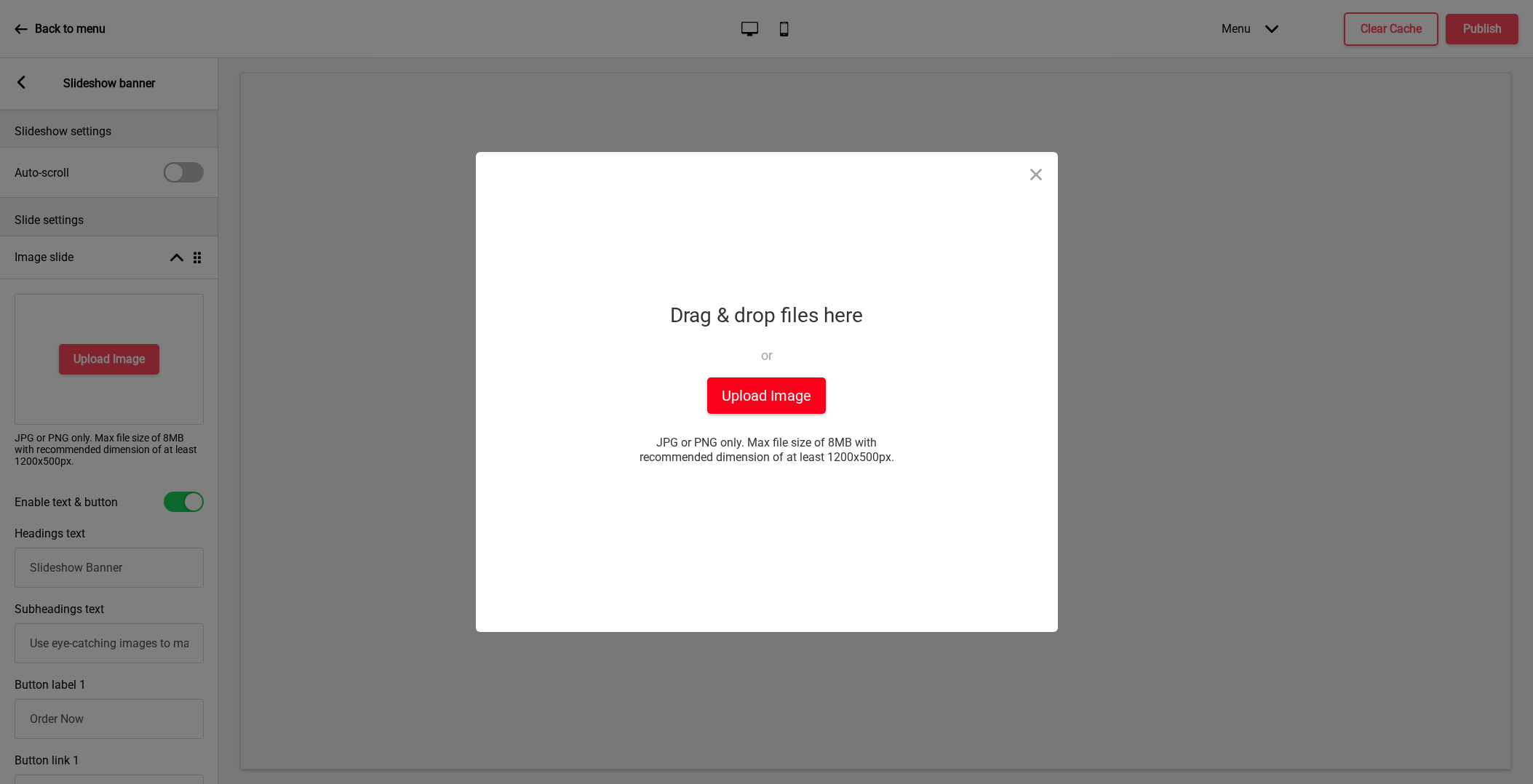
click at [774, 407] on button "Upload Image" at bounding box center [766, 396] width 119 height 36
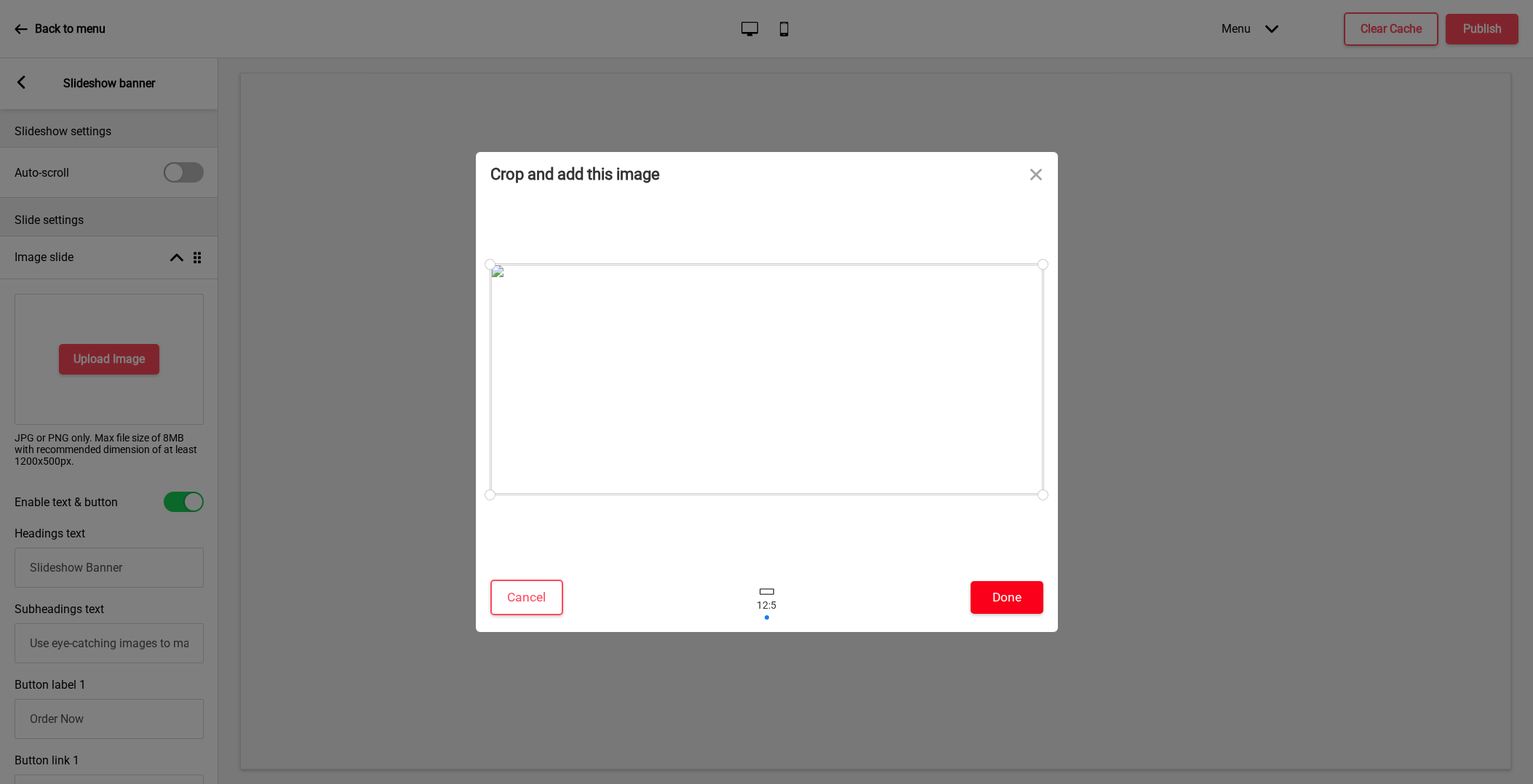
click at [1027, 594] on button "Done" at bounding box center [1006, 598] width 73 height 33
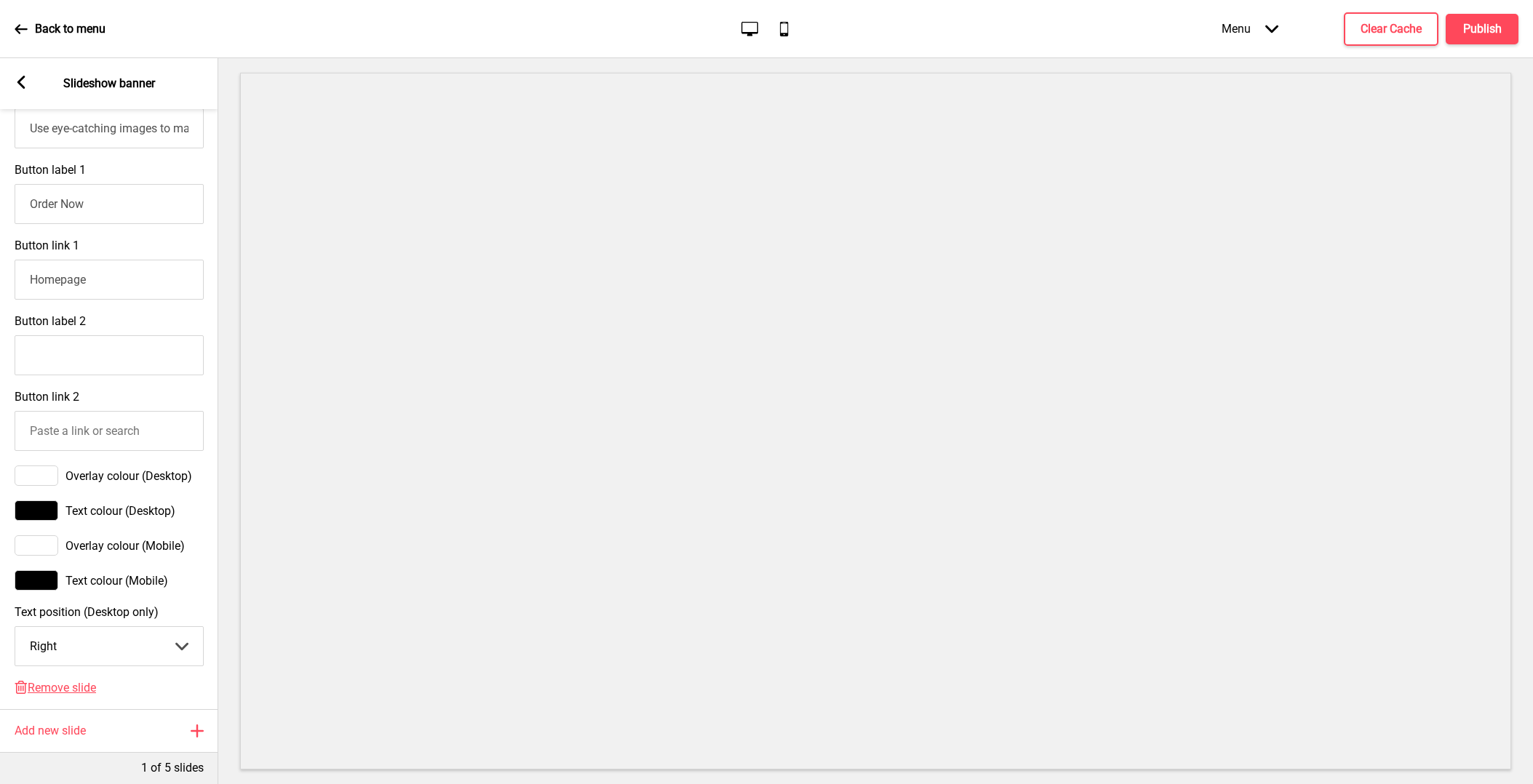
scroll to position [517, 0]
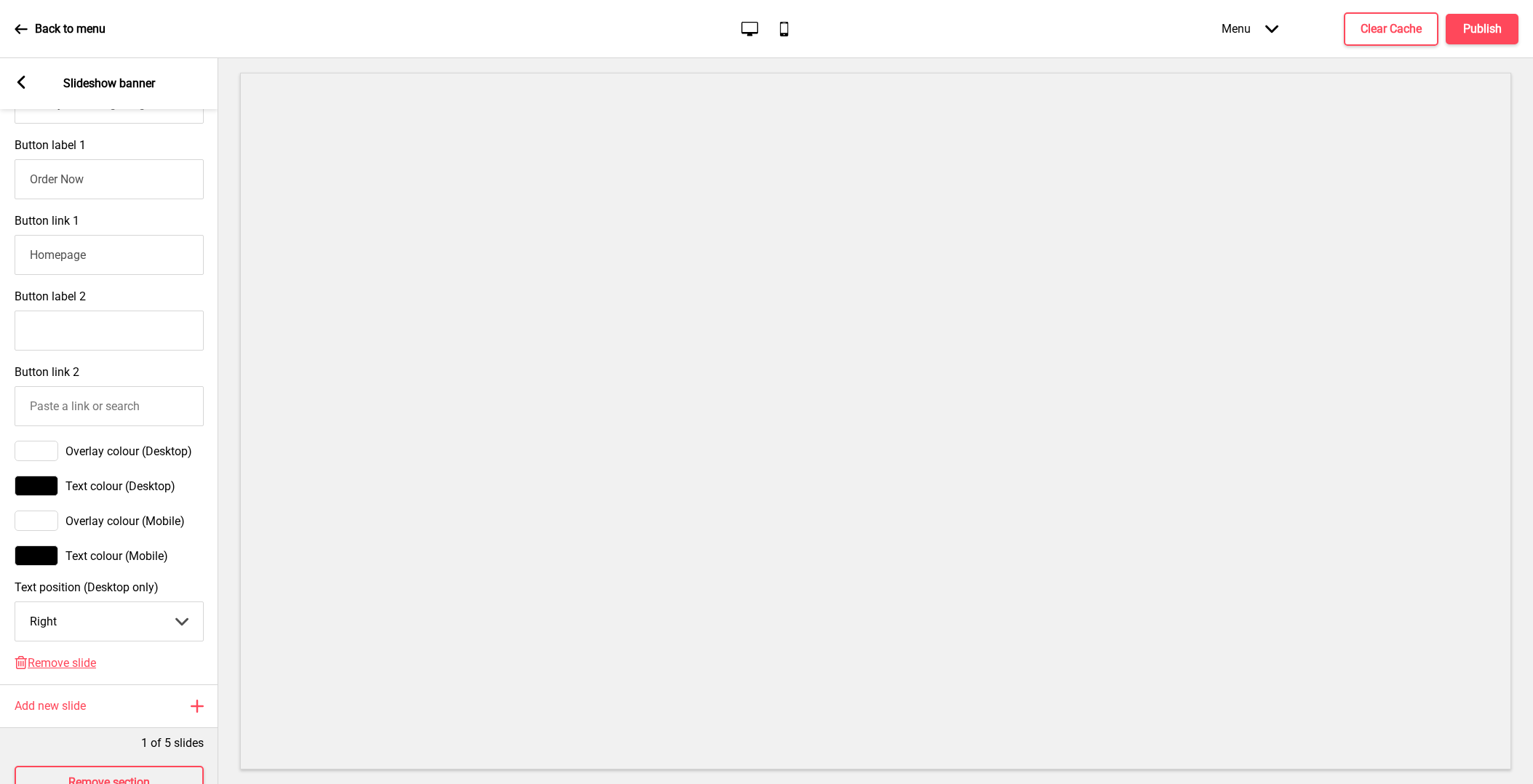
click at [38, 515] on div at bounding box center [36, 520] width 43 height 20
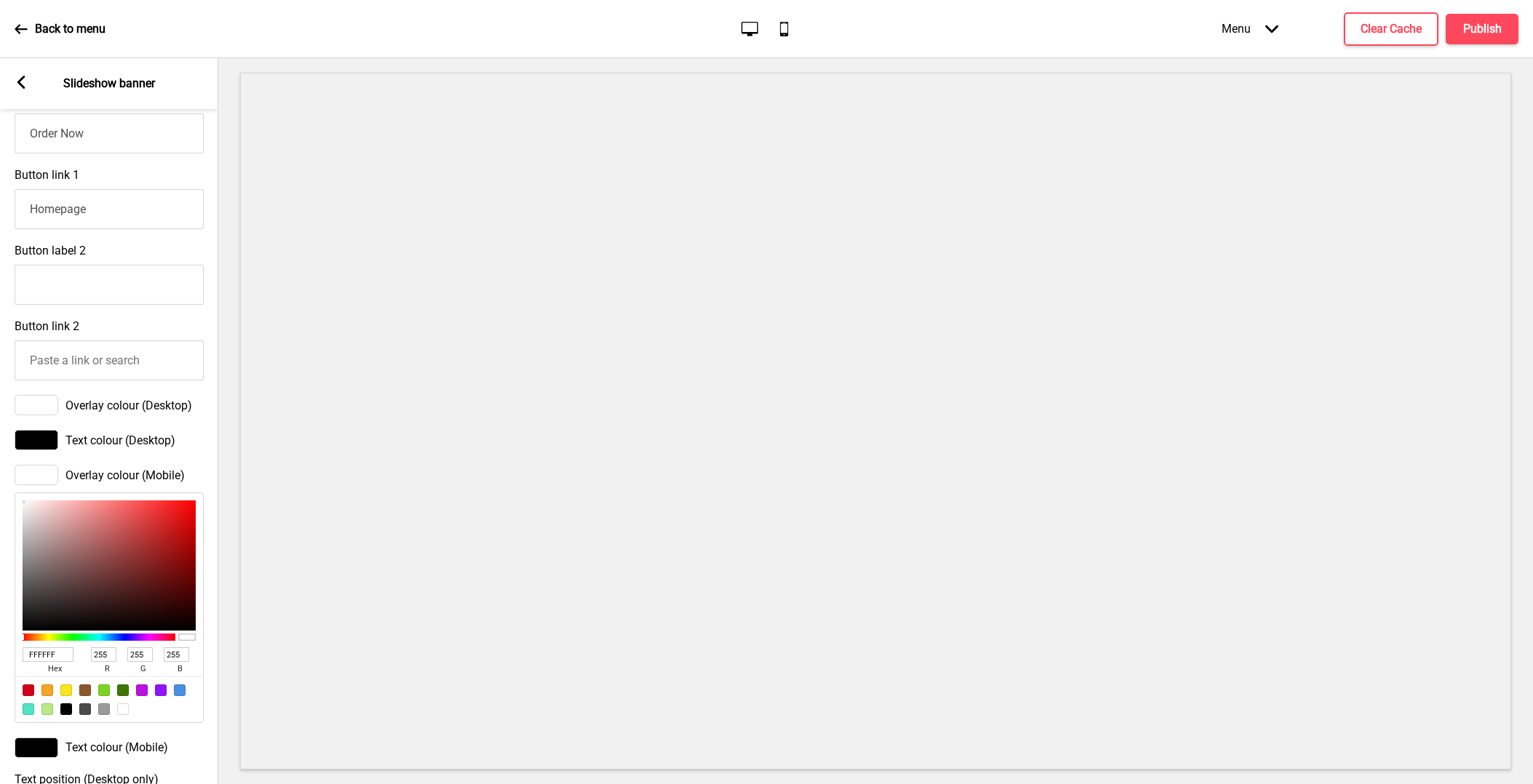
scroll to position [617, 0]
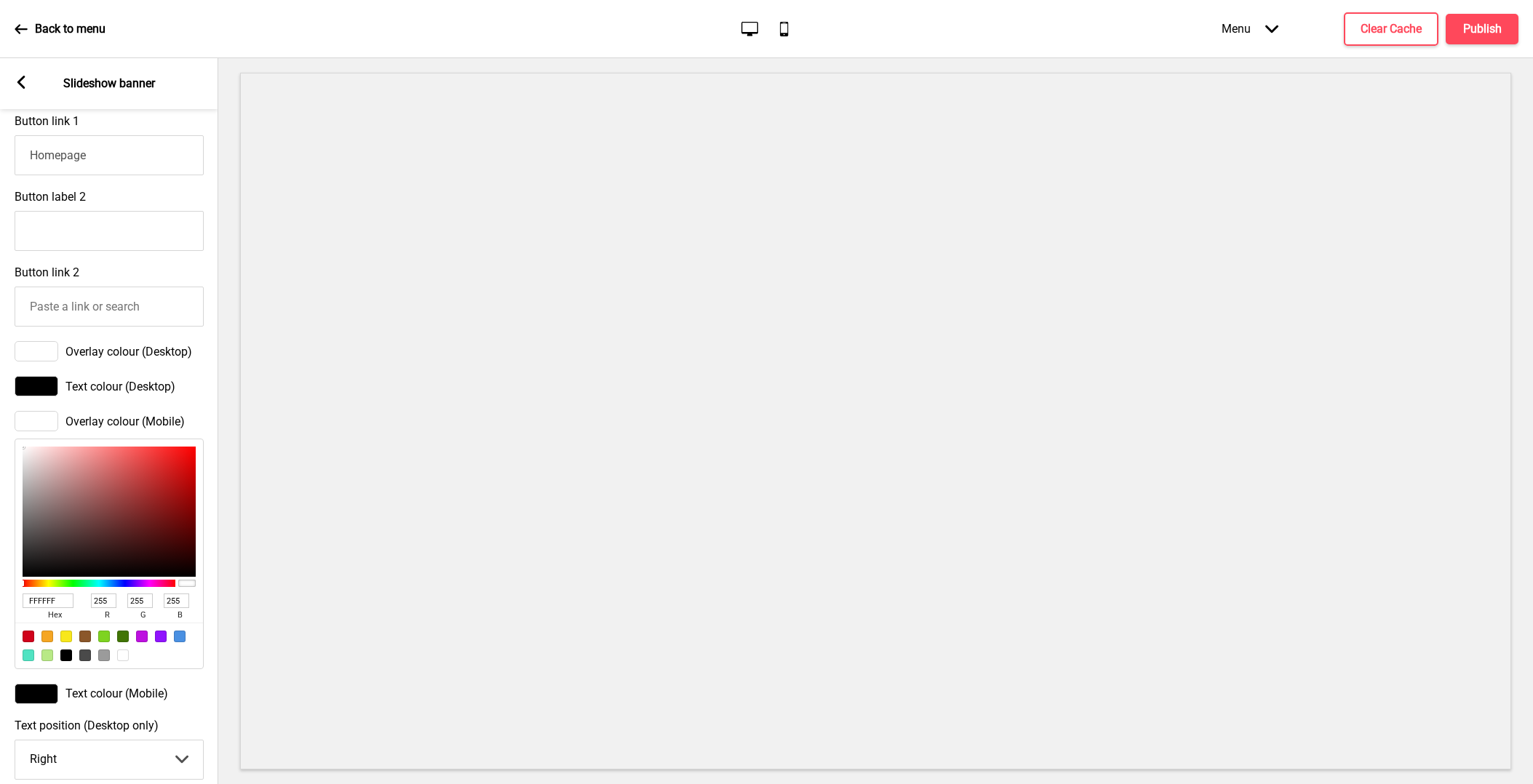
click at [70, 654] on div at bounding box center [66, 655] width 11 height 11
type input "000000"
type input "0"
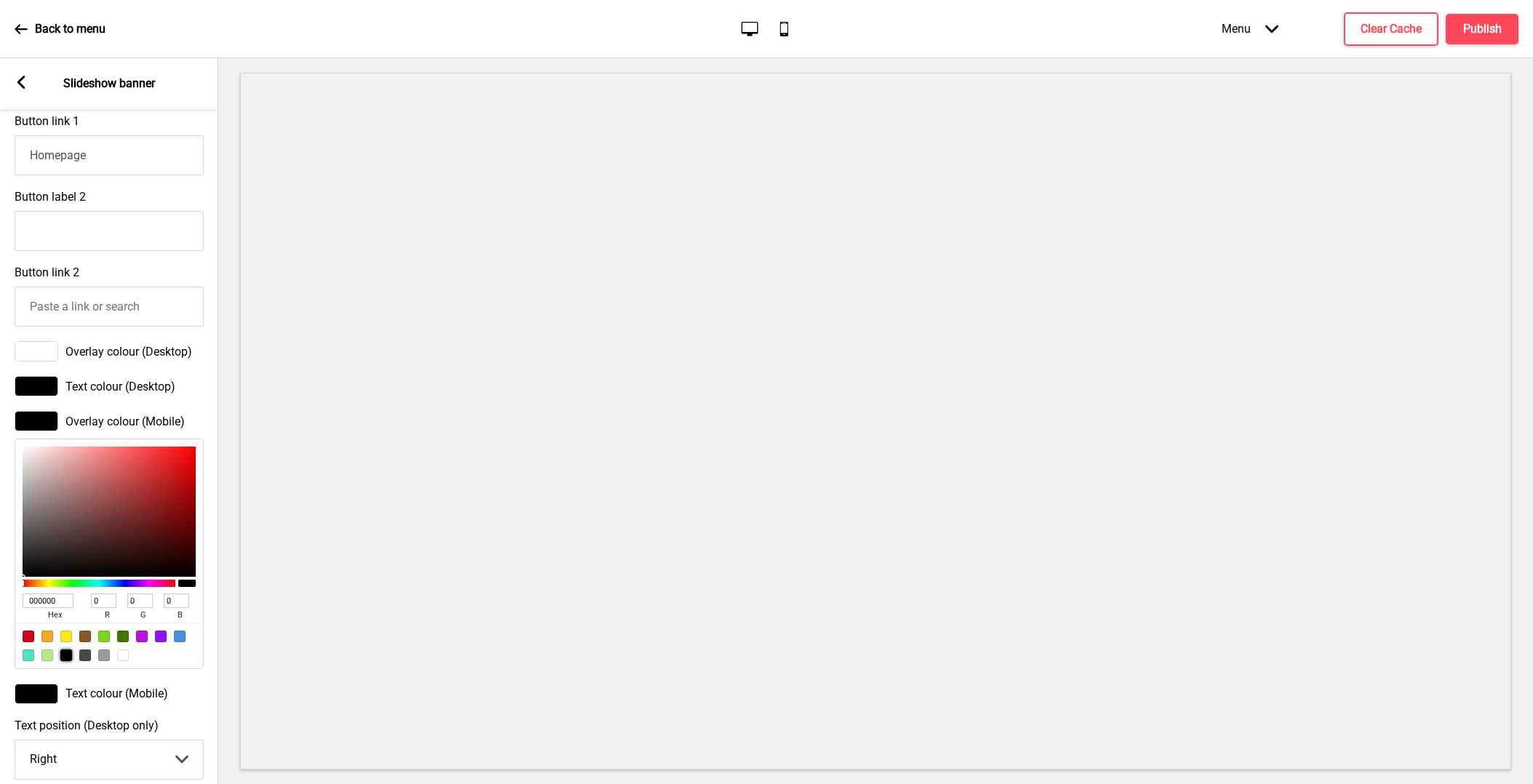
click at [40, 346] on div at bounding box center [36, 351] width 43 height 20
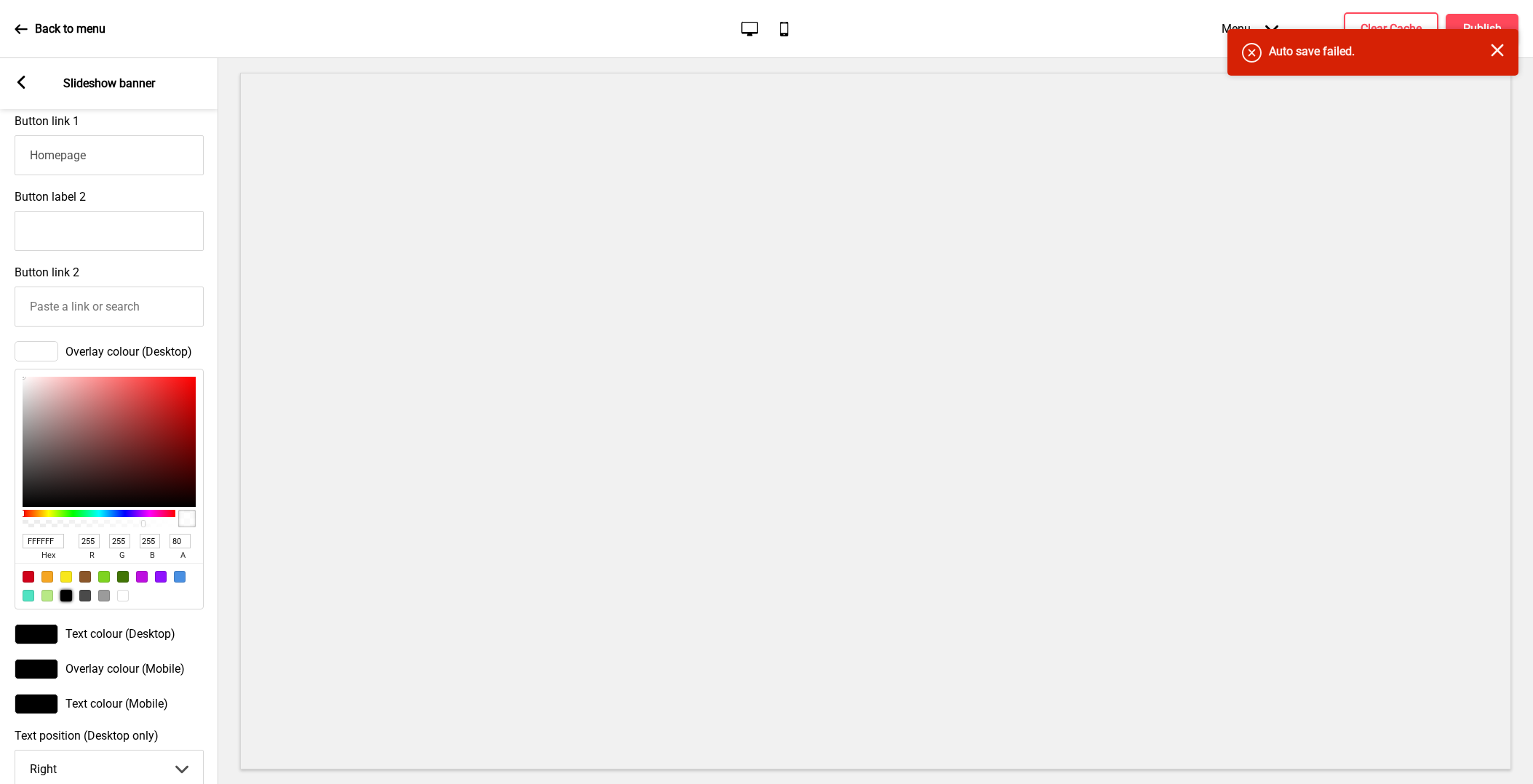
click at [70, 593] on div at bounding box center [66, 595] width 11 height 11
type input "000000"
type input "0"
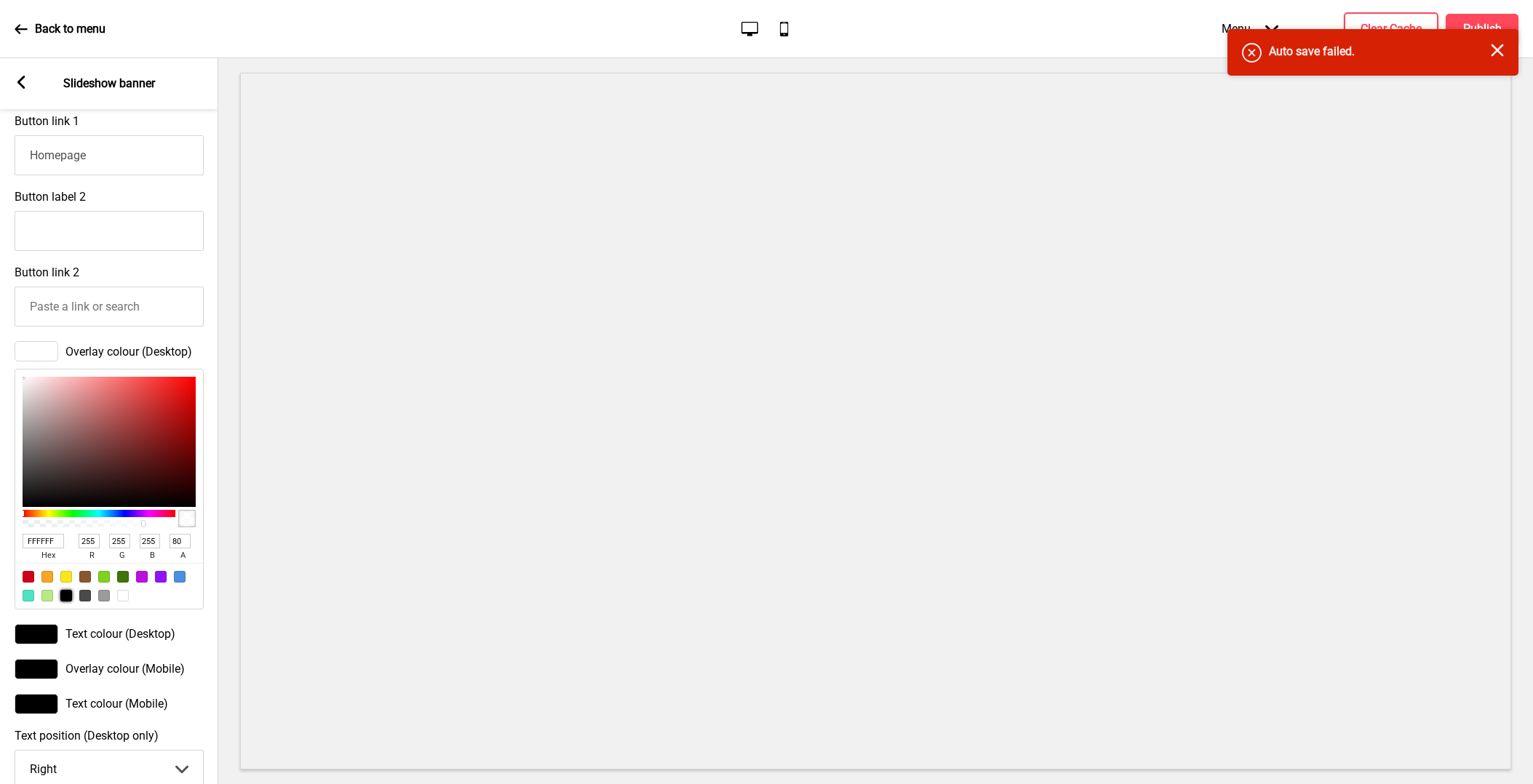
type input "100"
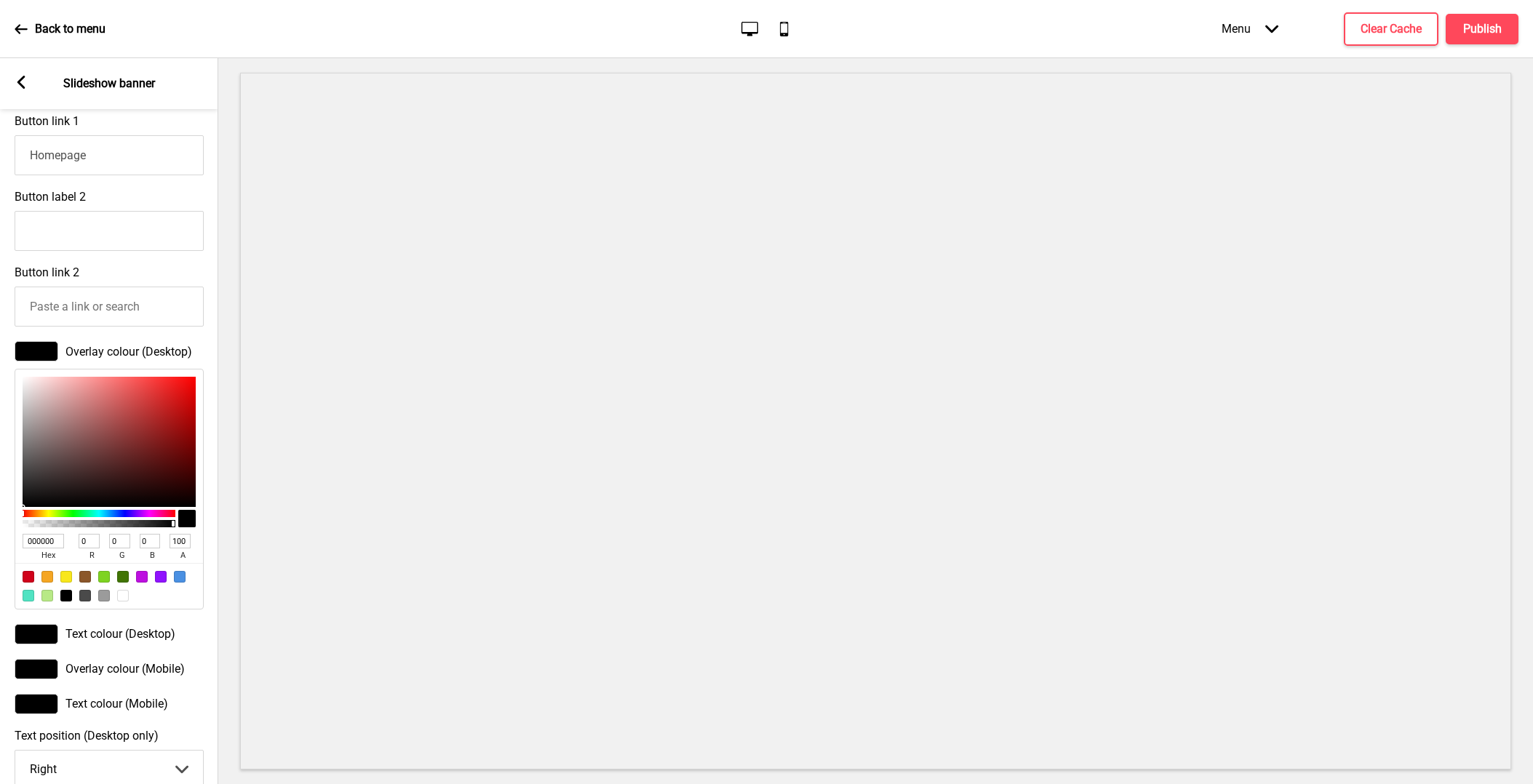
click at [177, 271] on div "Button link 2" at bounding box center [109, 296] width 218 height 75
click at [182, 269] on div "Button link 2" at bounding box center [109, 296] width 218 height 75
click at [209, 544] on div "Overlay colour (Desktop) 000000 hex 0 r 0 g 0 b 100 a" at bounding box center [109, 475] width 218 height 283
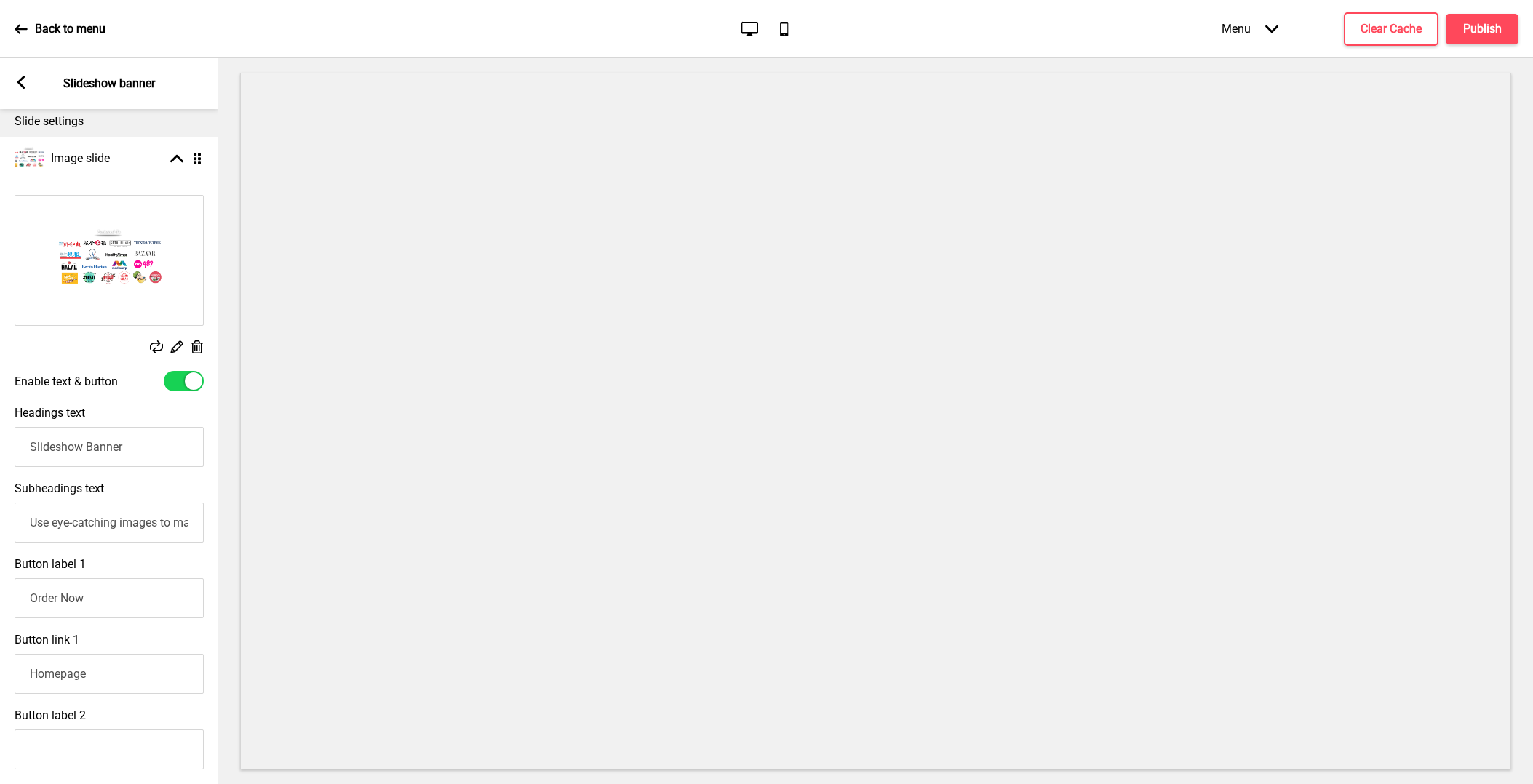
scroll to position [88, 0]
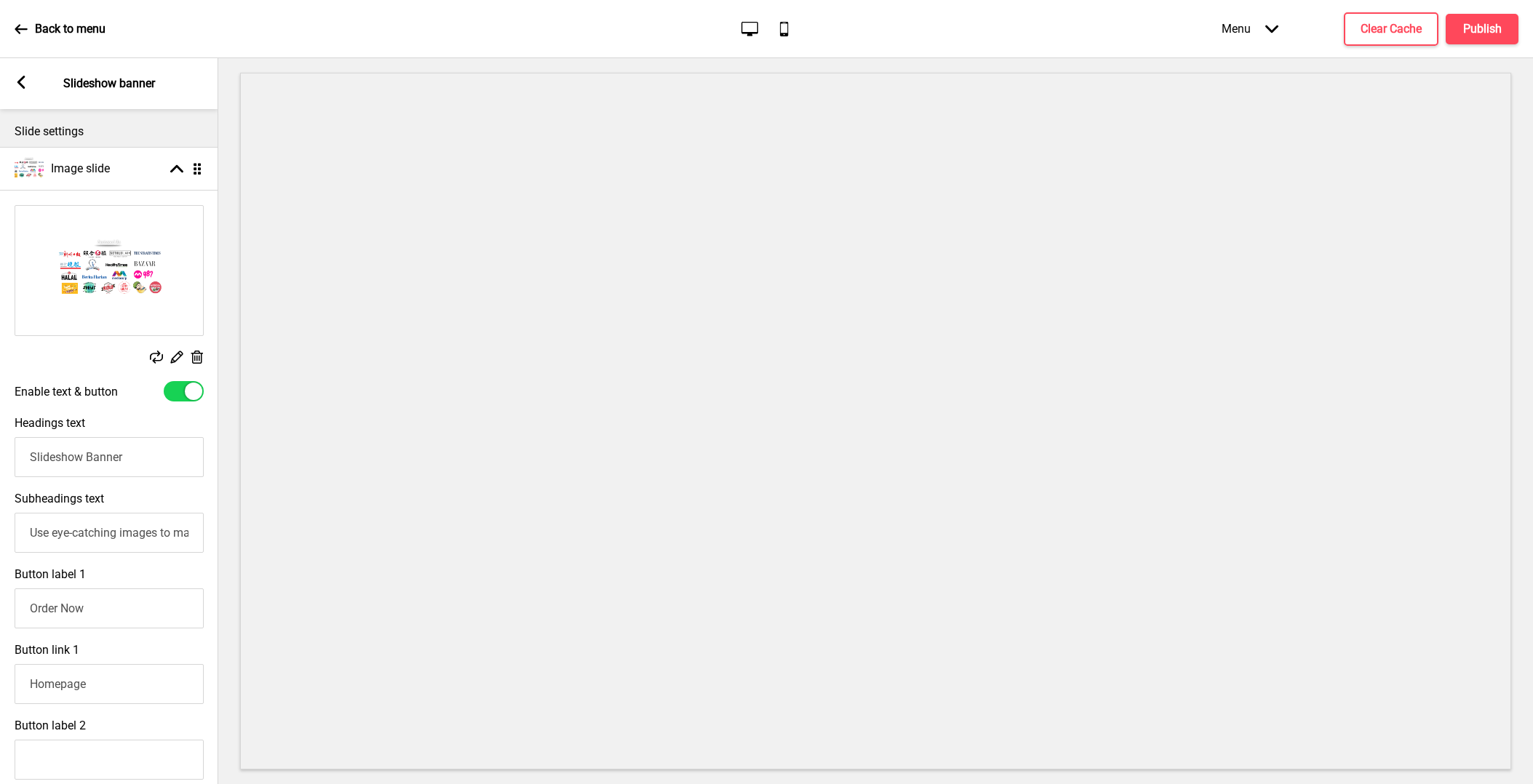
click at [187, 388] on div at bounding box center [193, 391] width 17 height 17
checkbox input "false"
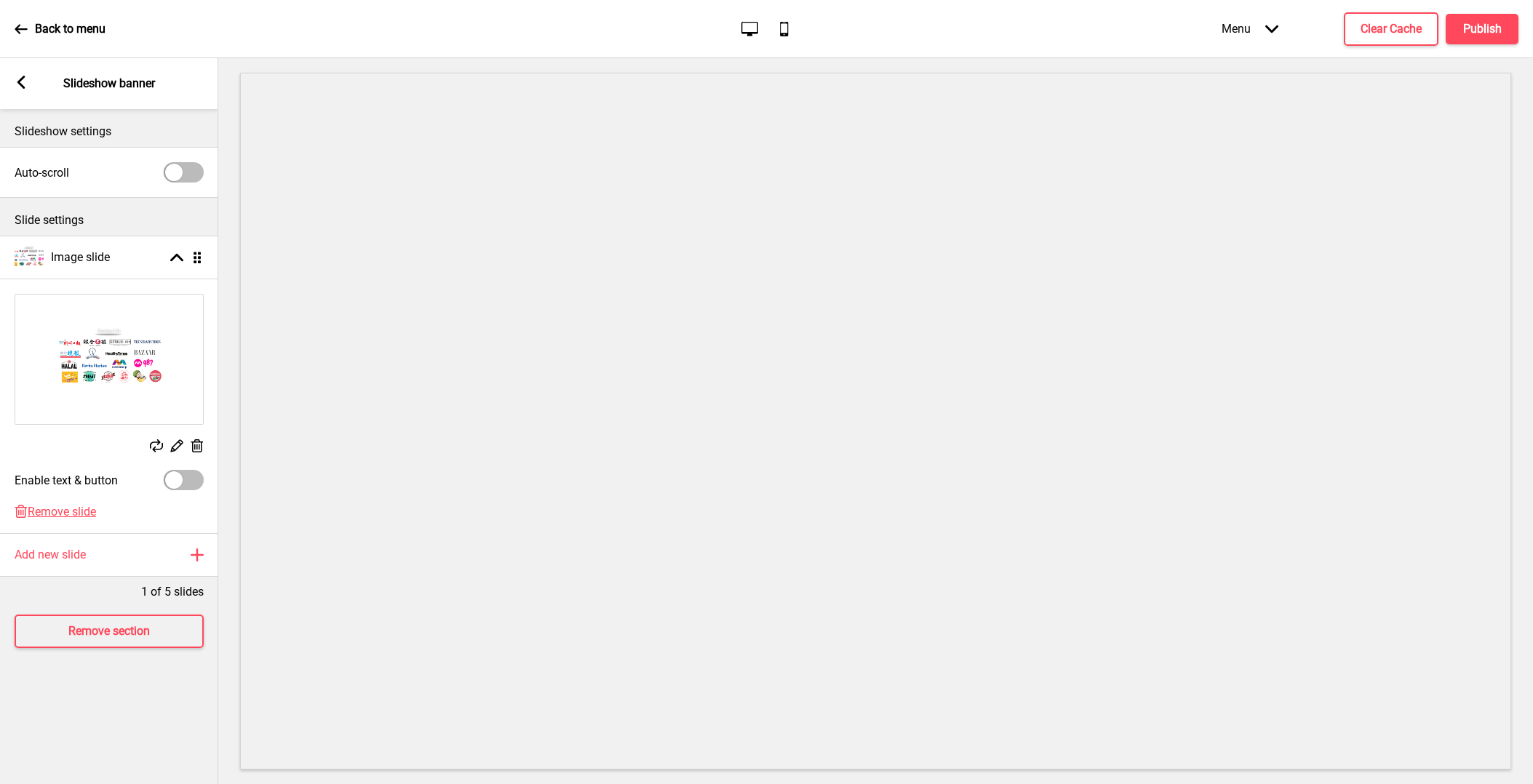
scroll to position [0, 0]
click at [172, 615] on button "Remove section" at bounding box center [109, 630] width 189 height 34
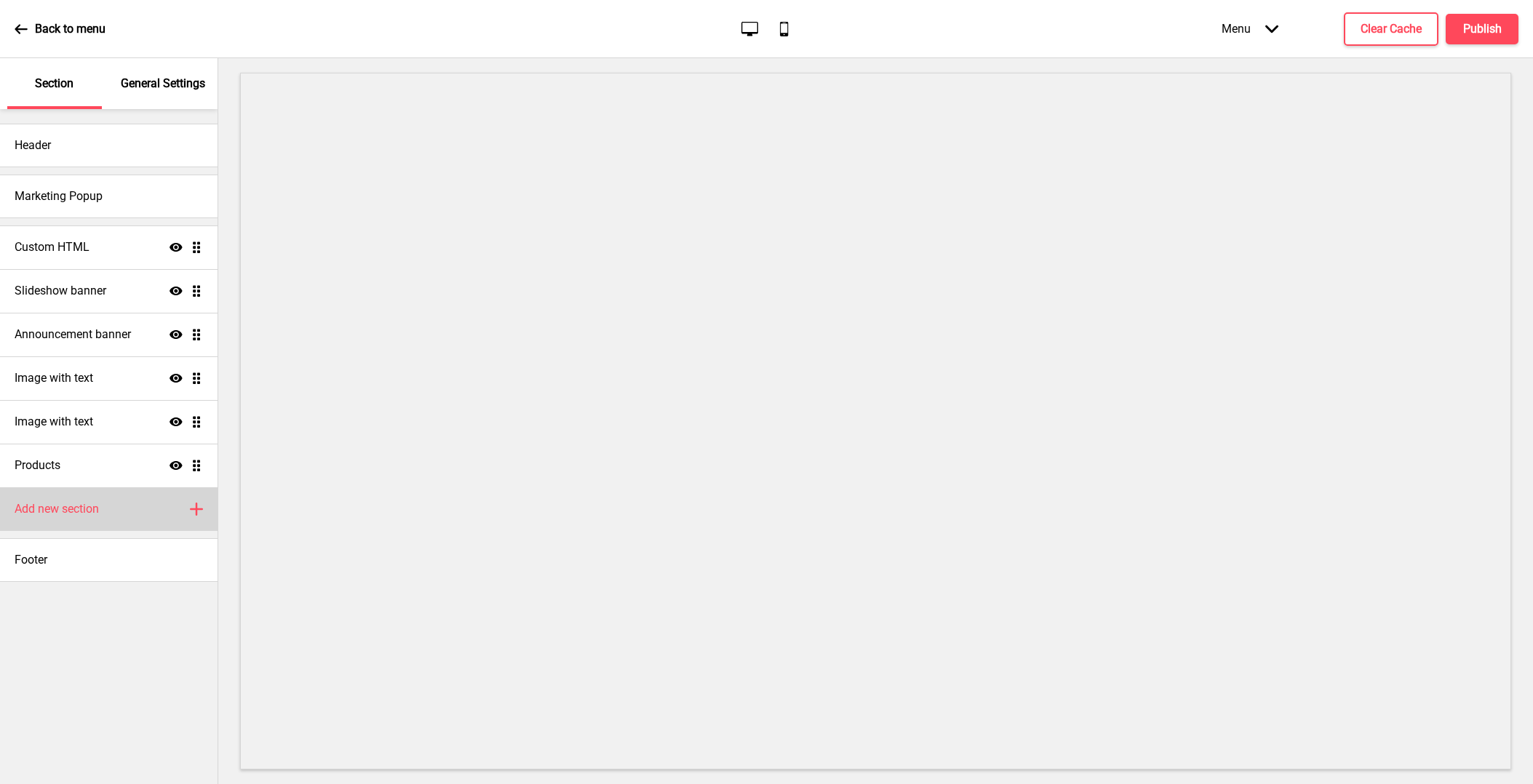
click at [81, 507] on h4 "Add new section" at bounding box center [56, 509] width 84 height 16
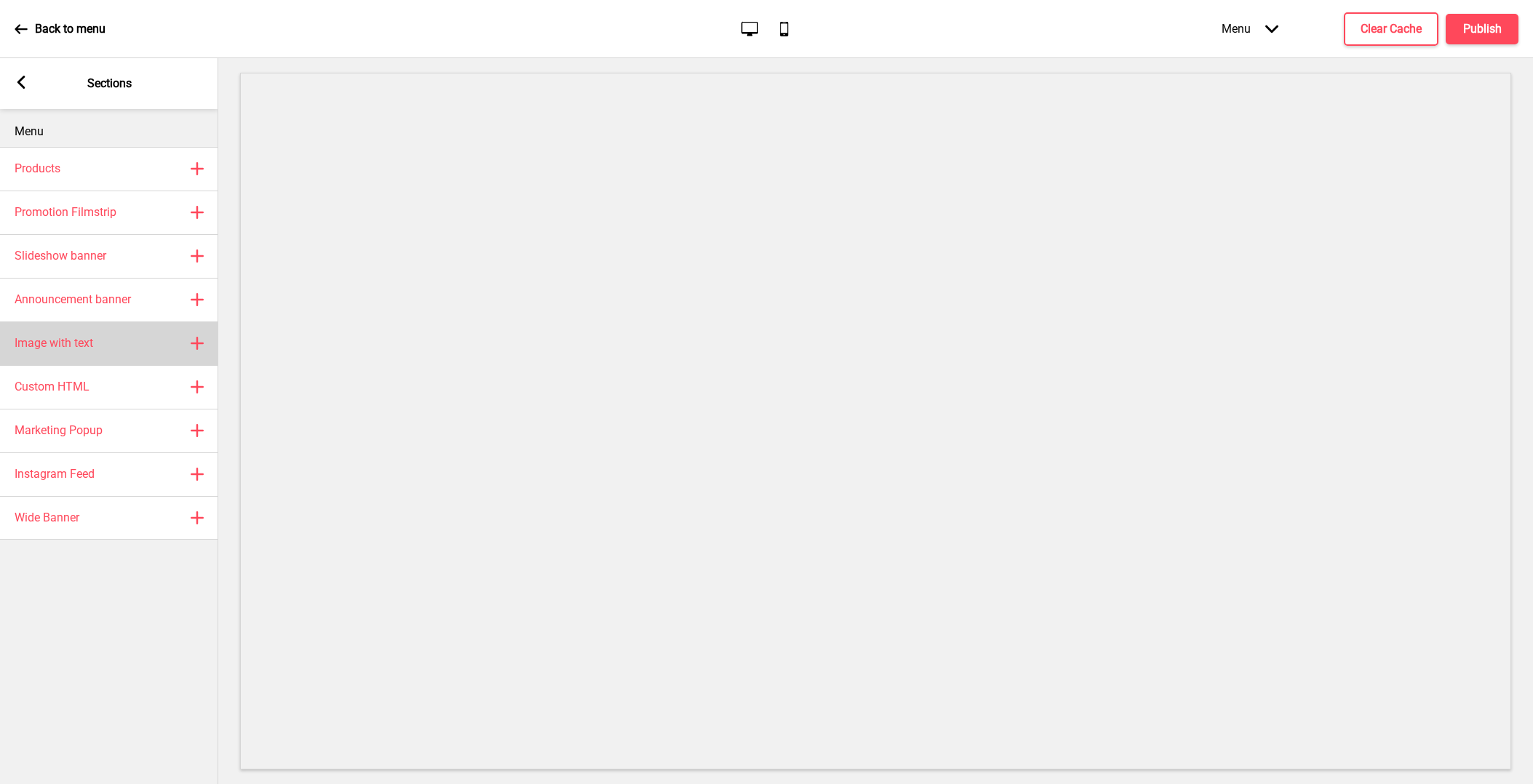
click at [164, 343] on div "Image with text Plus" at bounding box center [109, 343] width 218 height 43
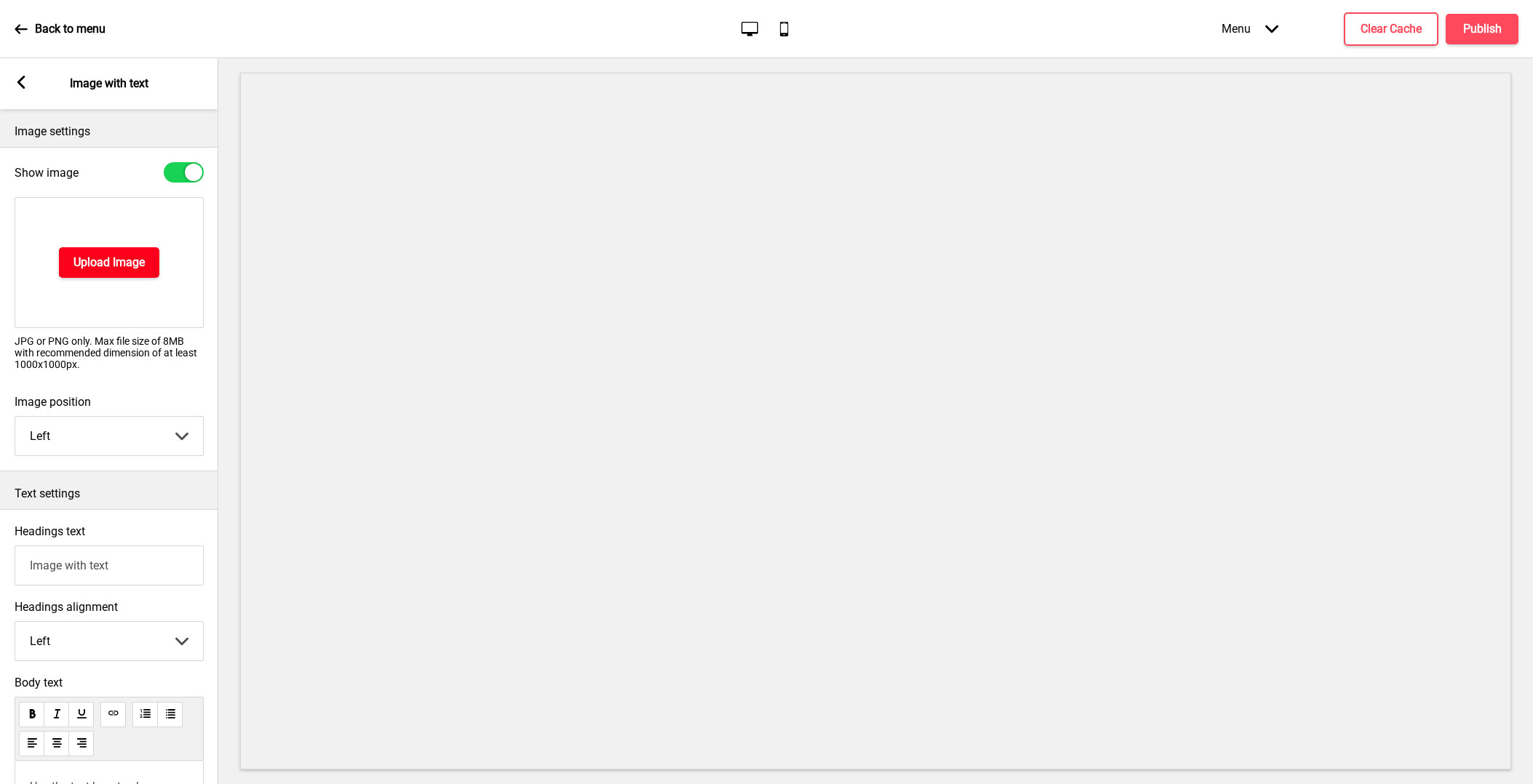
click at [107, 254] on h4 "Upload Image" at bounding box center [109, 262] width 71 height 16
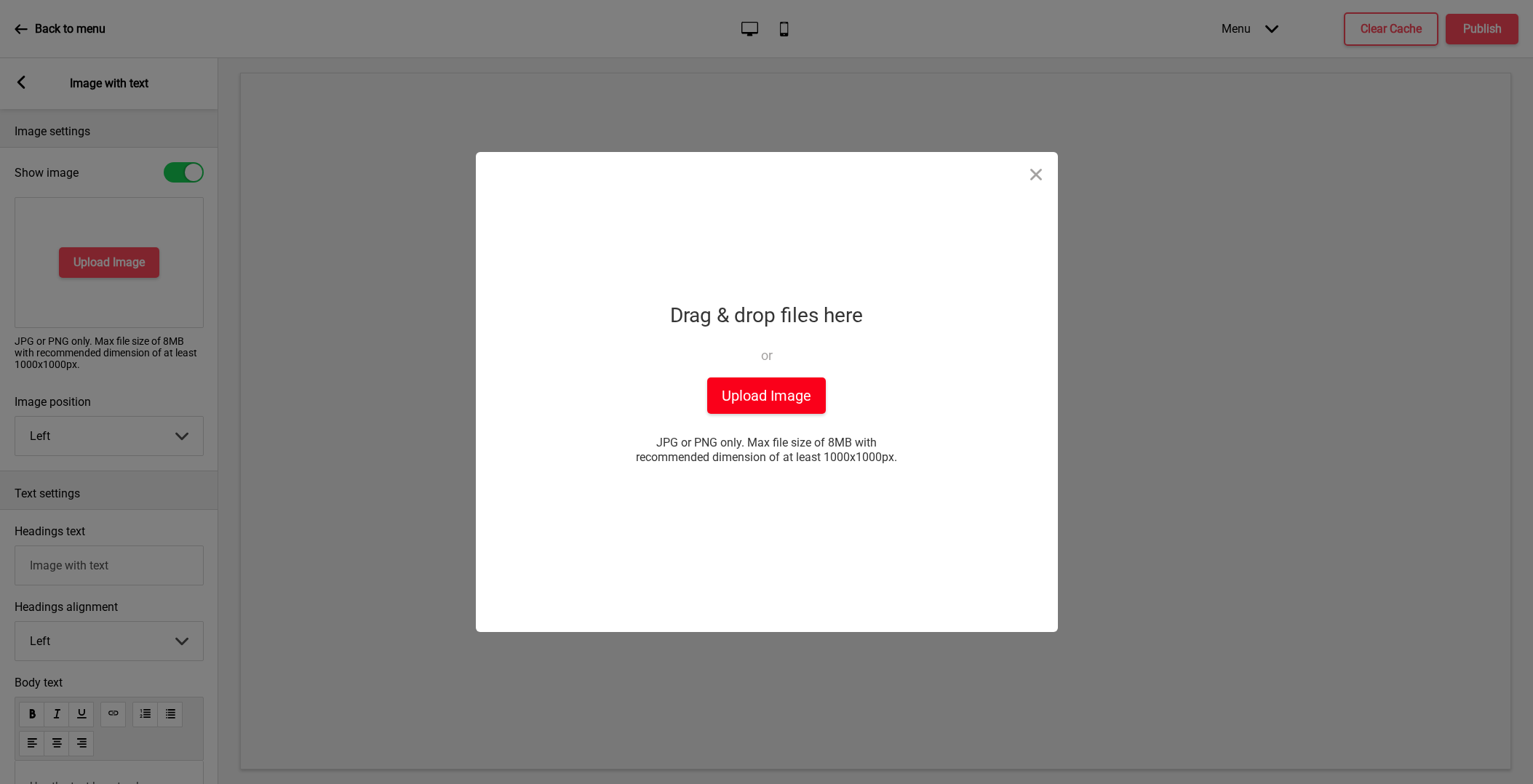
click at [724, 380] on button "Upload Image" at bounding box center [766, 396] width 119 height 36
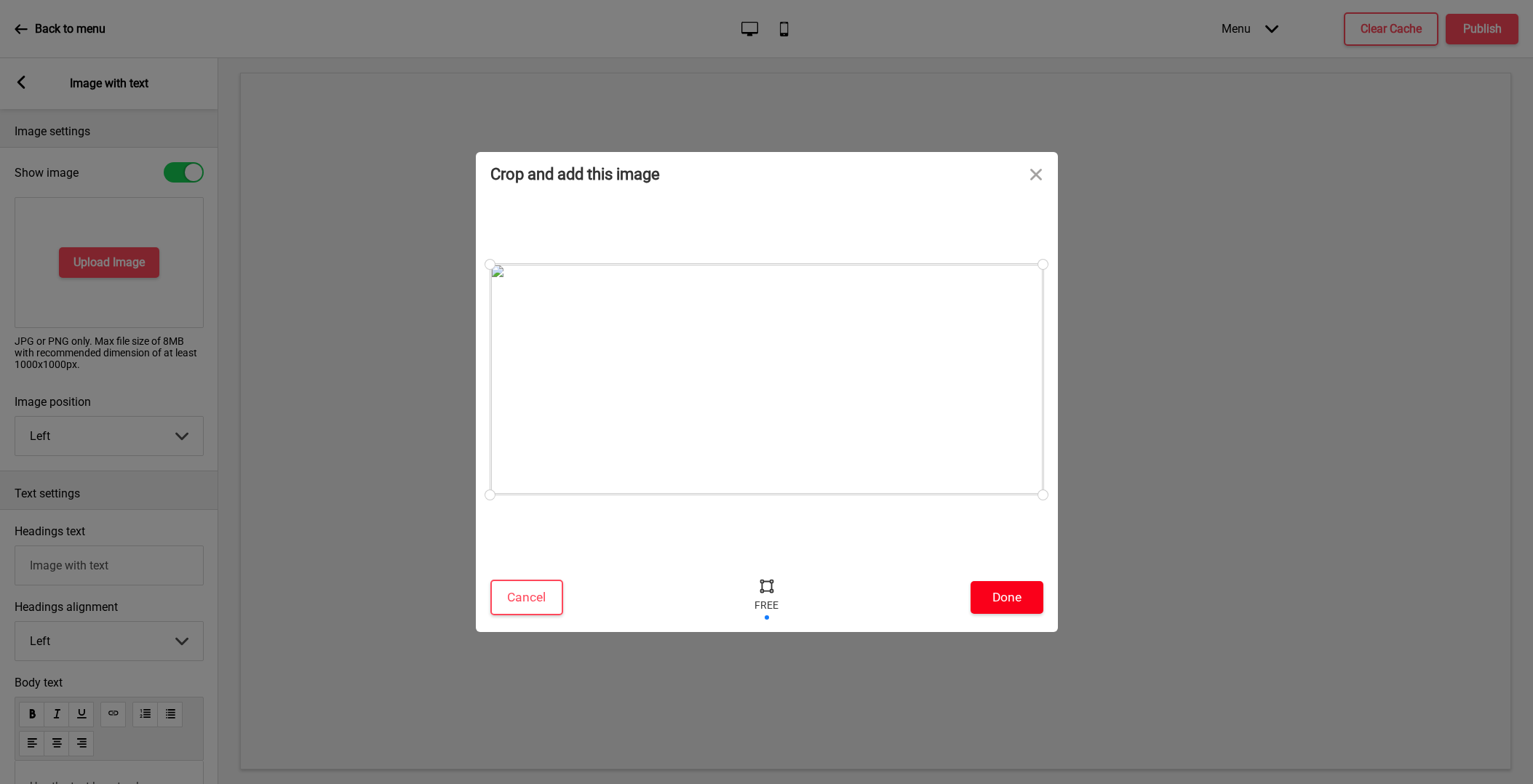
click at [1010, 586] on button "Done" at bounding box center [1006, 598] width 73 height 33
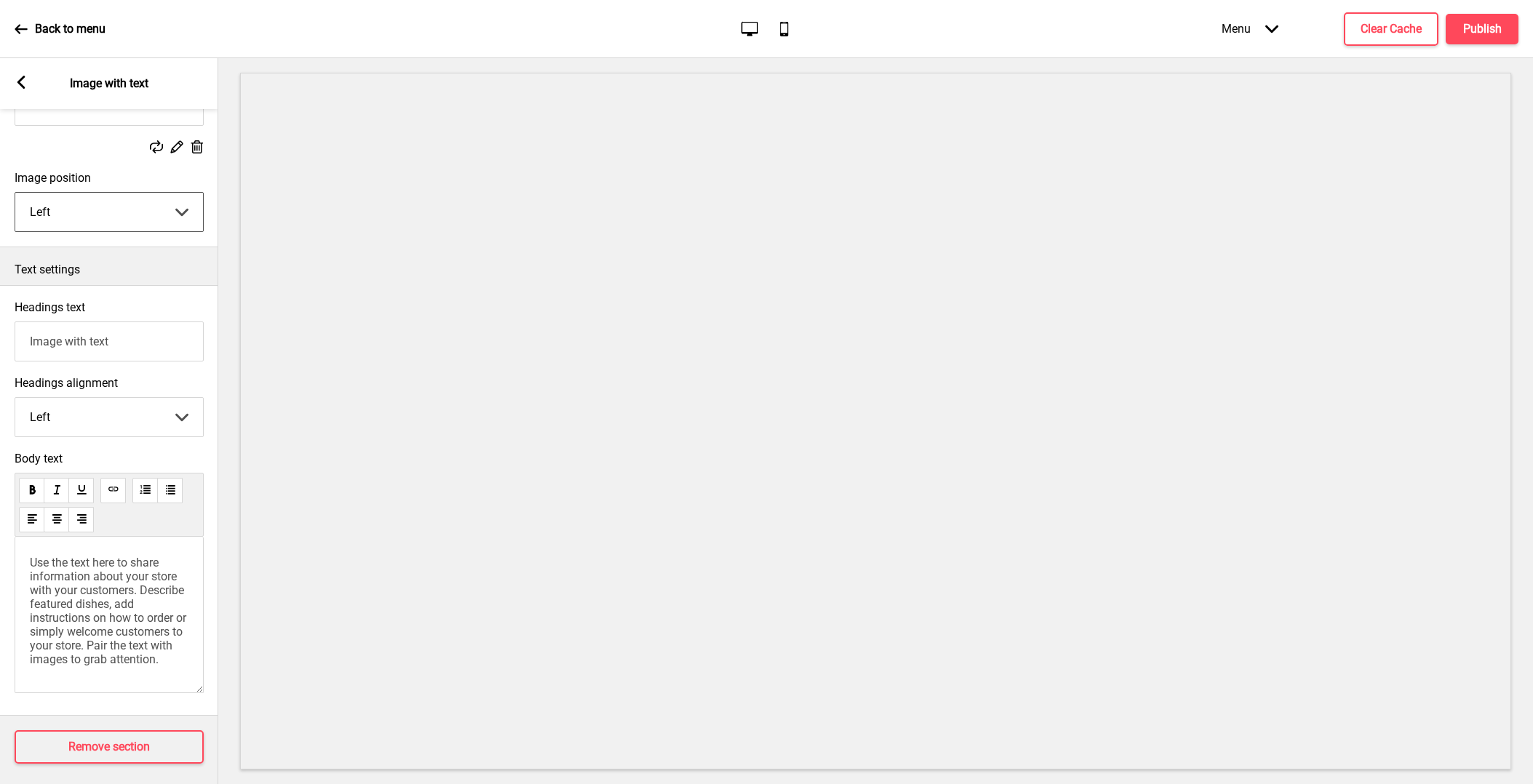
scroll to position [209, 0]
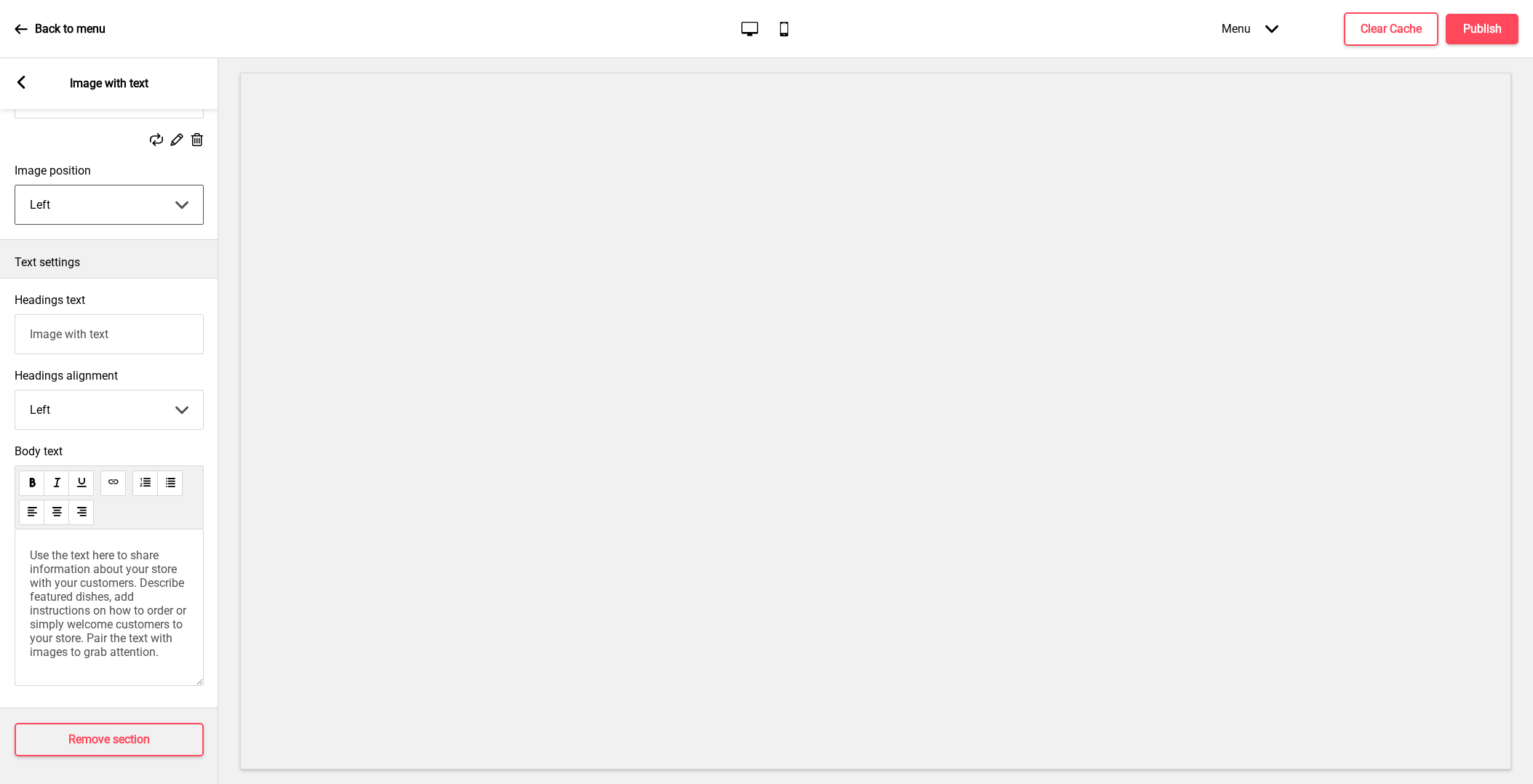
click at [116, 334] on input "Image with text" at bounding box center [109, 334] width 189 height 40
select select "center"
click at [144, 749] on button "Remove section" at bounding box center [109, 738] width 189 height 34
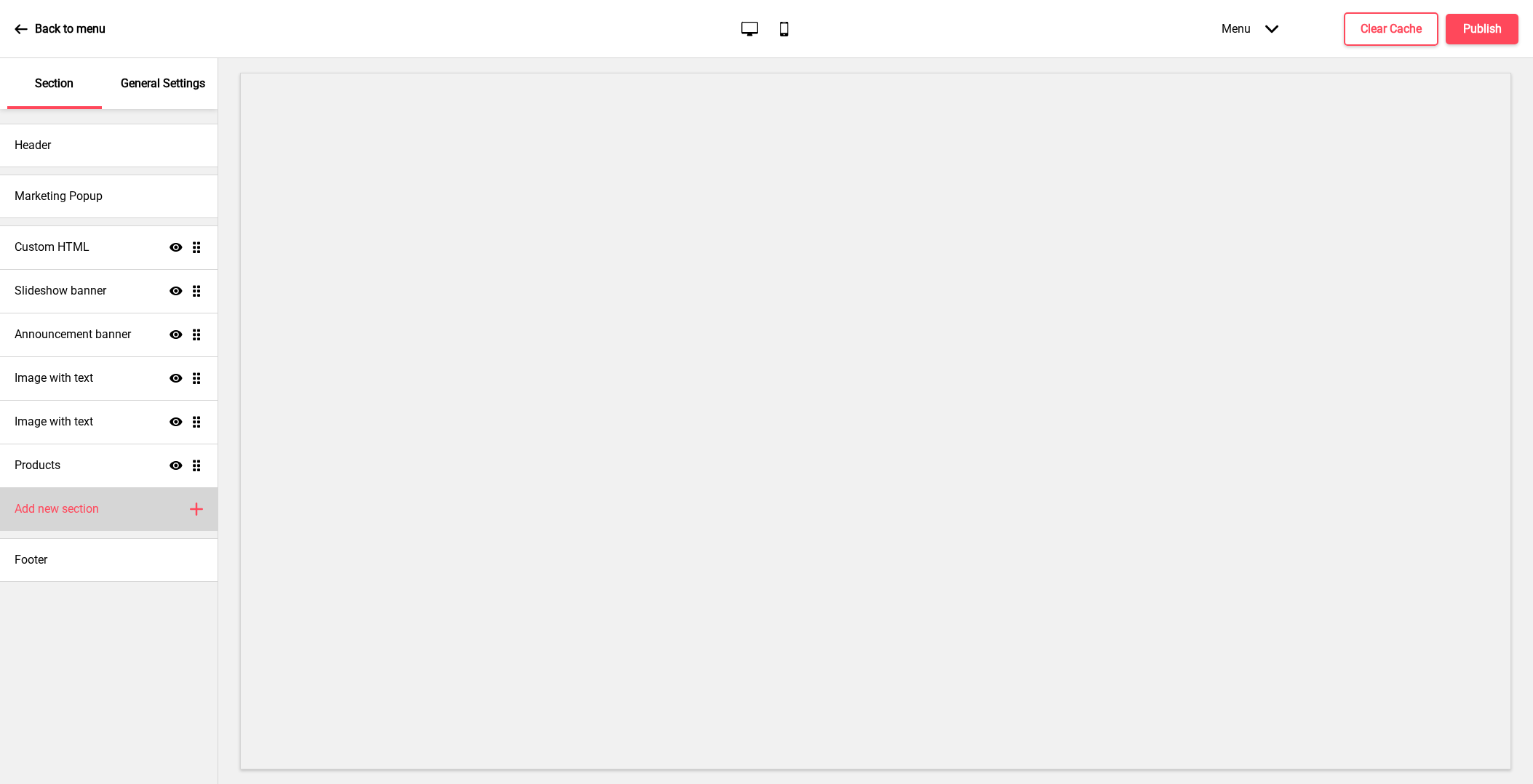
scroll to position [1, 0]
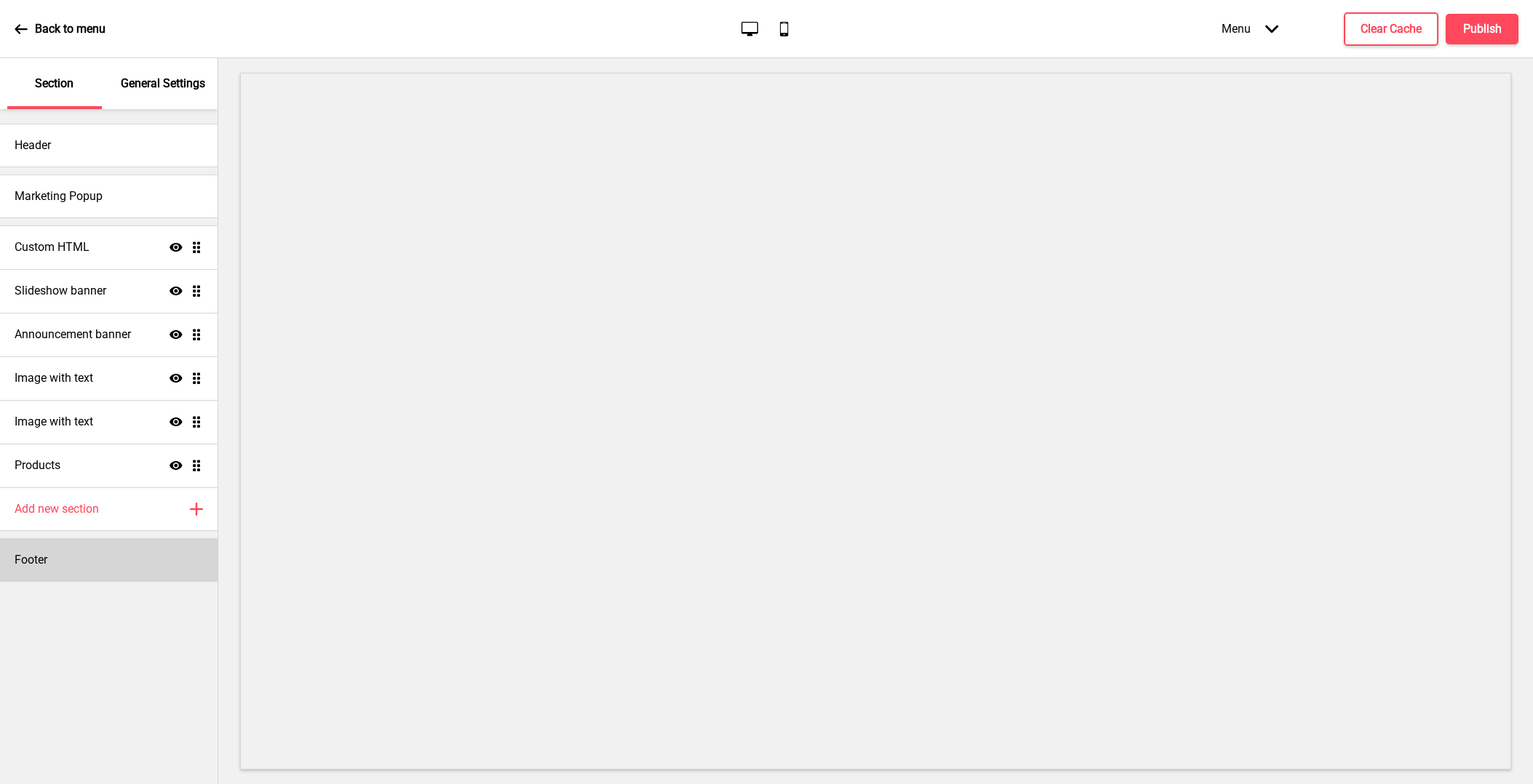
click at [142, 551] on div "Footer" at bounding box center [109, 559] width 218 height 43
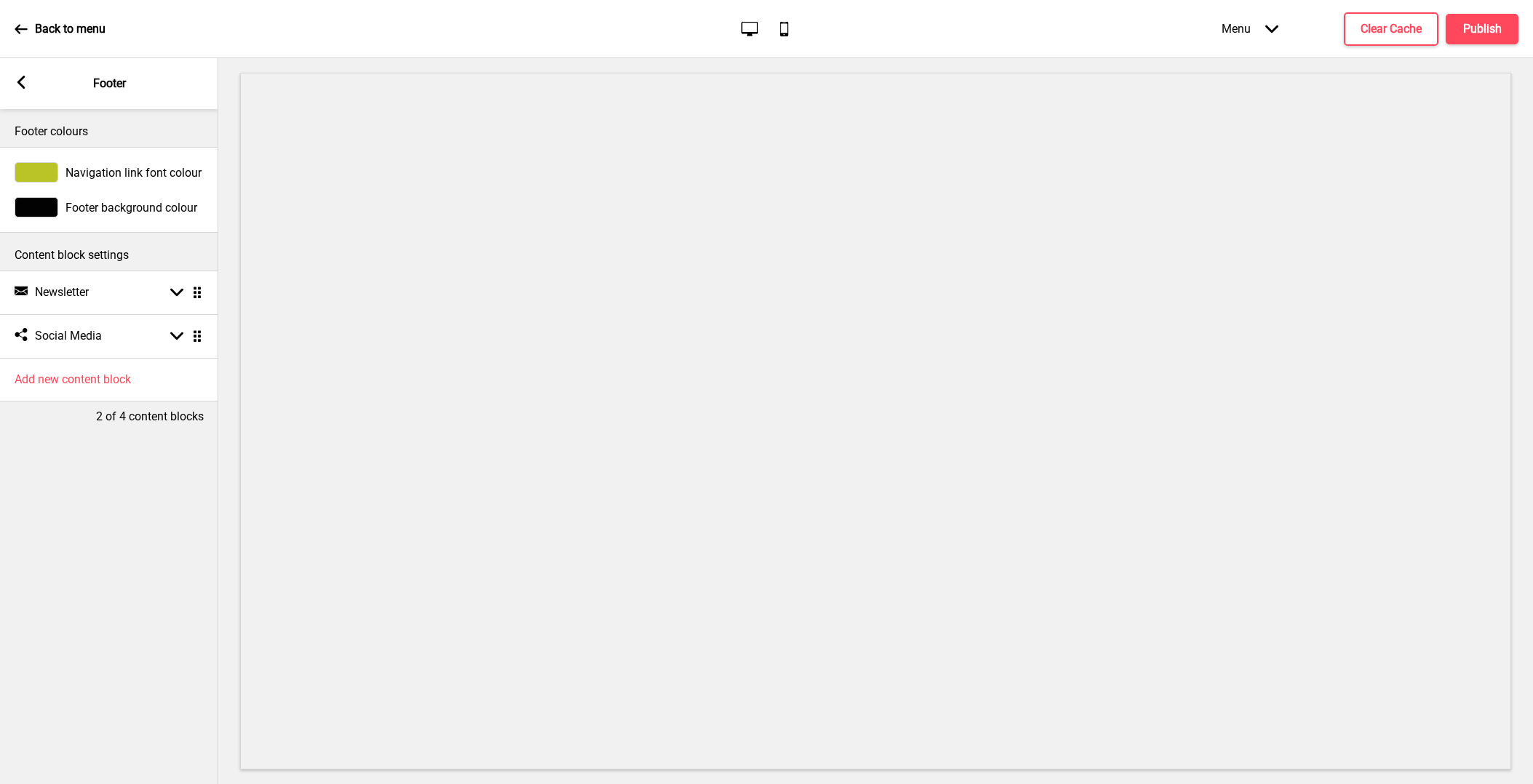
scroll to position [0, 0]
click at [103, 304] on div "Newsletter Newsletter Arrow down Drag" at bounding box center [109, 292] width 218 height 43
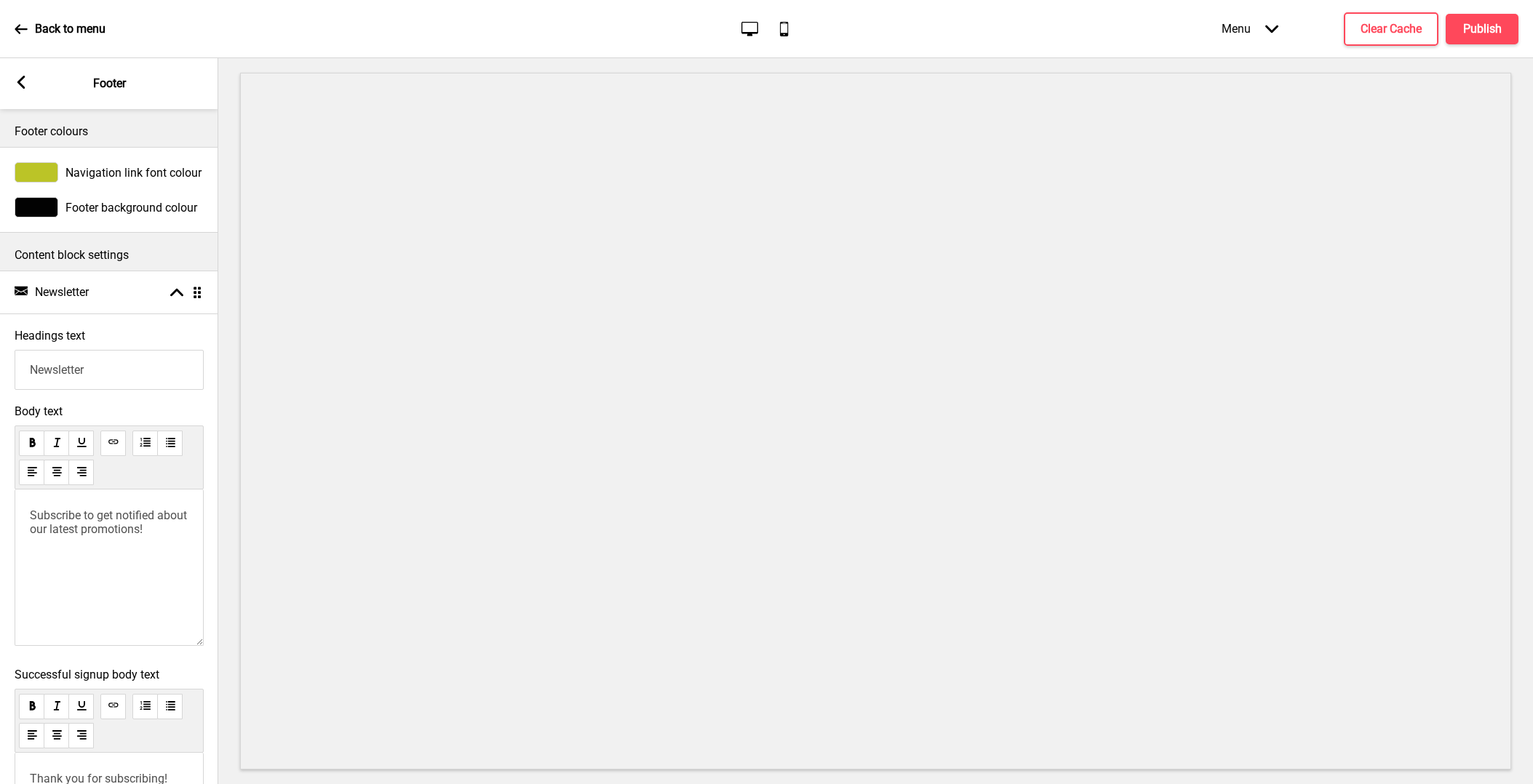
click at [25, 95] on div "Arrow left Footer" at bounding box center [109, 83] width 218 height 51
click at [22, 89] on div "Arrow left" at bounding box center [21, 83] width 13 height 16
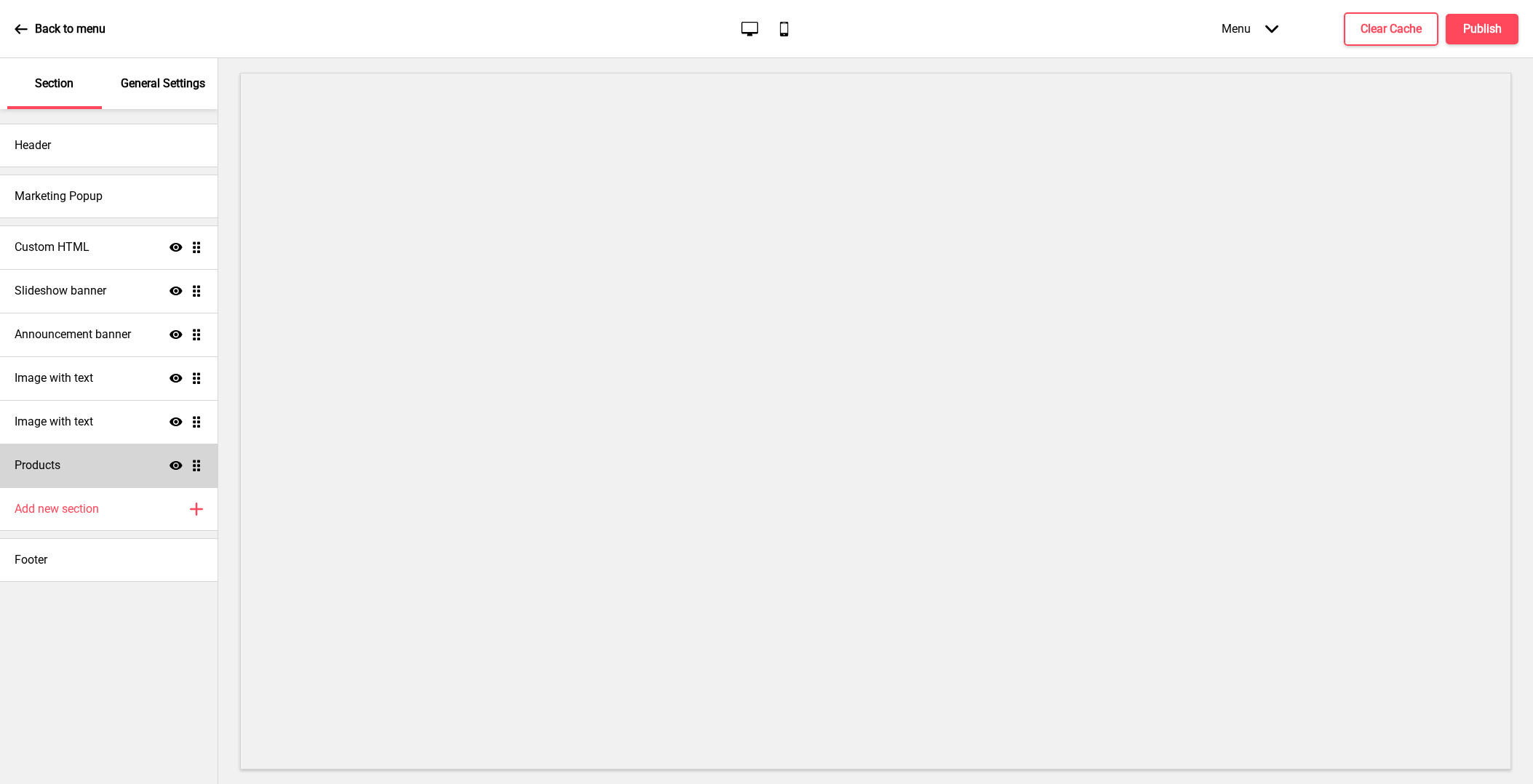
click at [137, 471] on div "Products Show Drag" at bounding box center [109, 464] width 218 height 43
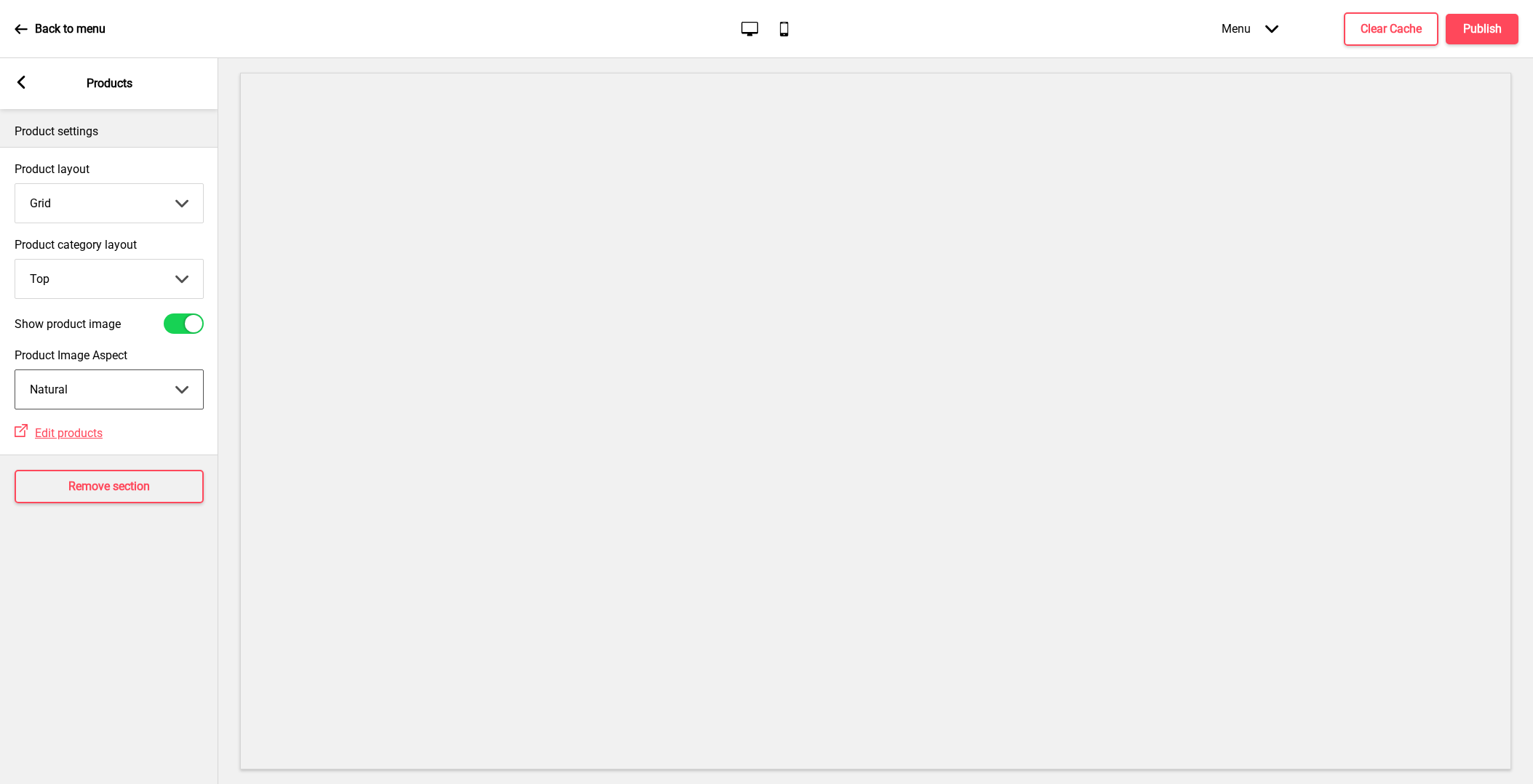
select select "cover"
click at [22, 78] on icon at bounding box center [21, 82] width 8 height 13
